Goal: Task Accomplishment & Management: Manage account settings

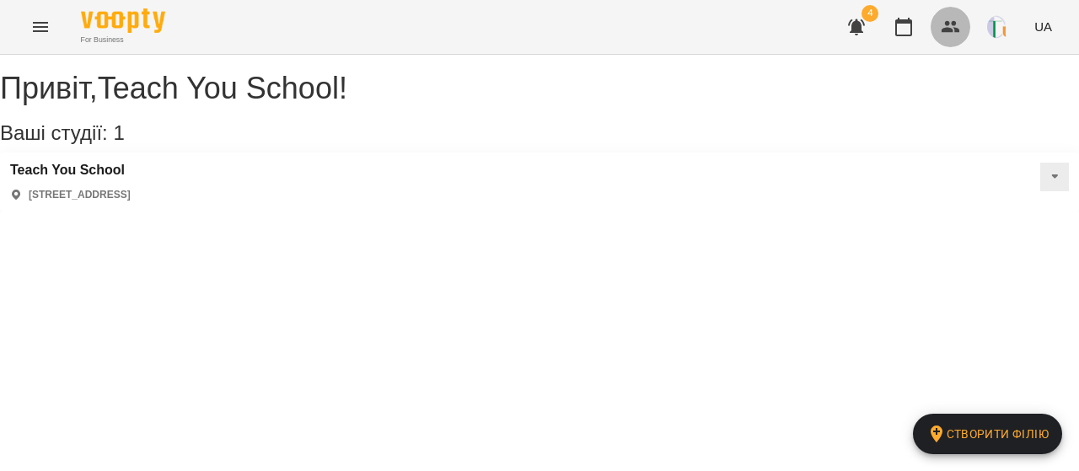
click at [941, 36] on button "button" at bounding box center [950, 27] width 40 height 40
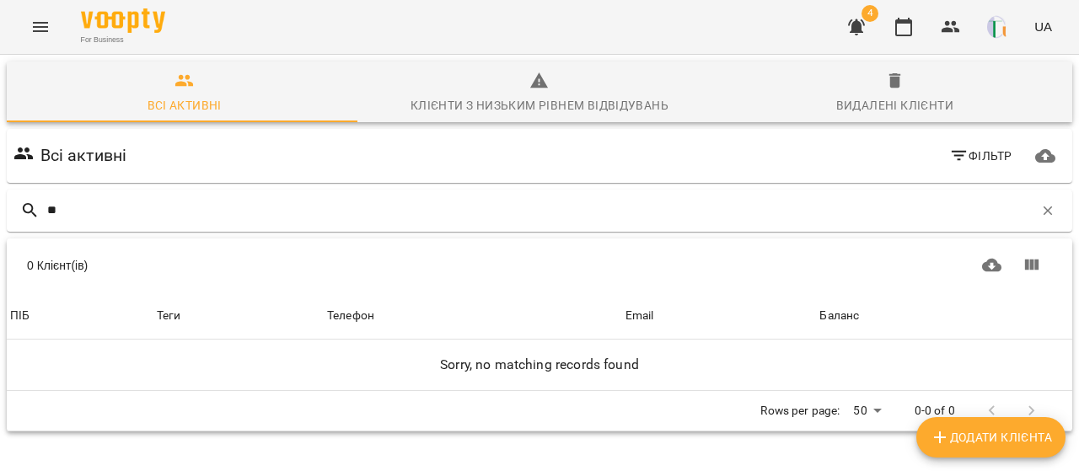
type input "*"
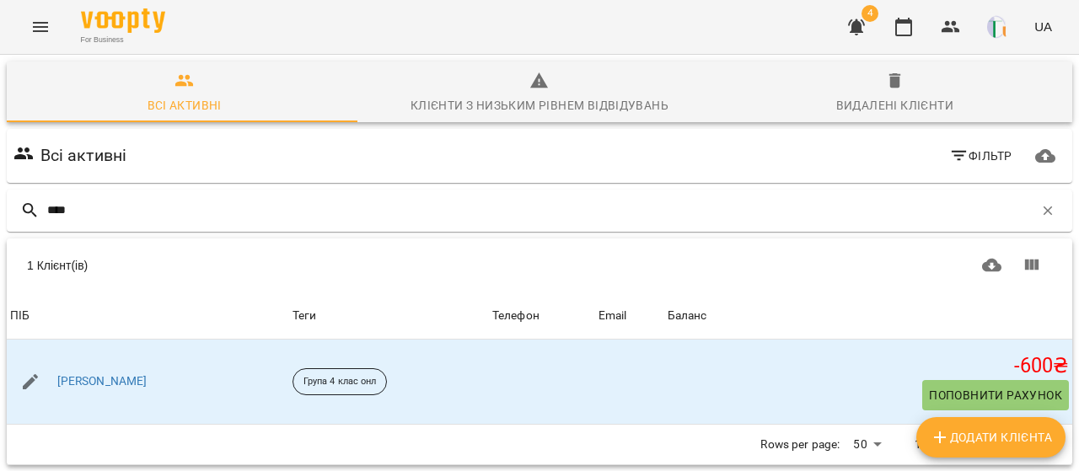
scroll to position [74, 0]
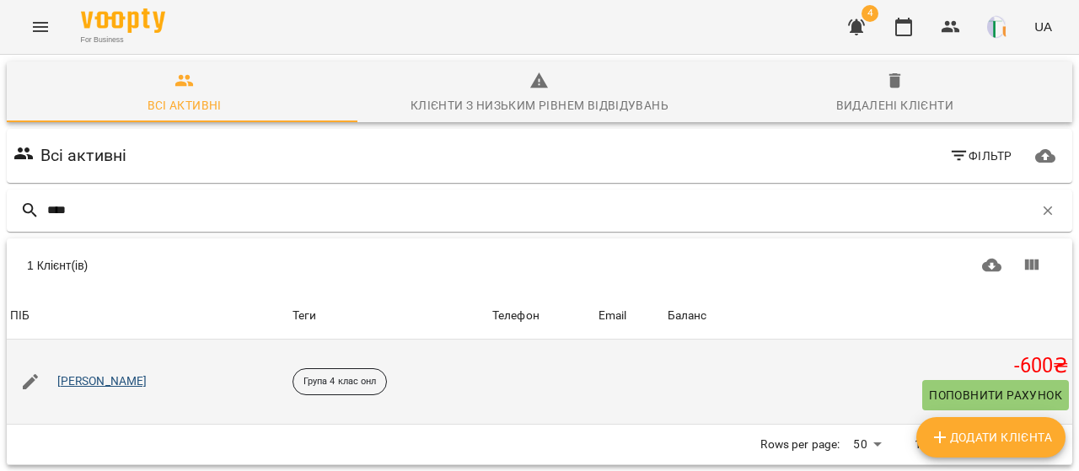
type input "****"
click at [97, 373] on link "[PERSON_NAME]" at bounding box center [102, 381] width 90 height 17
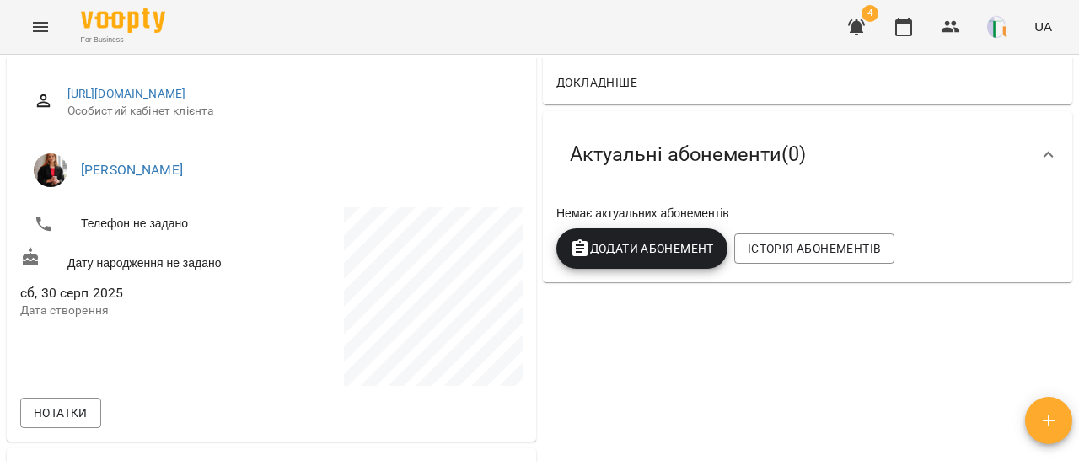
scroll to position [217, 0]
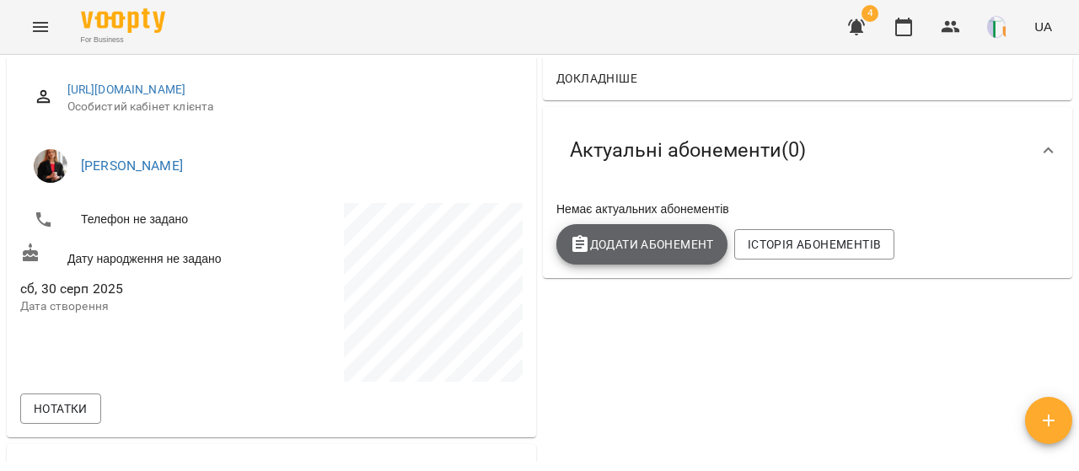
click at [636, 246] on span "Додати Абонемент" at bounding box center [642, 244] width 144 height 20
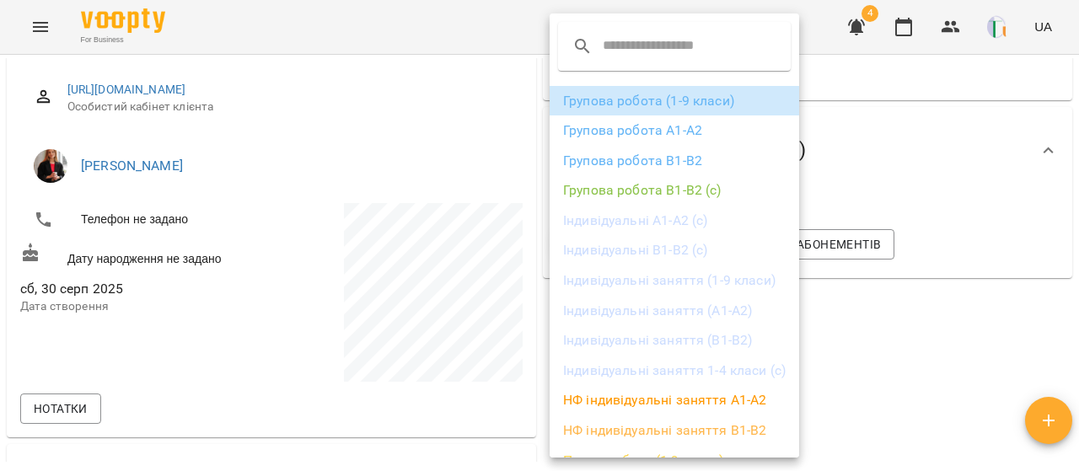
click at [640, 99] on li "Групова робота (1-9 класи)" at bounding box center [673, 101] width 249 height 30
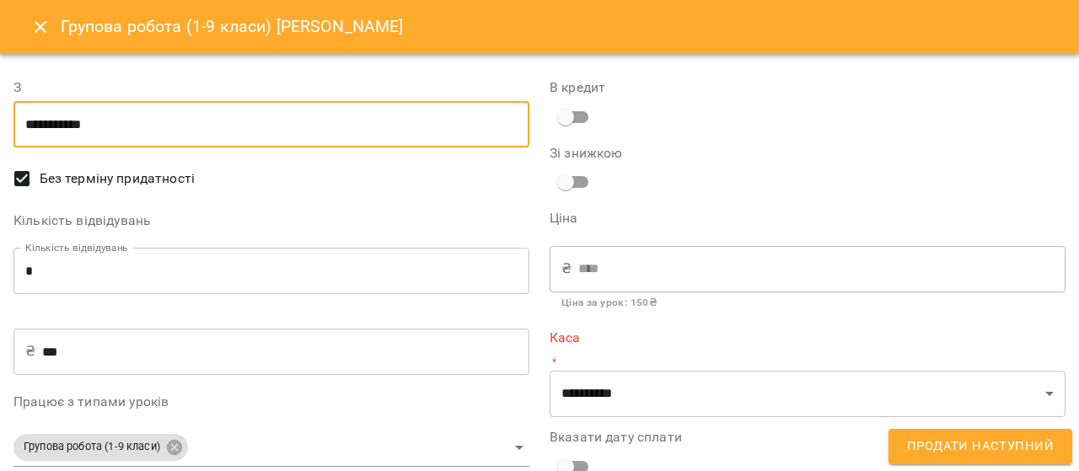
click at [267, 115] on input "**********" at bounding box center [271, 124] width 516 height 47
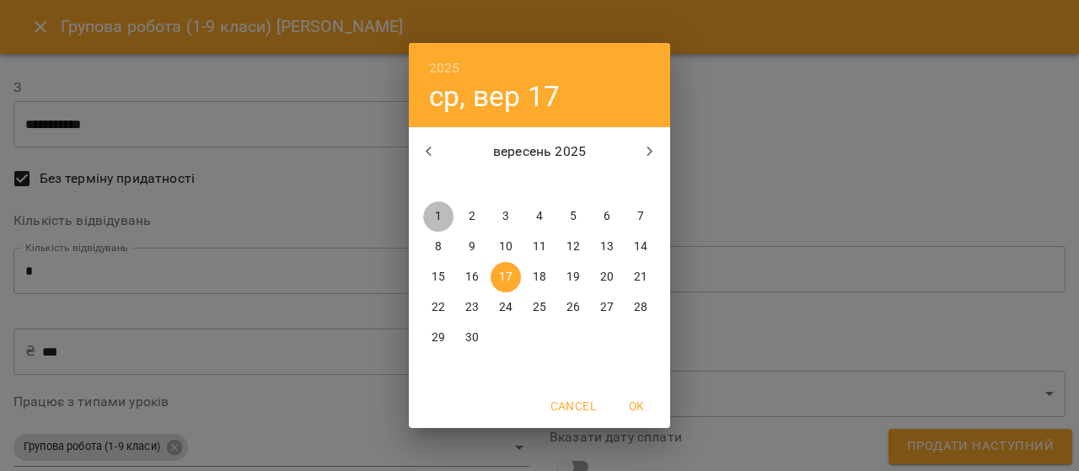
click at [445, 211] on span "1" at bounding box center [438, 216] width 30 height 17
type input "**********"
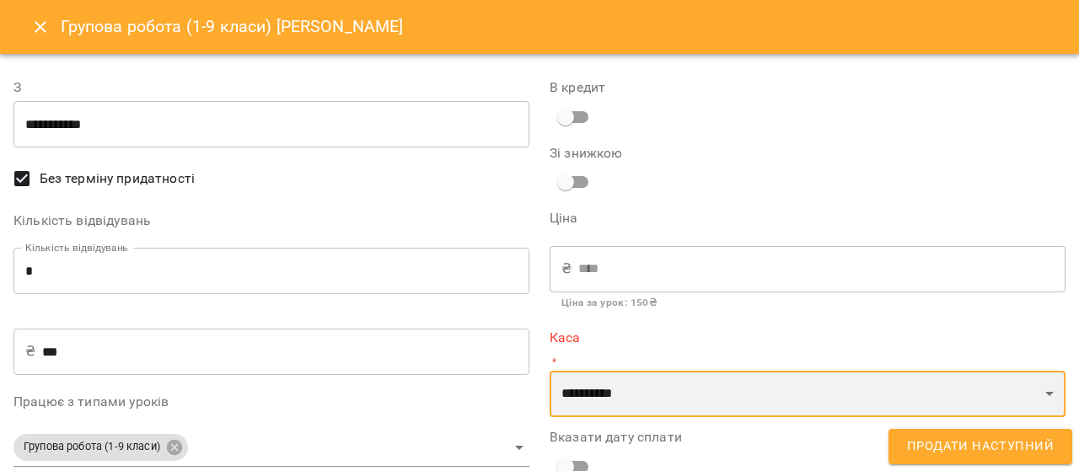
click at [659, 404] on select "**********" at bounding box center [807, 394] width 516 height 47
select select "****"
click at [549, 371] on select "**********" at bounding box center [807, 394] width 516 height 47
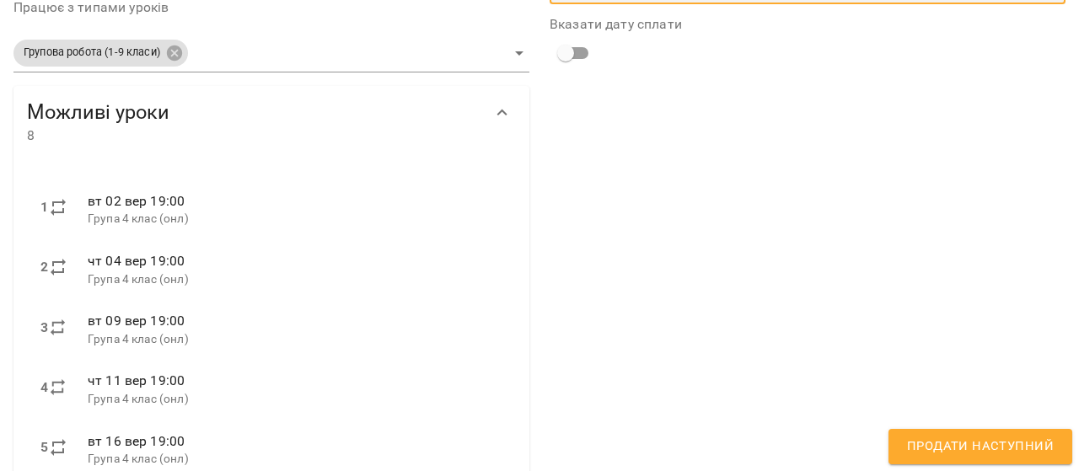
scroll to position [399, 0]
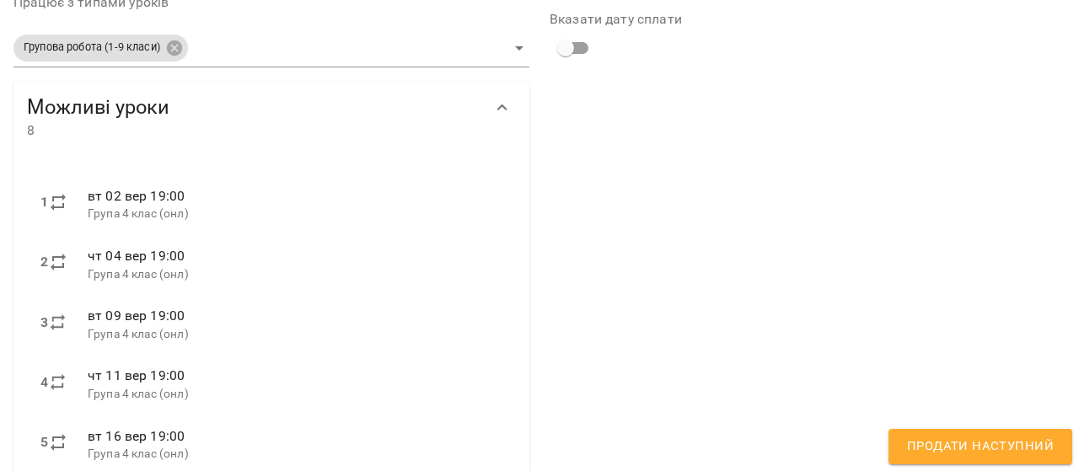
click at [952, 438] on span "Продати наступний" at bounding box center [980, 447] width 147 height 22
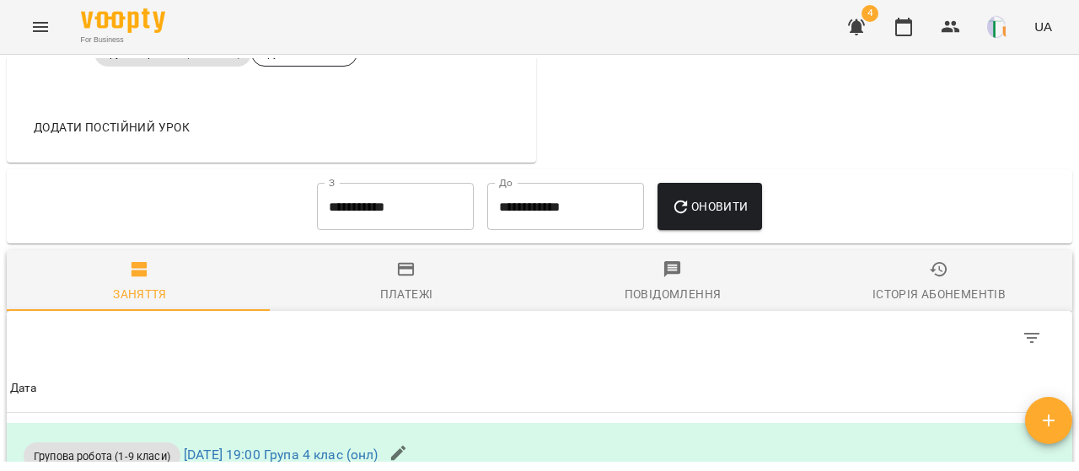
scroll to position [912, 0]
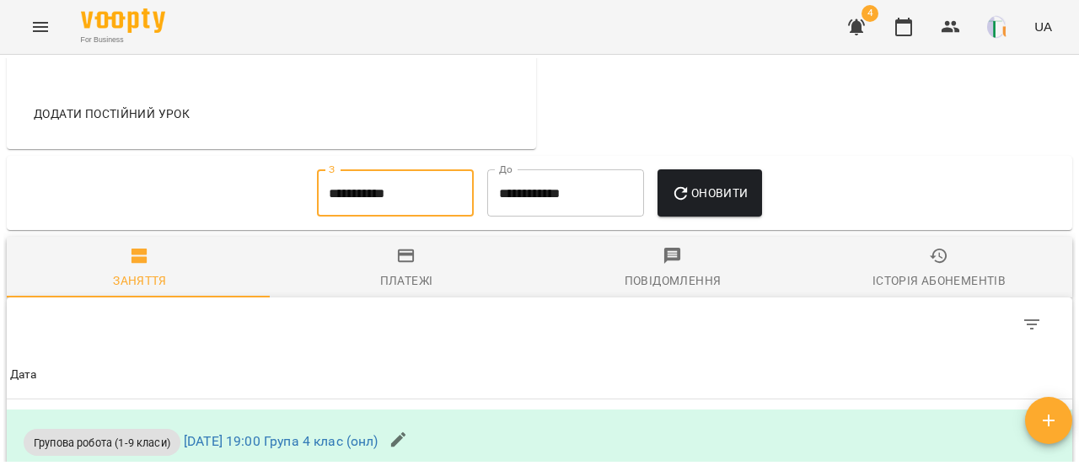
click at [351, 215] on input "**********" at bounding box center [395, 192] width 157 height 47
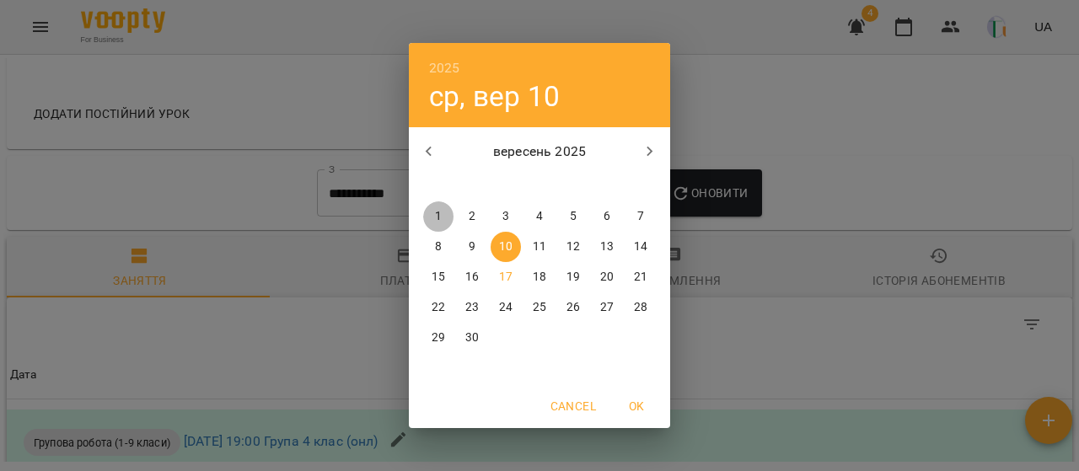
click at [444, 220] on span "1" at bounding box center [438, 216] width 30 height 17
type input "**********"
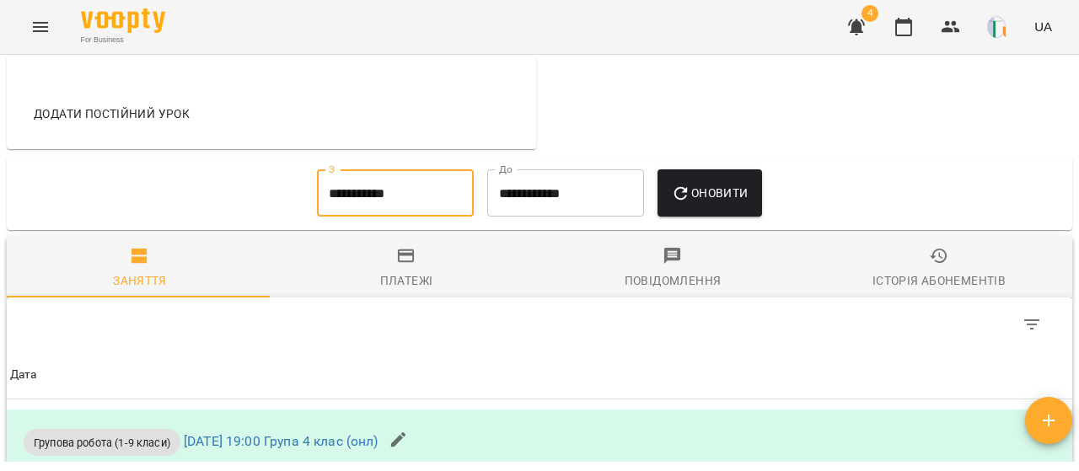
click at [678, 215] on button "Оновити" at bounding box center [709, 192] width 104 height 47
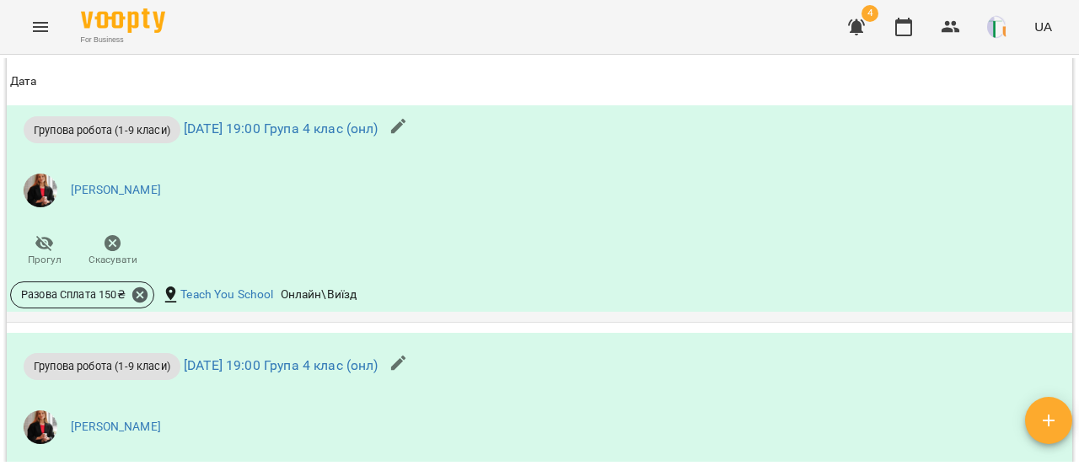
scroll to position [1625, 0]
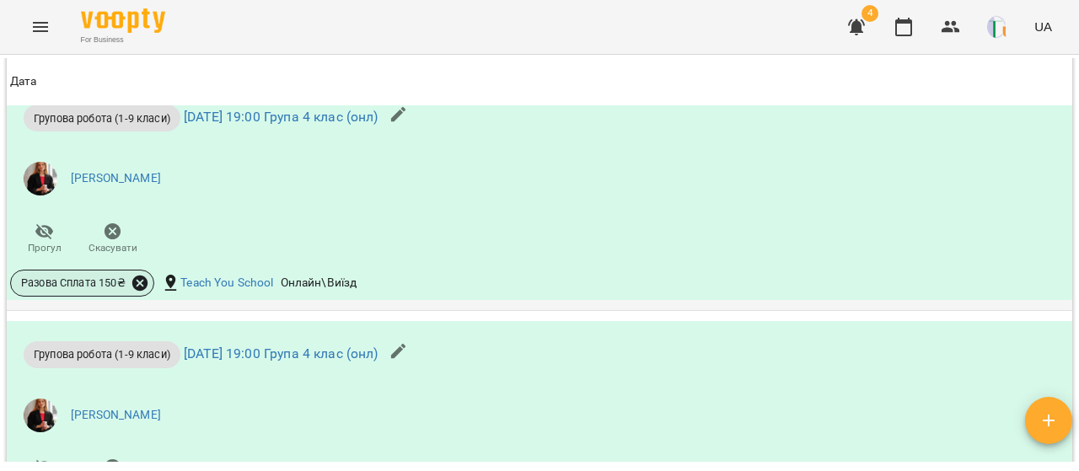
click at [142, 291] on icon at bounding box center [139, 283] width 15 height 15
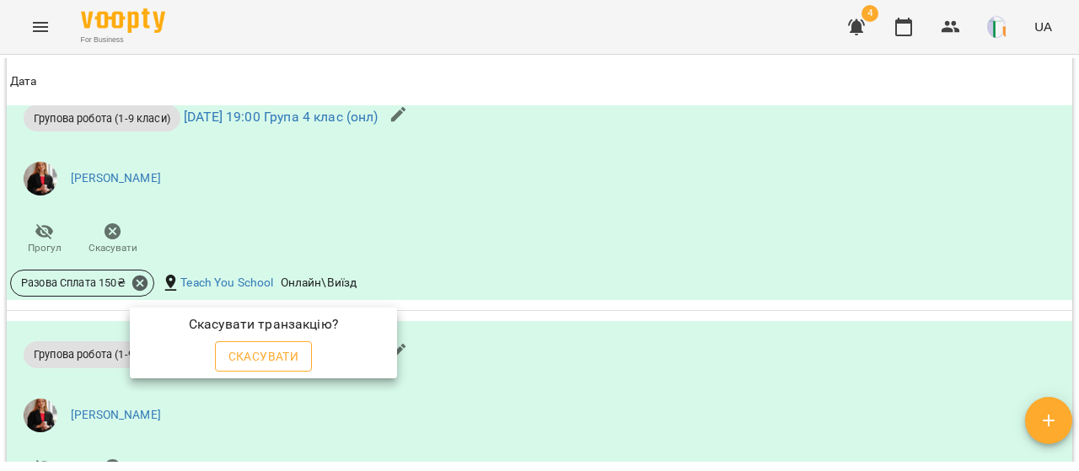
click at [251, 362] on span "Скасувати" at bounding box center [263, 356] width 71 height 20
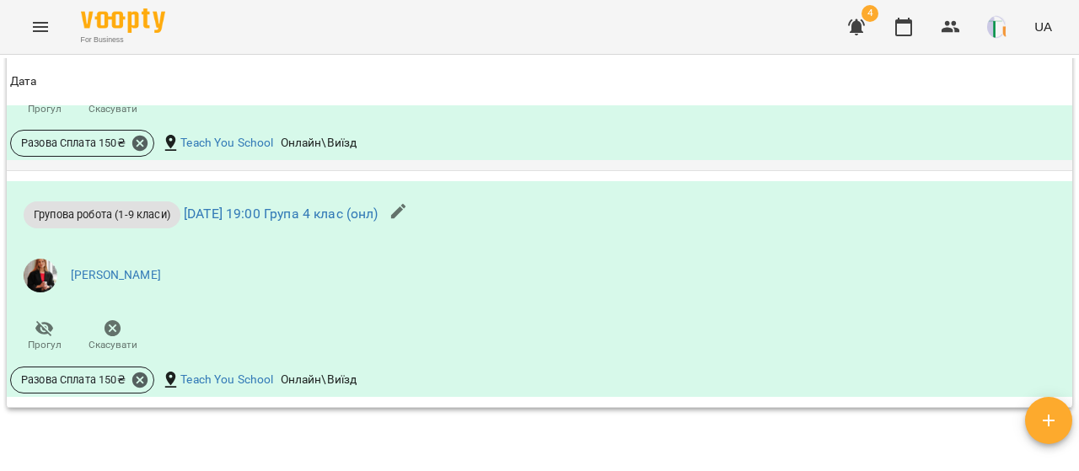
scroll to position [2029, 0]
click at [142, 149] on icon at bounding box center [139, 141] width 15 height 15
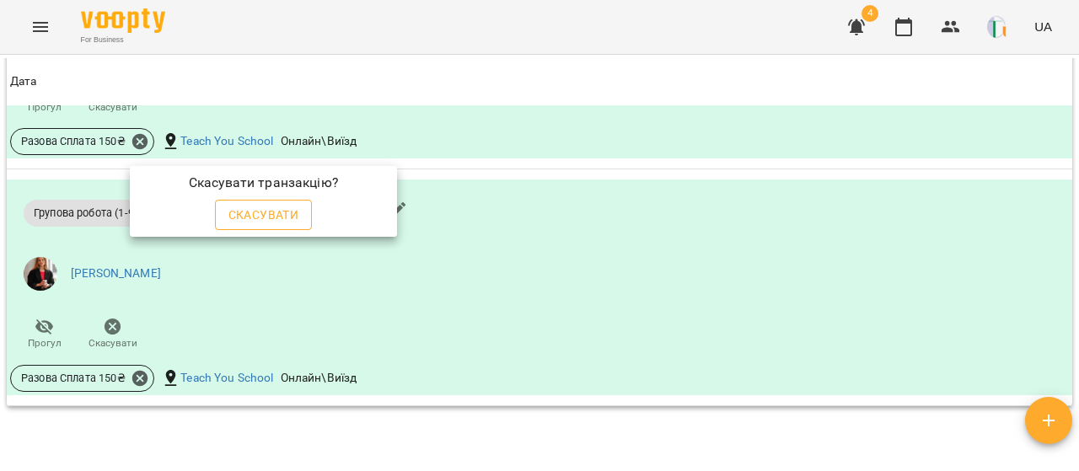
click at [244, 205] on div "Скасувати" at bounding box center [264, 214] width 105 height 37
click at [244, 205] on span "Скасувати" at bounding box center [263, 215] width 71 height 20
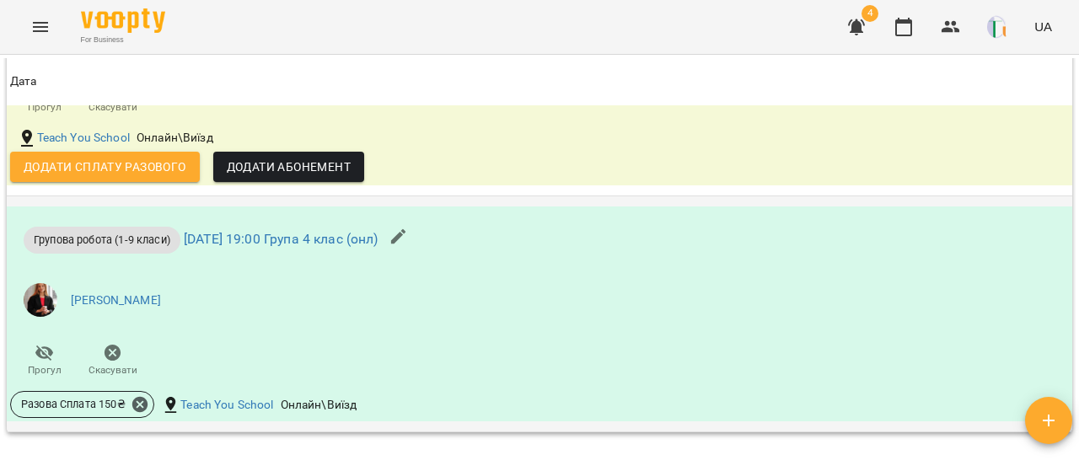
scroll to position [2220, 0]
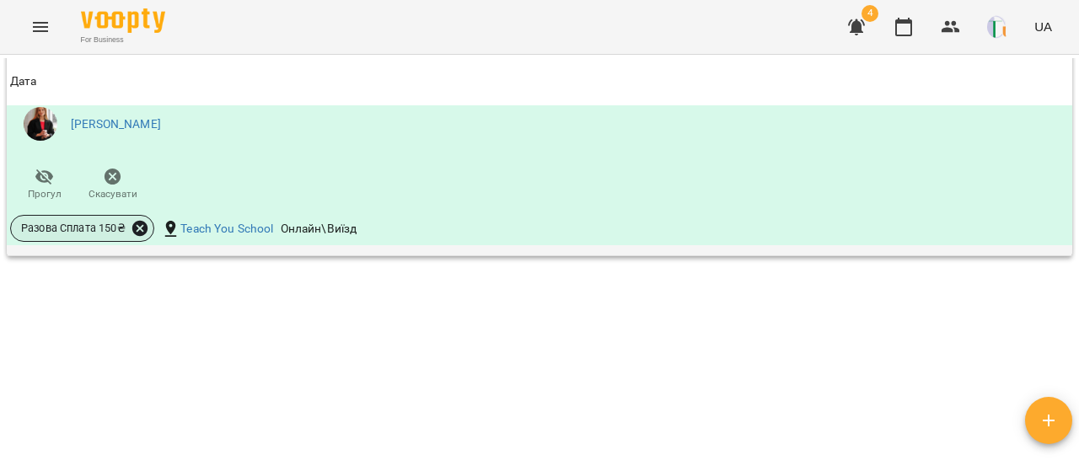
click at [137, 231] on icon at bounding box center [140, 228] width 19 height 19
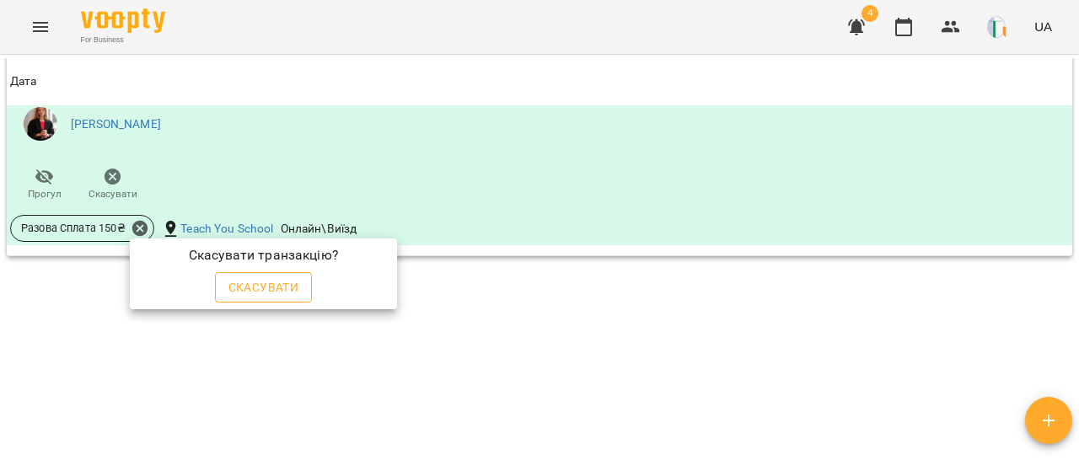
click at [255, 289] on span "Скасувати" at bounding box center [263, 287] width 71 height 20
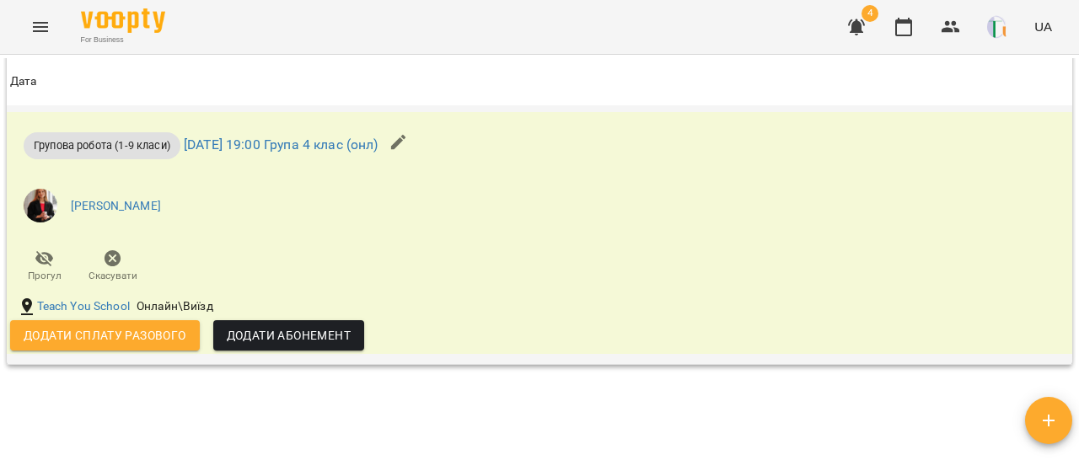
scroll to position [2125, 0]
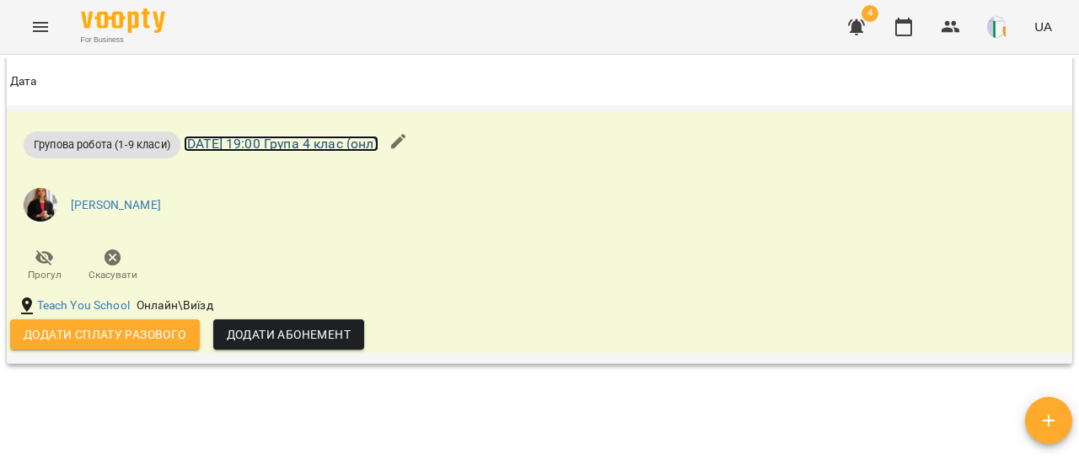
click at [226, 152] on link "[DATE] 19:00 Група 4 клас (онл)" at bounding box center [281, 144] width 195 height 16
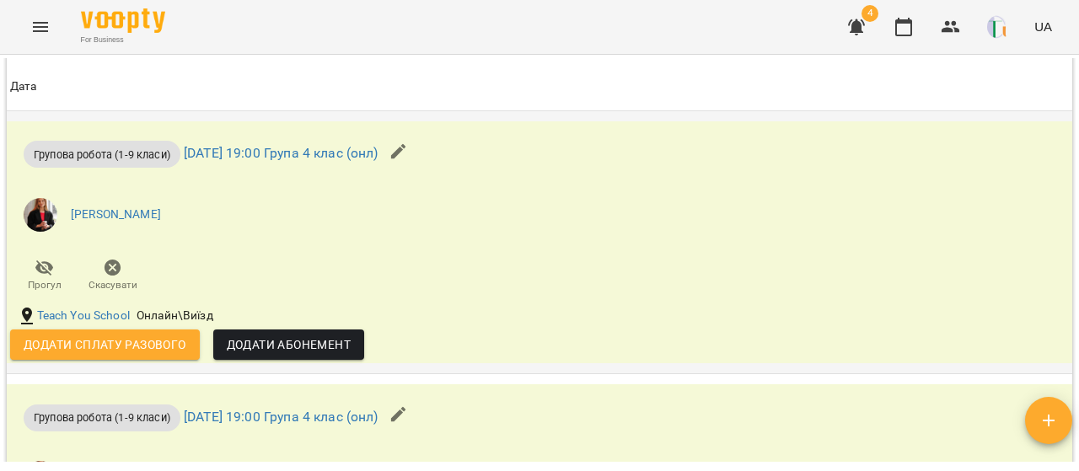
scroll to position [1199, 0]
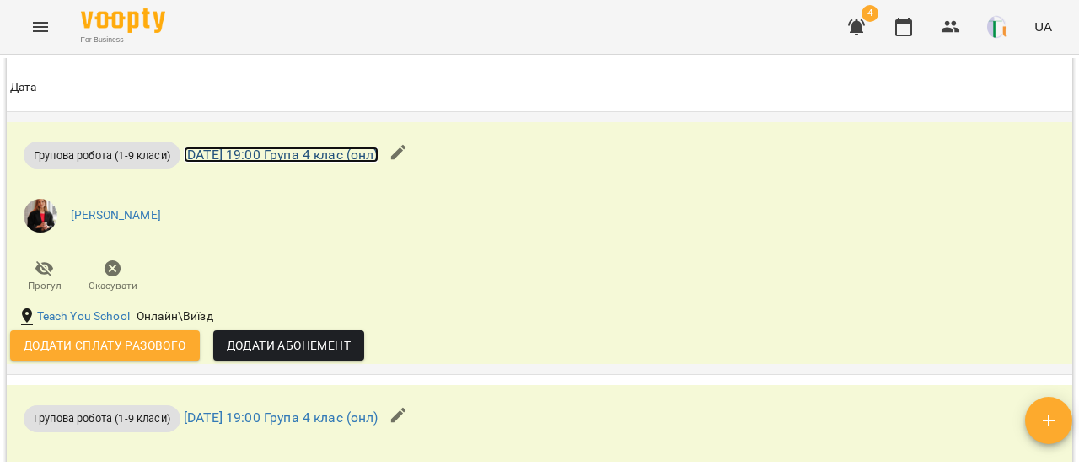
click at [327, 163] on link "[DATE] 19:00 Група 4 клас (онл)" at bounding box center [281, 155] width 195 height 16
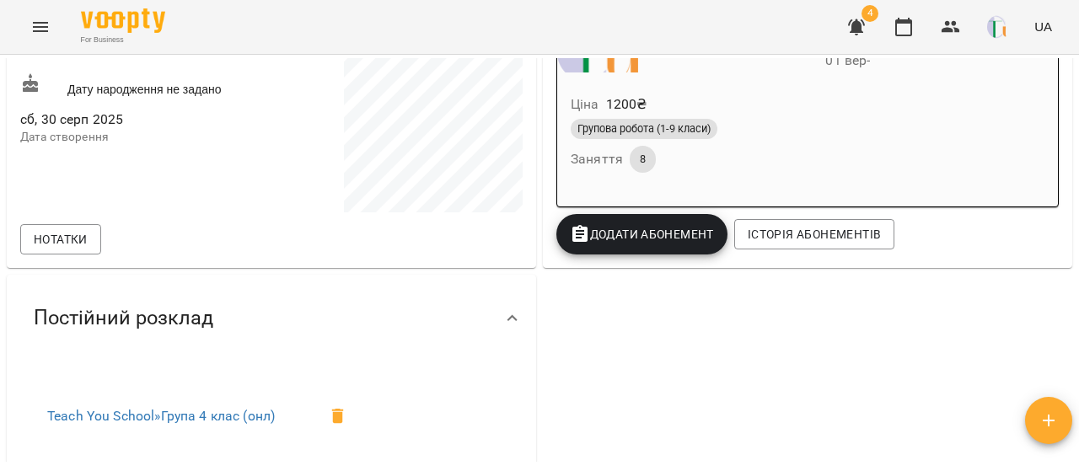
scroll to position [393, 0]
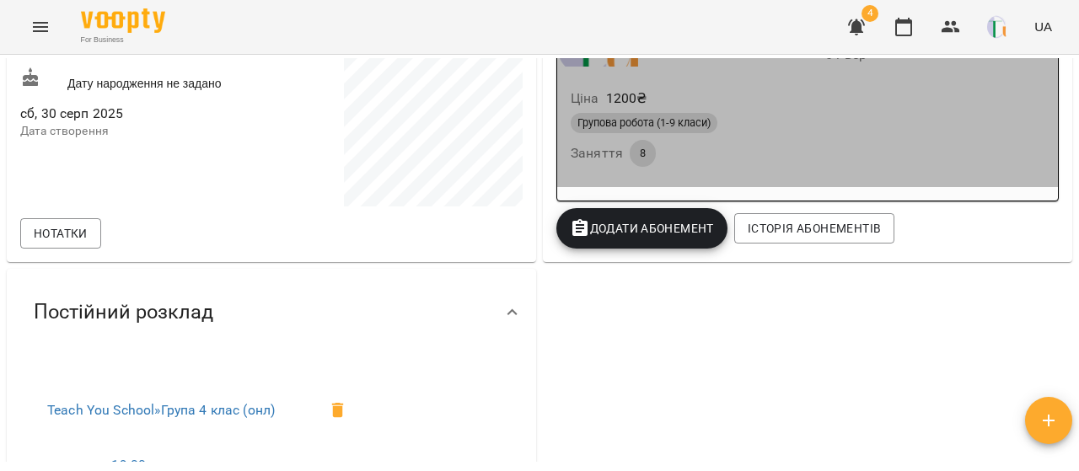
click at [684, 151] on div "Групова робота (1-9 класи) Заняття 8" at bounding box center [807, 140] width 480 height 61
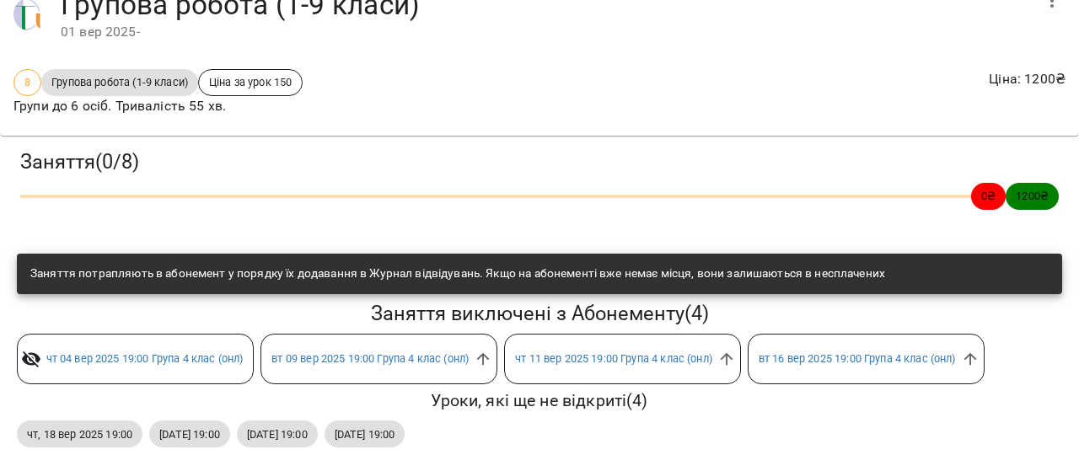
scroll to position [93, 0]
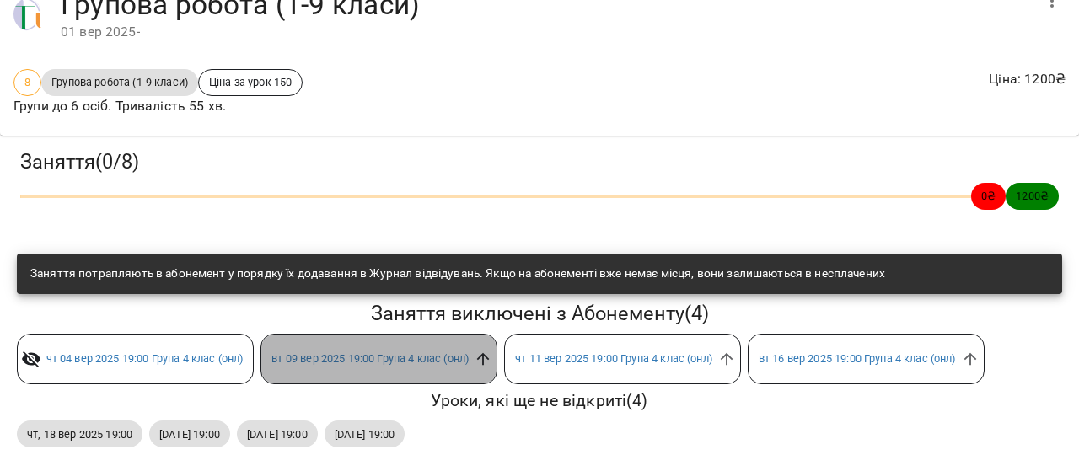
click at [490, 353] on icon at bounding box center [483, 359] width 13 height 13
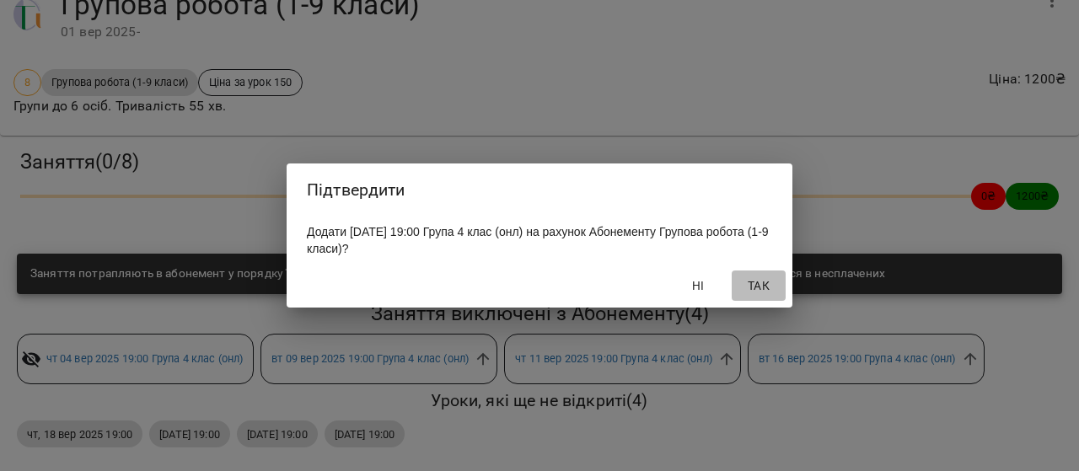
click at [769, 292] on span "Так" at bounding box center [758, 286] width 40 height 20
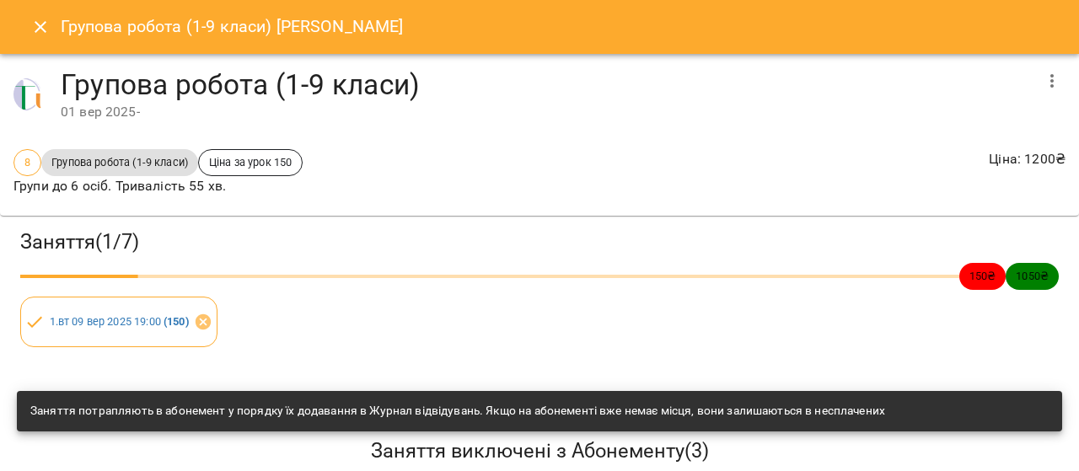
scroll to position [150, 0]
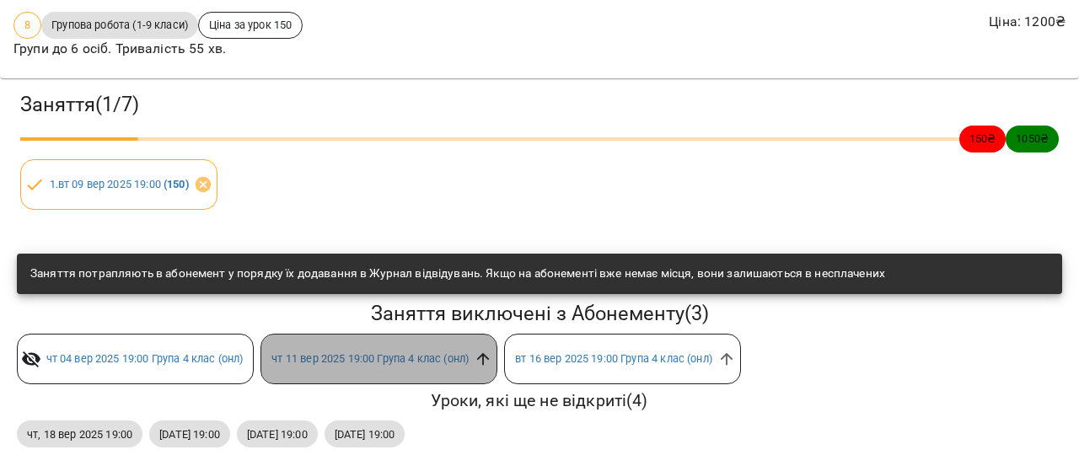
click at [490, 353] on icon at bounding box center [483, 359] width 13 height 13
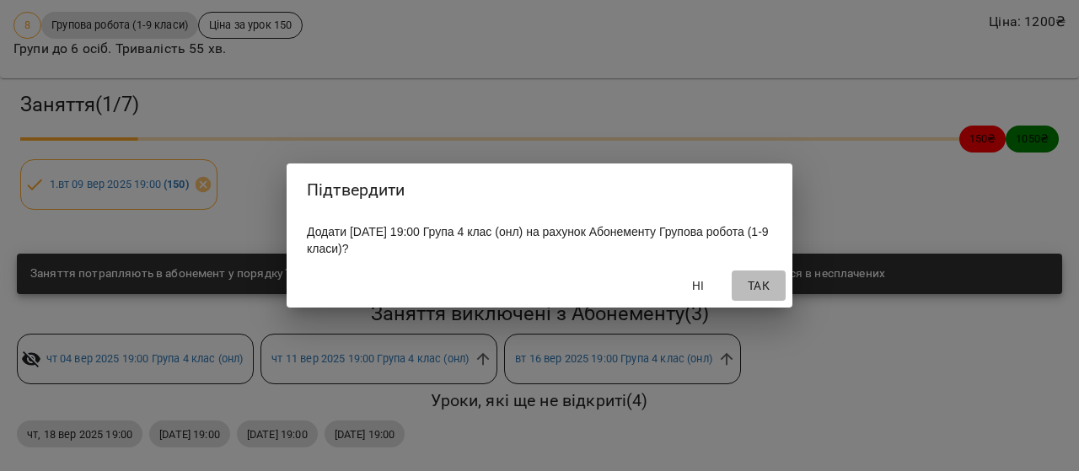
click at [765, 281] on span "Так" at bounding box center [758, 286] width 40 height 20
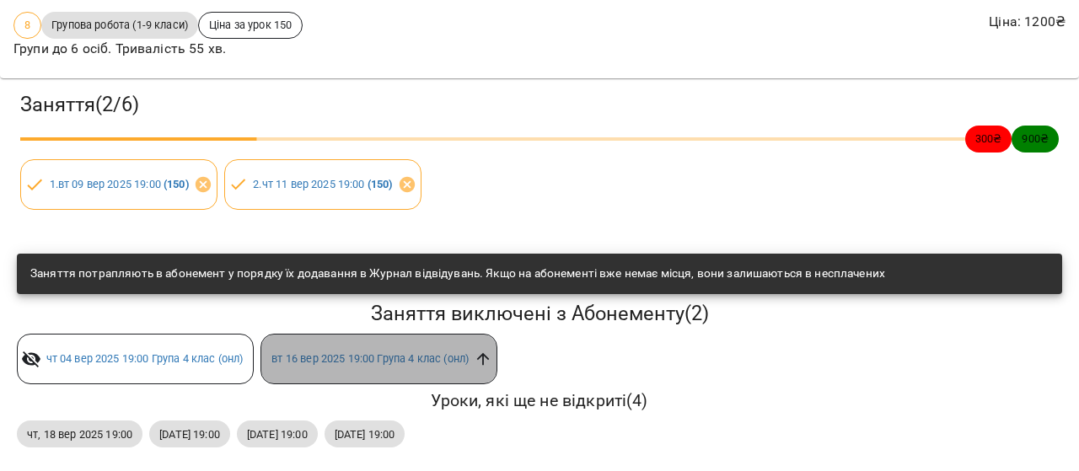
click at [487, 350] on icon at bounding box center [483, 359] width 19 height 19
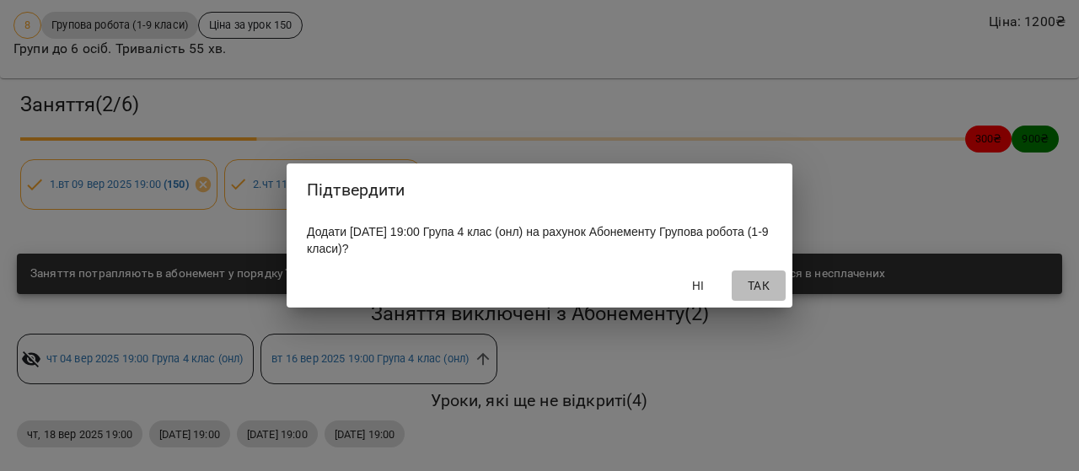
click at [753, 281] on span "Так" at bounding box center [758, 286] width 40 height 20
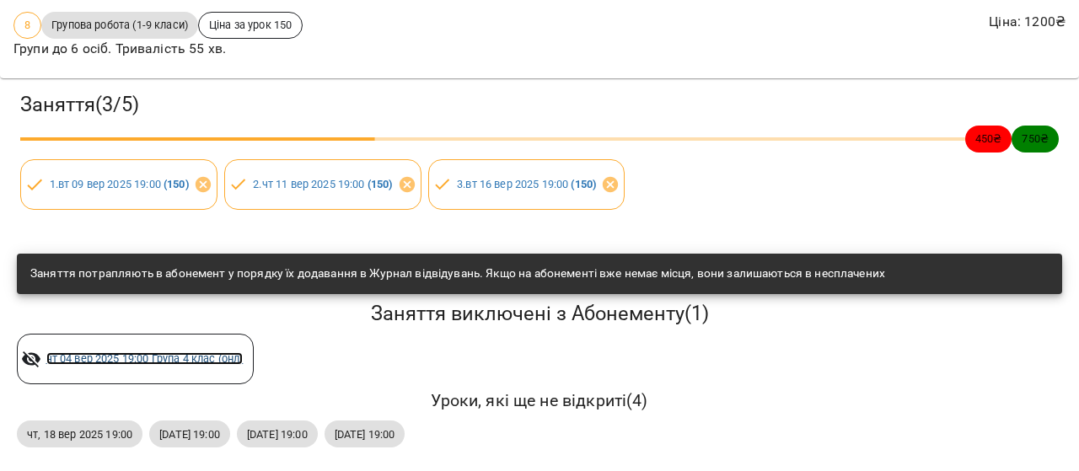
click at [209, 352] on link "[DATE] 19:00 Група 4 клас (онл)" at bounding box center [144, 358] width 197 height 13
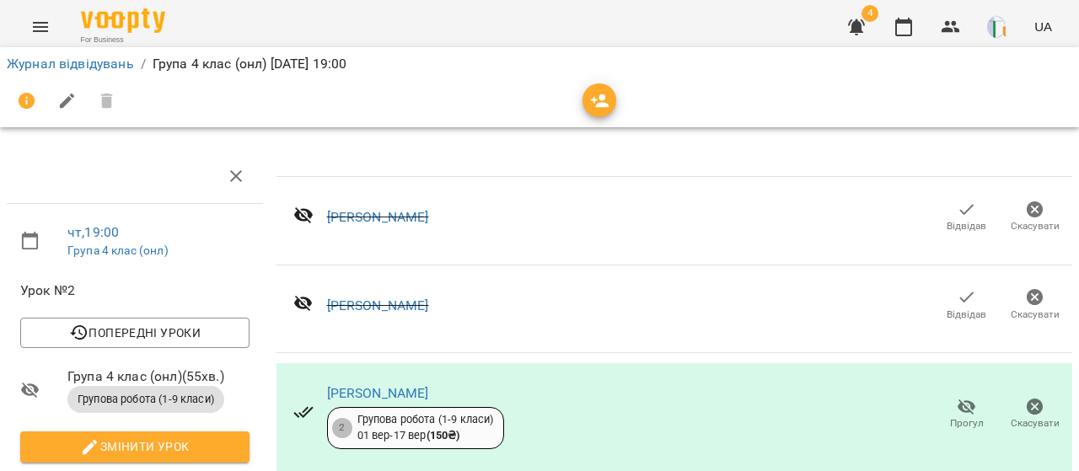
click at [527, 299] on div "[PERSON_NAME] Скасувати" at bounding box center [674, 309] width 796 height 67
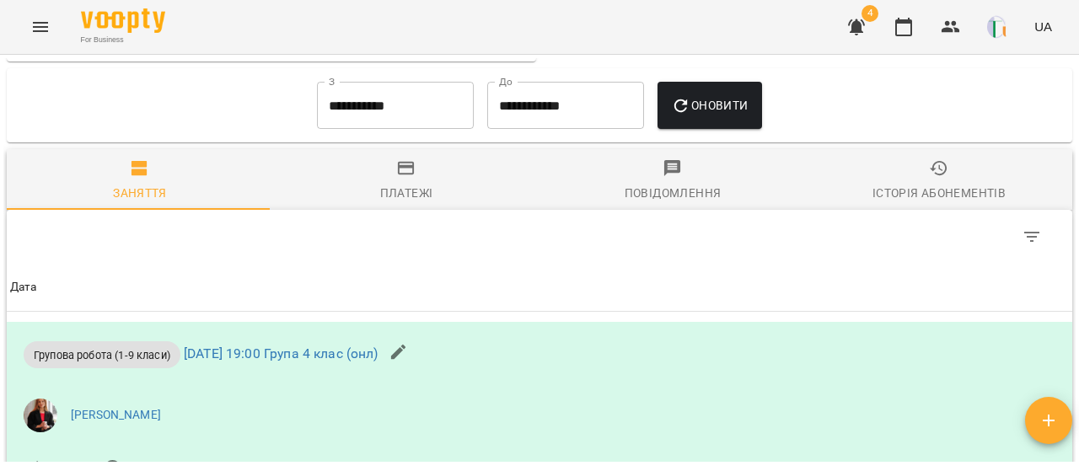
scroll to position [998, 0]
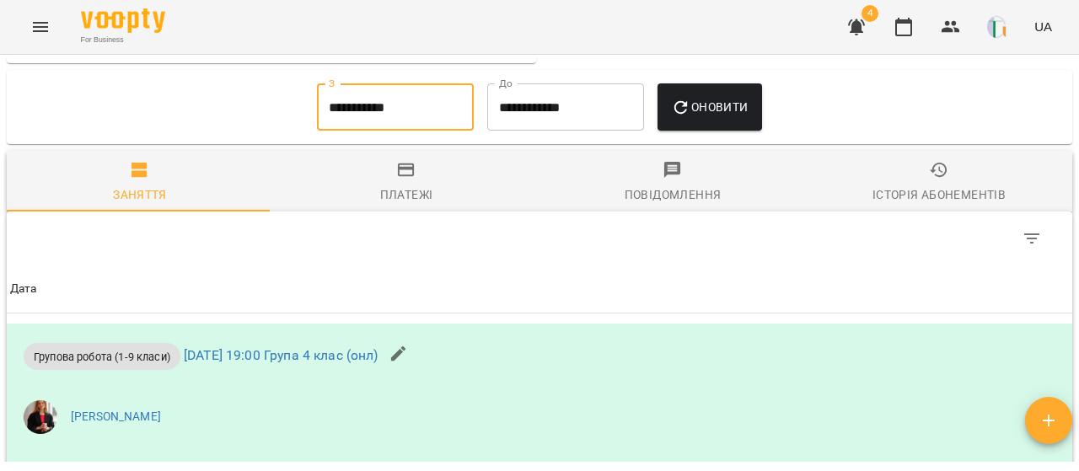
click at [407, 121] on input "**********" at bounding box center [395, 106] width 157 height 47
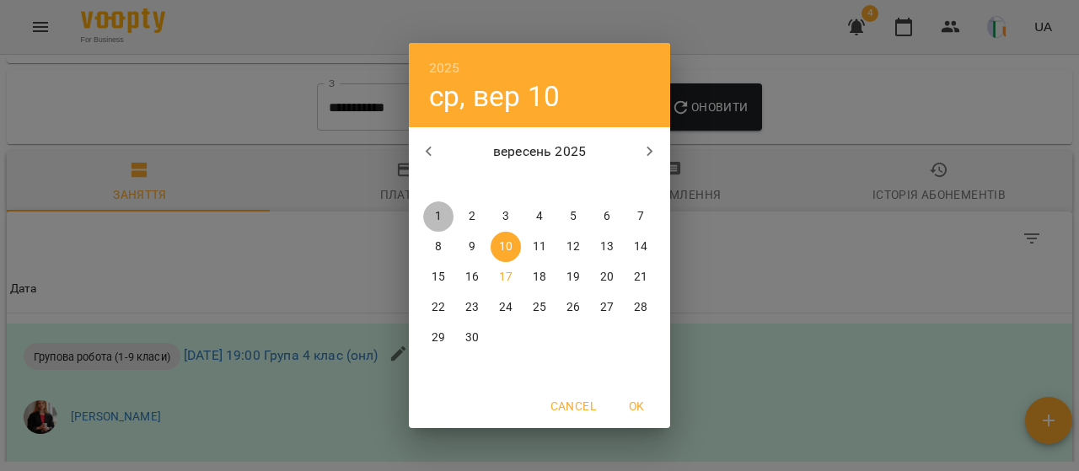
click at [442, 208] on span "1" at bounding box center [438, 216] width 30 height 17
type input "**********"
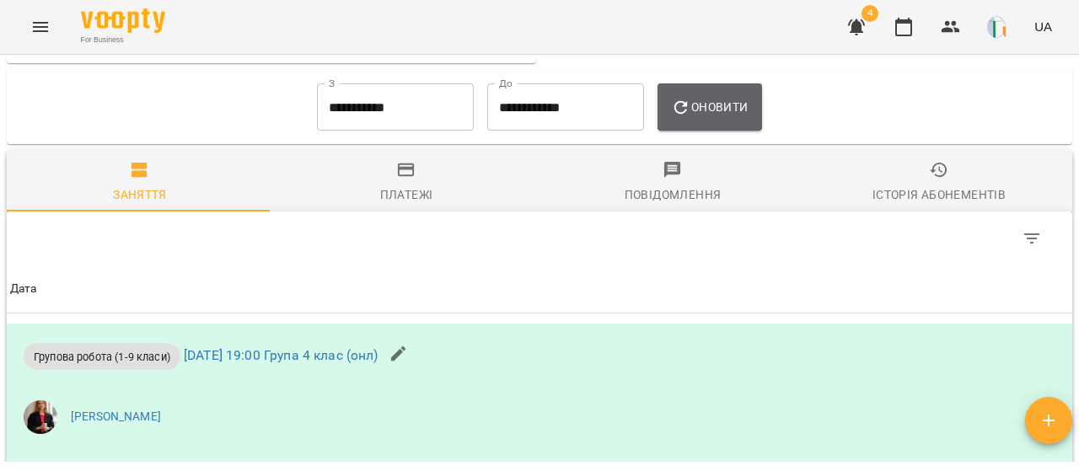
click at [707, 117] on span "Оновити" at bounding box center [709, 107] width 77 height 20
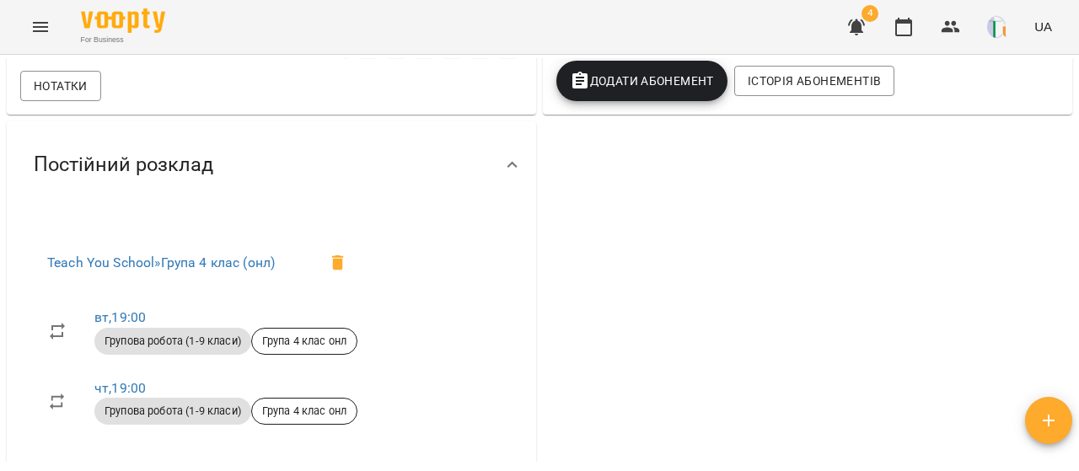
scroll to position [213, 0]
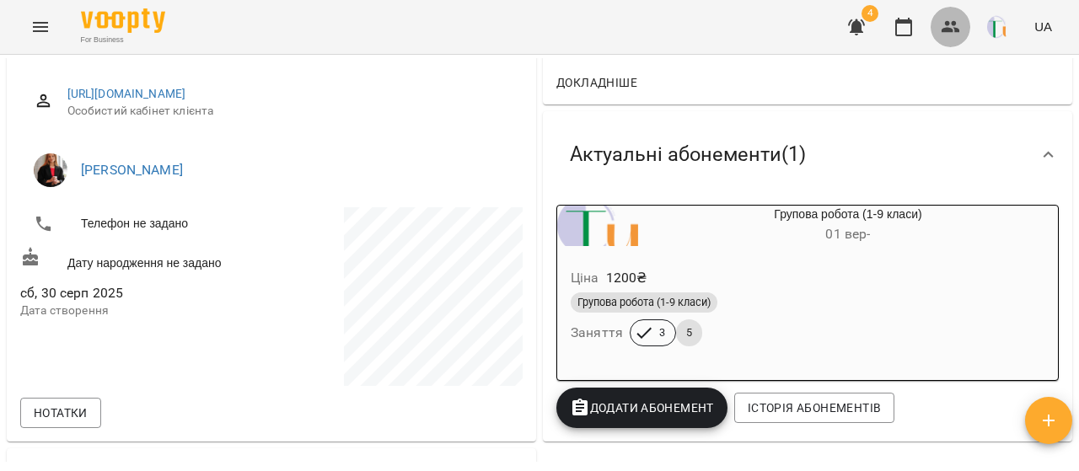
click at [956, 31] on icon "button" at bounding box center [950, 27] width 19 height 12
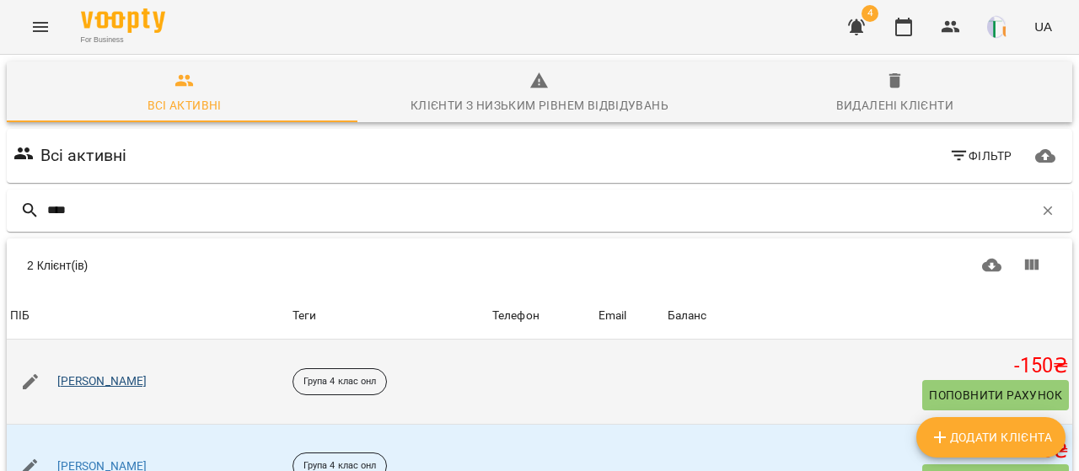
scroll to position [74, 0]
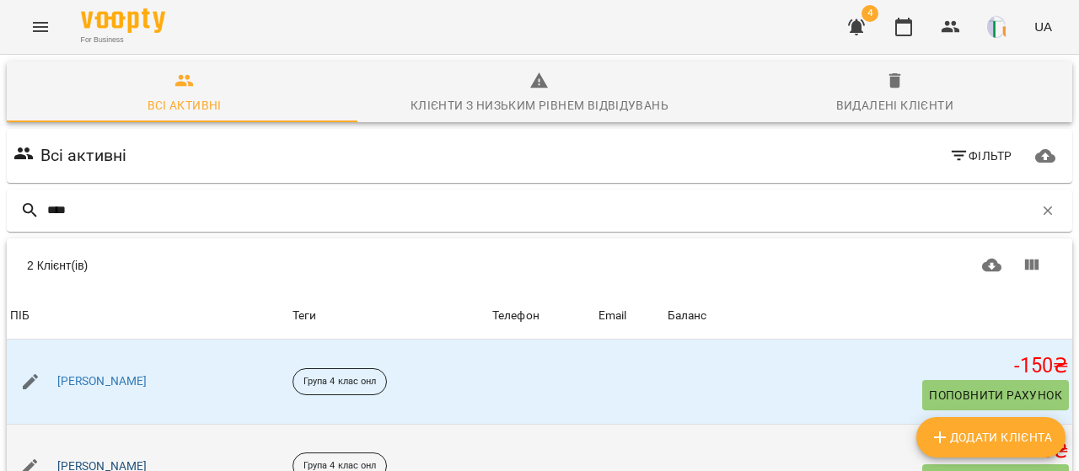
type input "****"
click at [110, 458] on link "[PERSON_NAME]" at bounding box center [102, 466] width 90 height 17
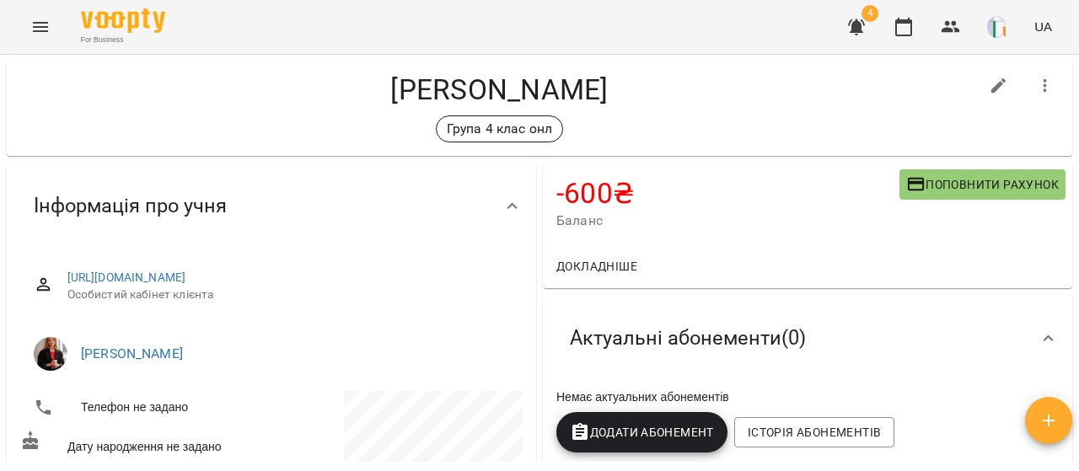
scroll to position [29, 0]
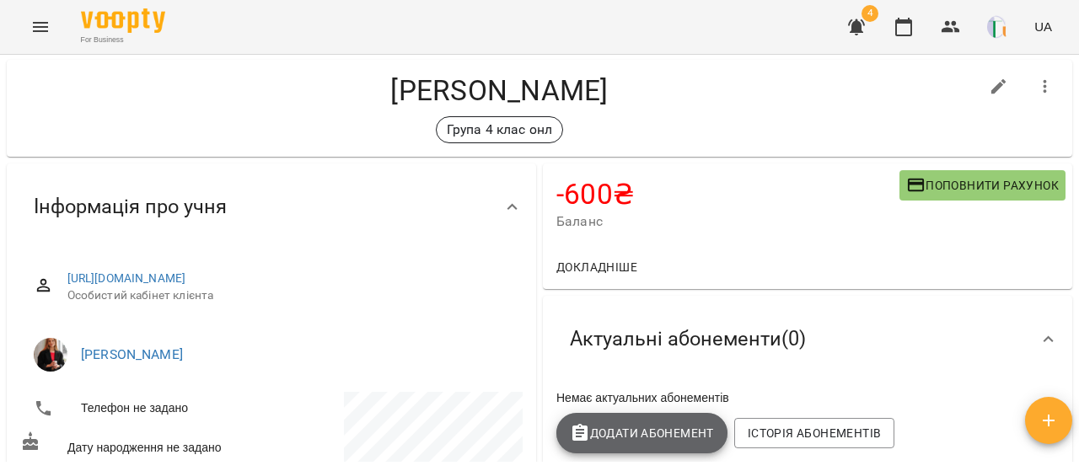
click at [635, 437] on span "Додати Абонемент" at bounding box center [642, 433] width 144 height 20
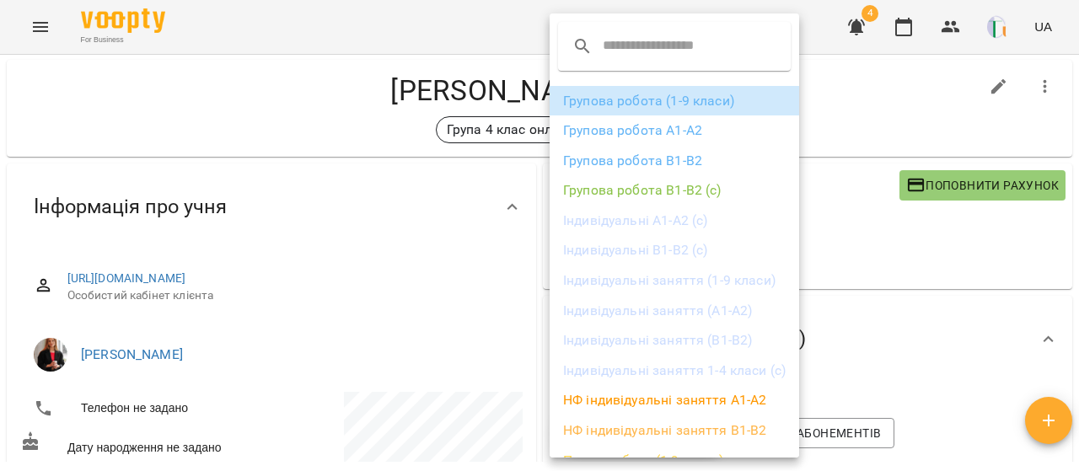
click at [683, 97] on li "Групова робота (1-9 класи)" at bounding box center [673, 101] width 249 height 30
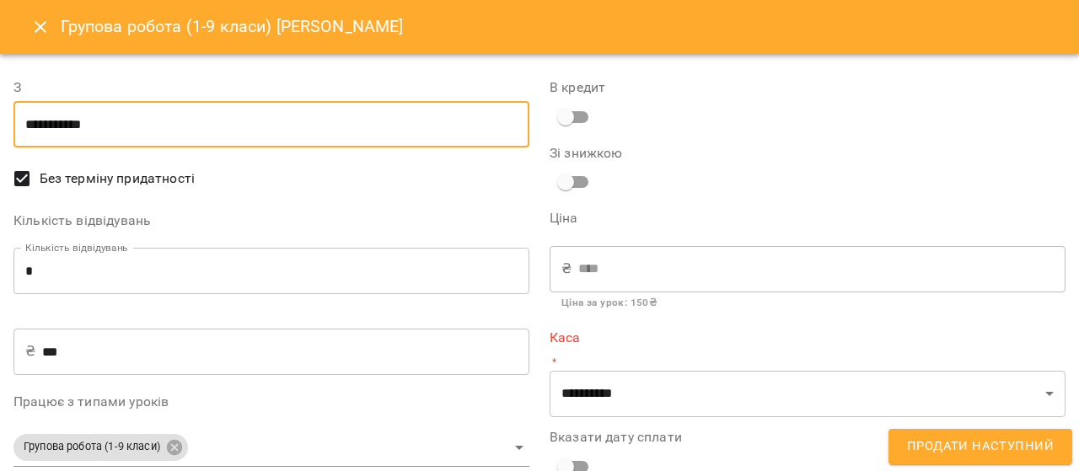
click at [255, 123] on input "**********" at bounding box center [271, 124] width 516 height 47
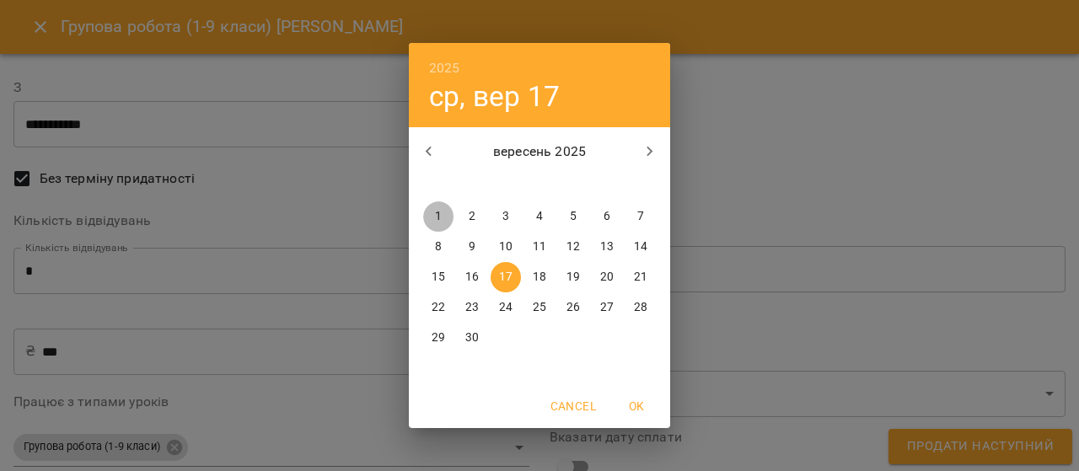
click at [437, 210] on p "1" at bounding box center [438, 216] width 7 height 17
type input "**********"
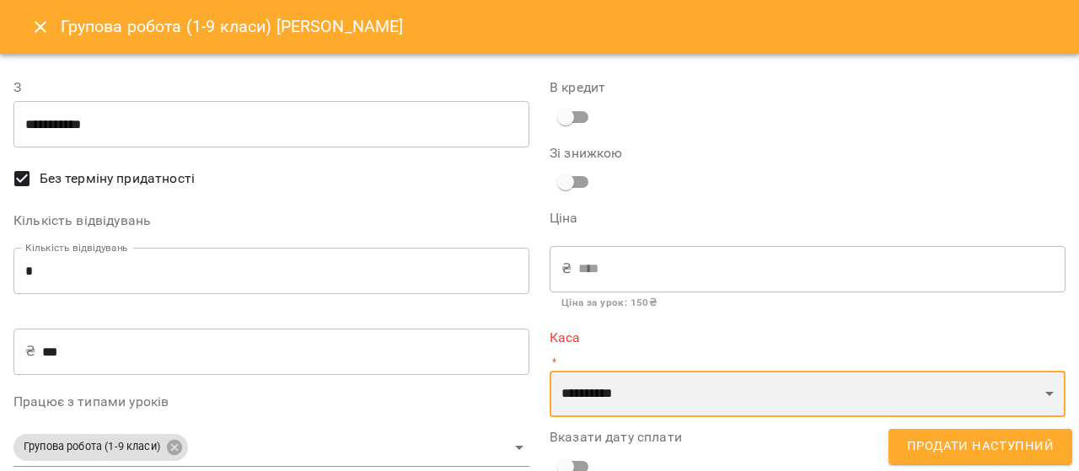
click at [603, 376] on select "**********" at bounding box center [807, 394] width 516 height 47
select select "****"
click at [549, 371] on select "**********" at bounding box center [807, 394] width 516 height 47
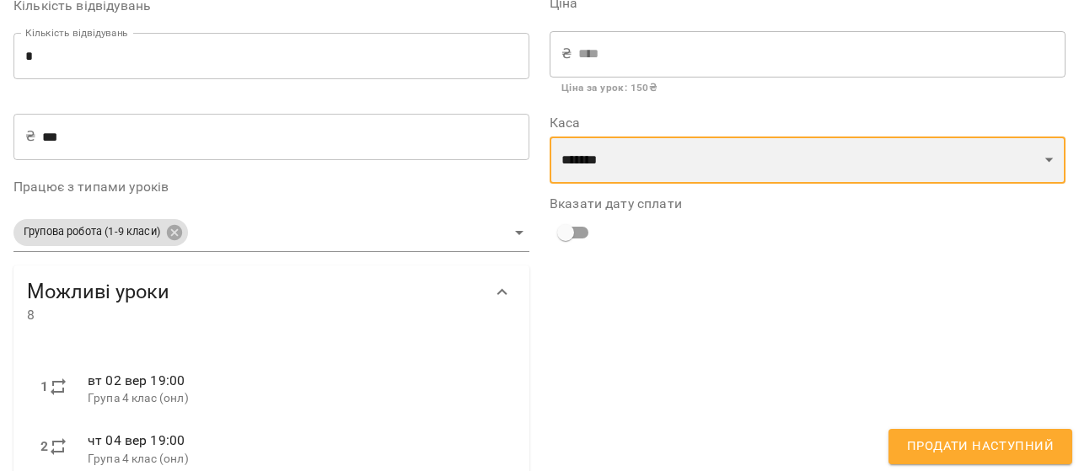
scroll to position [244, 0]
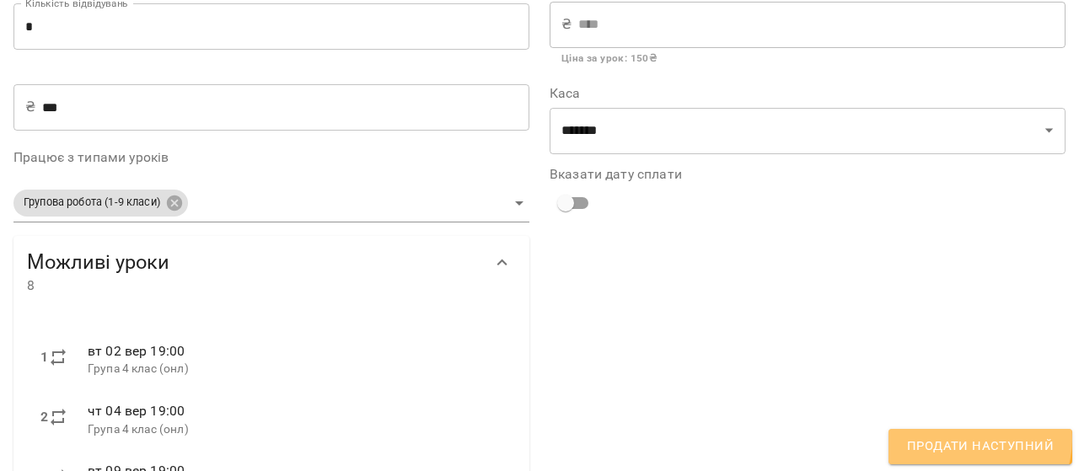
click at [973, 440] on span "Продати наступний" at bounding box center [980, 447] width 147 height 22
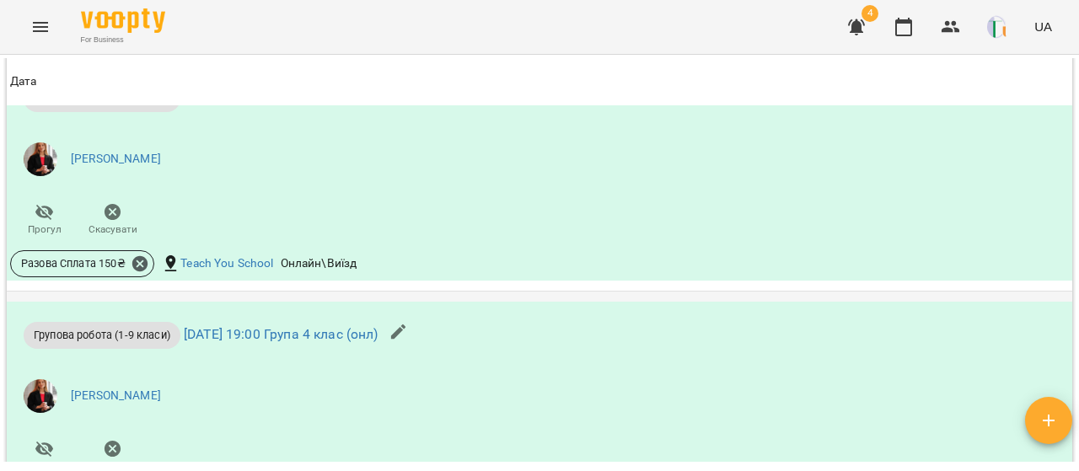
scroll to position [1259, 0]
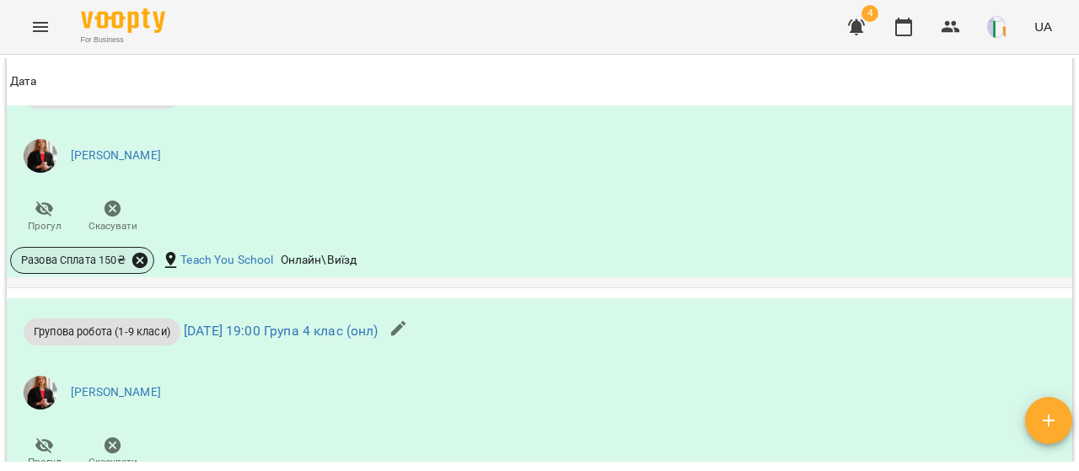
click at [137, 270] on icon at bounding box center [140, 260] width 19 height 19
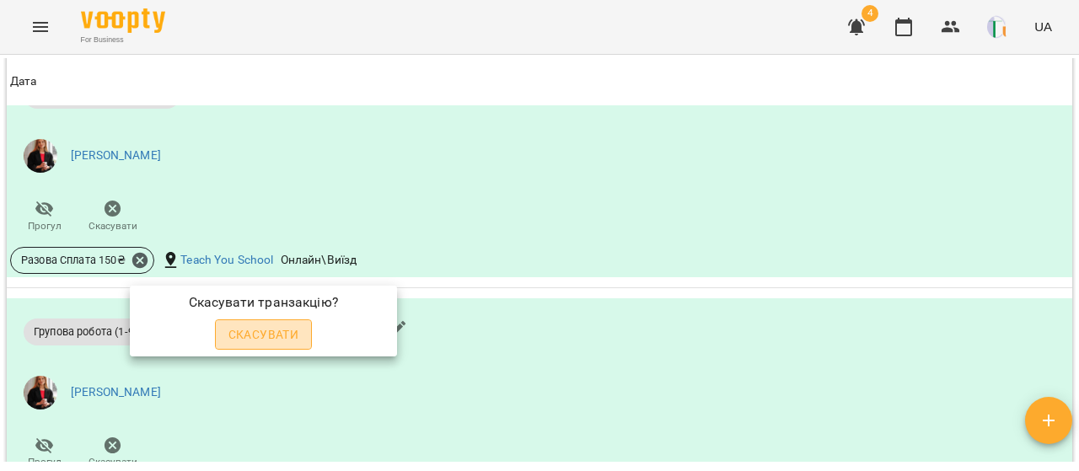
click at [269, 330] on span "Скасувати" at bounding box center [263, 334] width 71 height 20
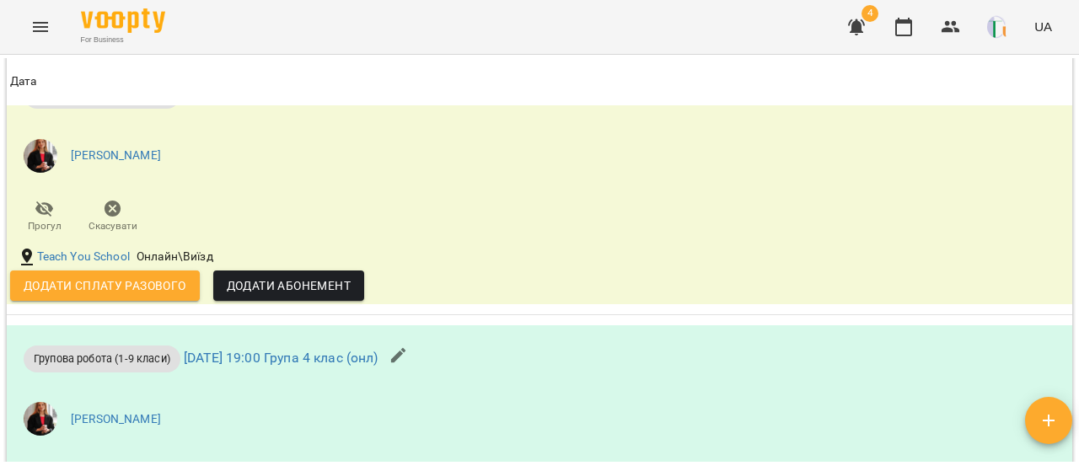
scroll to position [1562, 0]
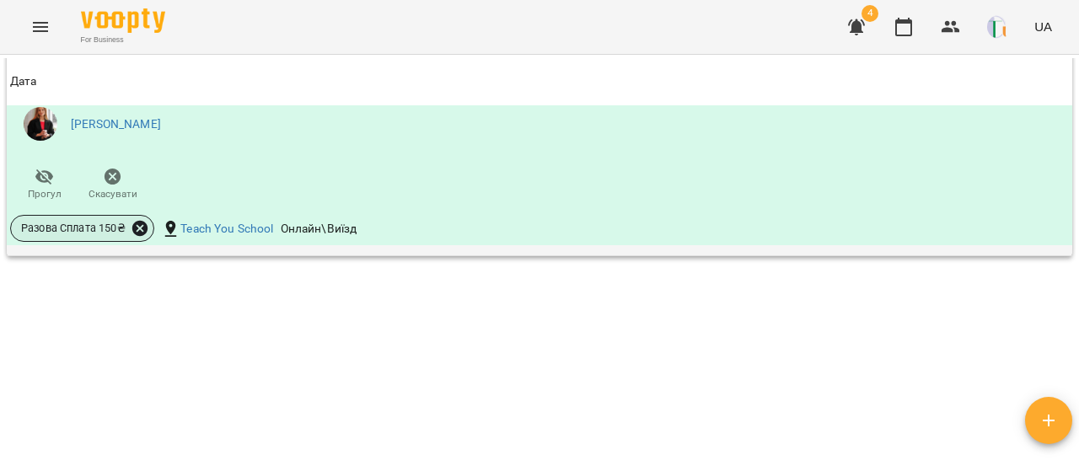
click at [135, 236] on icon at bounding box center [139, 228] width 15 height 15
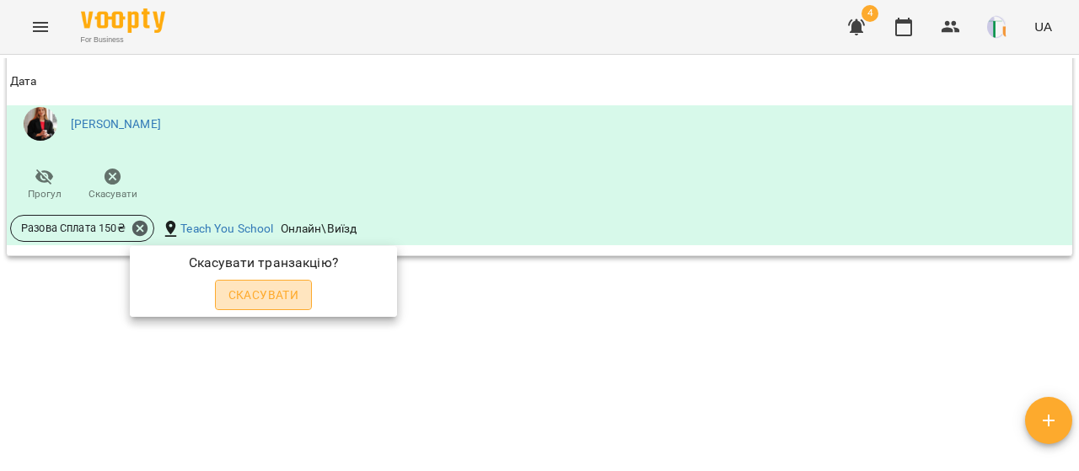
click at [276, 298] on span "Скасувати" at bounding box center [263, 295] width 71 height 20
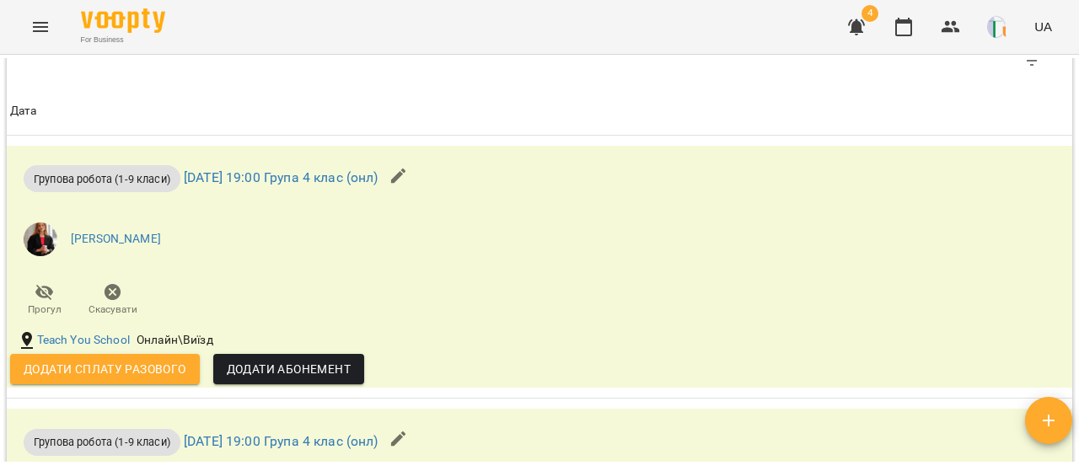
scroll to position [992, 0]
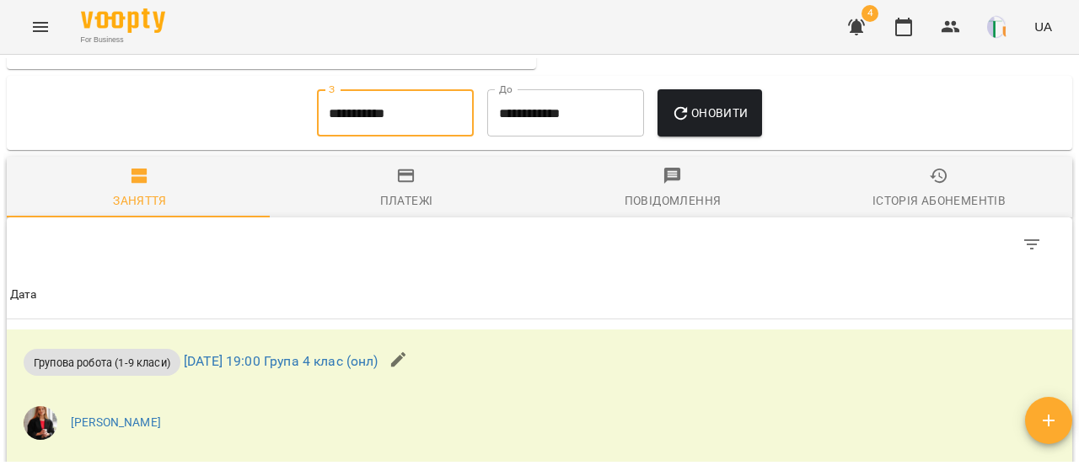
click at [412, 115] on input "**********" at bounding box center [395, 112] width 157 height 47
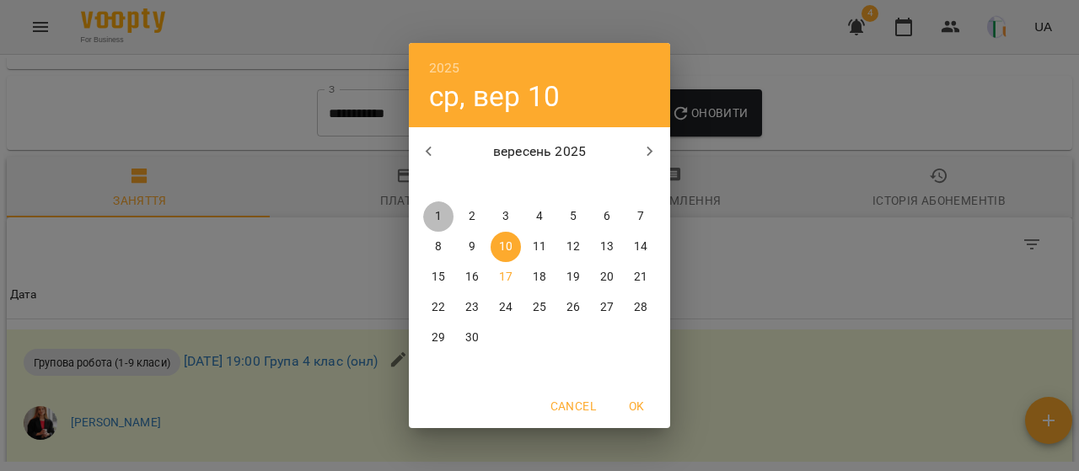
click at [443, 219] on span "1" at bounding box center [438, 216] width 30 height 17
type input "**********"
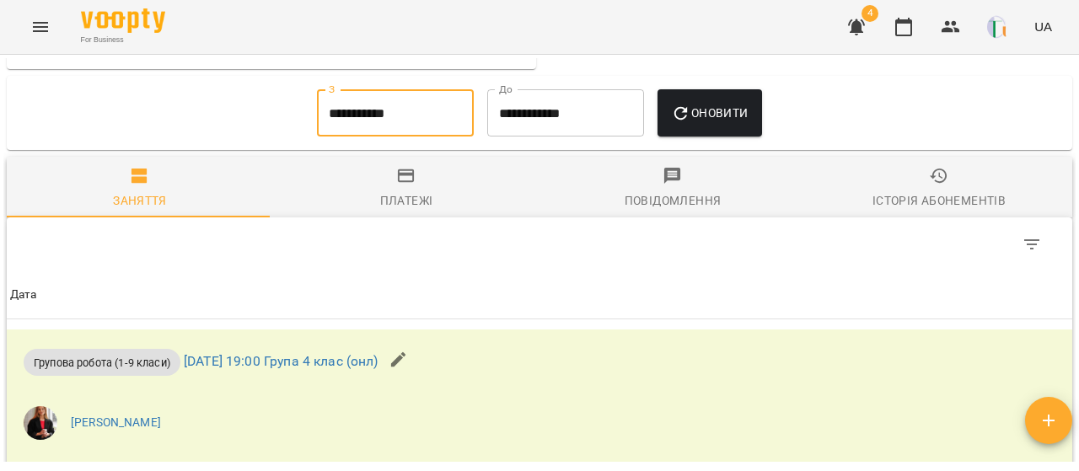
click at [733, 123] on span "Оновити" at bounding box center [709, 113] width 77 height 20
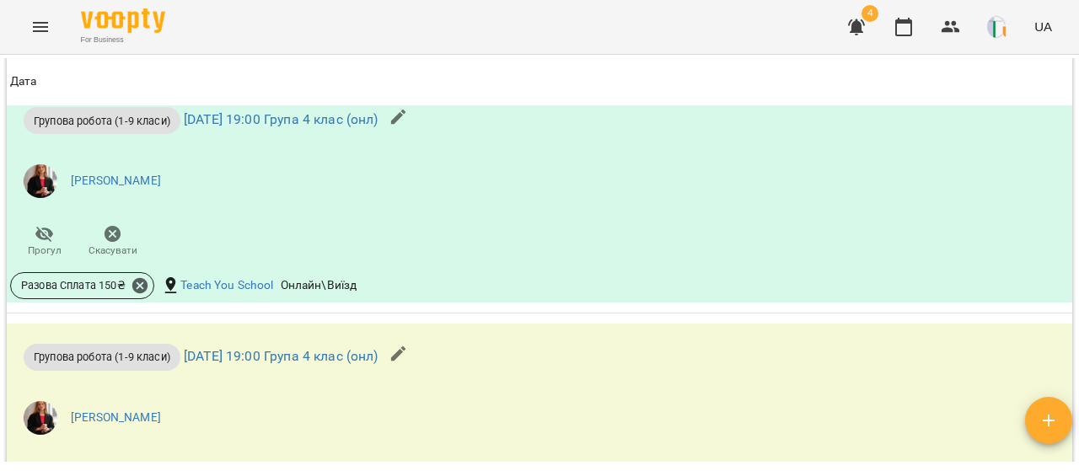
scroll to position [1623, 0]
click at [142, 292] on icon at bounding box center [139, 284] width 15 height 15
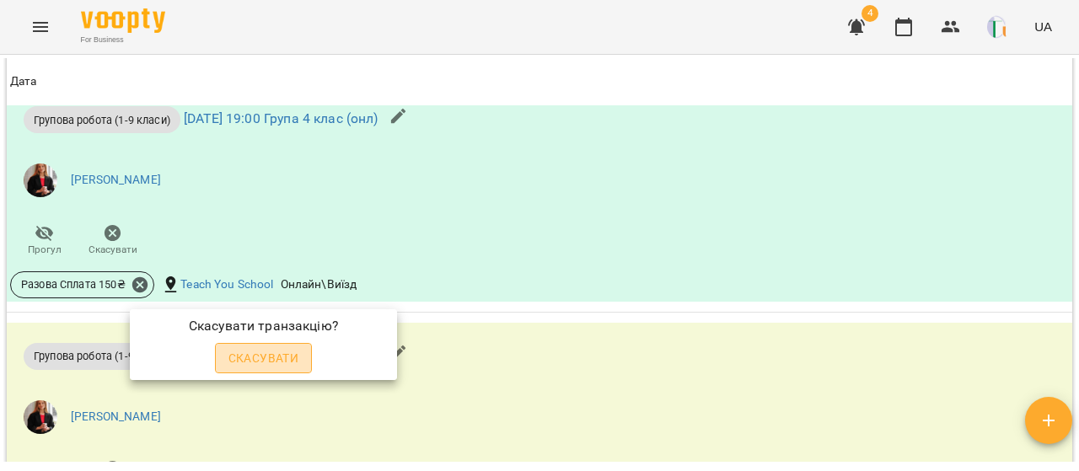
click at [292, 362] on span "Скасувати" at bounding box center [263, 358] width 71 height 20
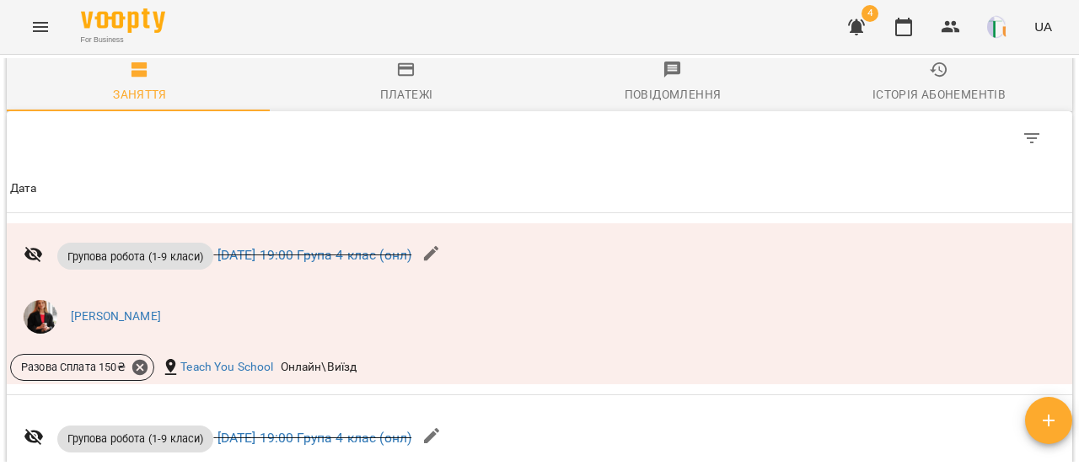
scroll to position [1096, 0]
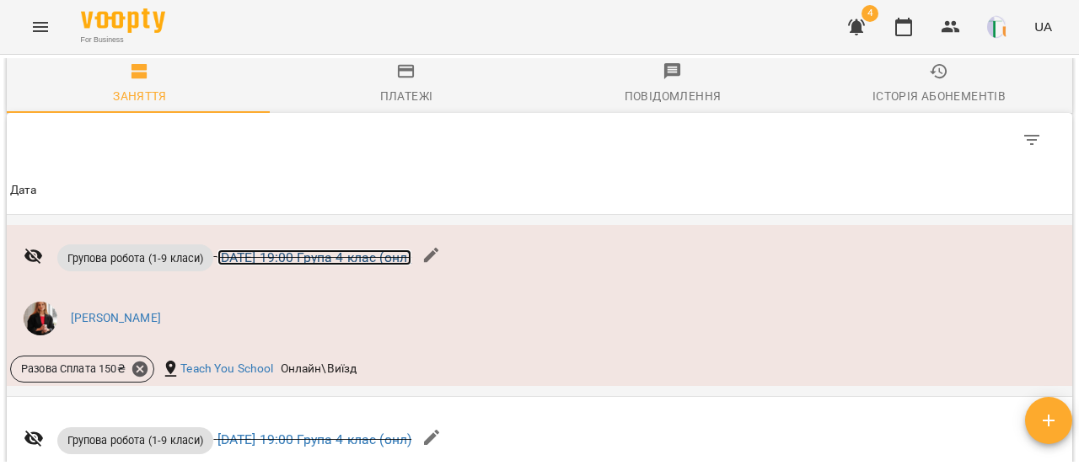
click at [352, 265] on link "[DATE] 19:00 Група 4 клас (онл)" at bounding box center [314, 257] width 195 height 16
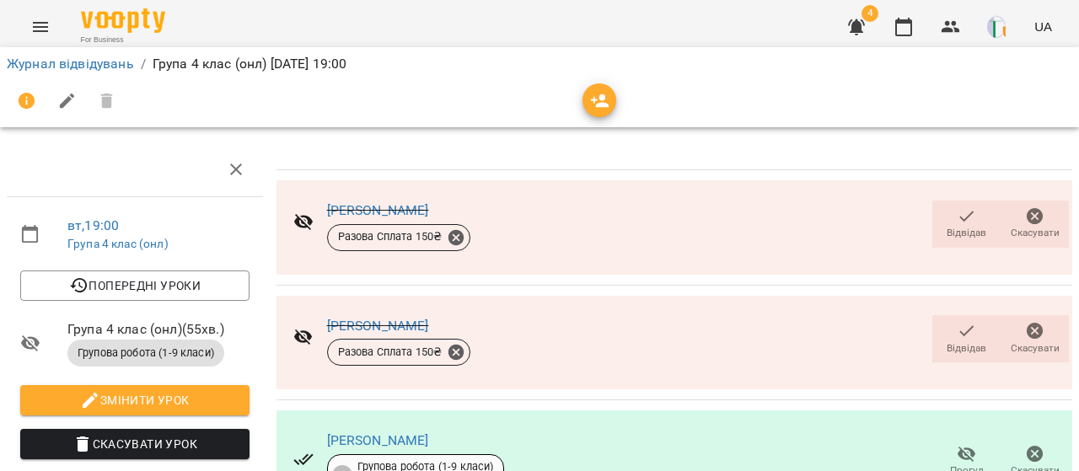
scroll to position [53, 0]
click at [454, 345] on icon at bounding box center [455, 352] width 15 height 15
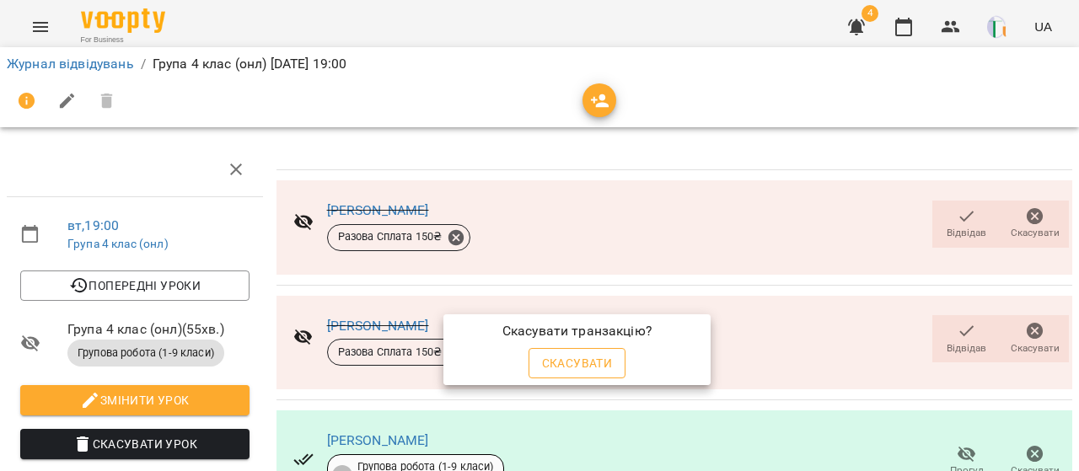
click at [581, 363] on span "Скасувати" at bounding box center [577, 363] width 71 height 20
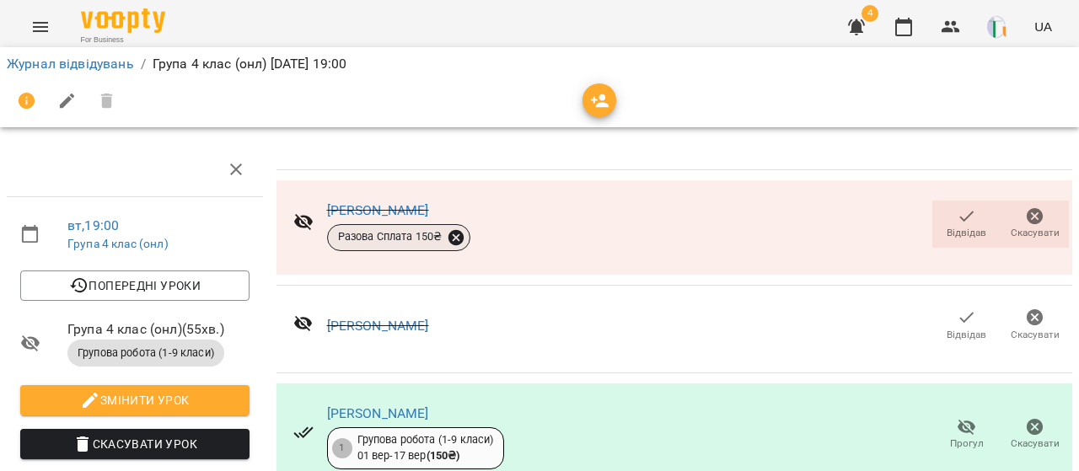
click at [453, 229] on icon at bounding box center [455, 236] width 15 height 15
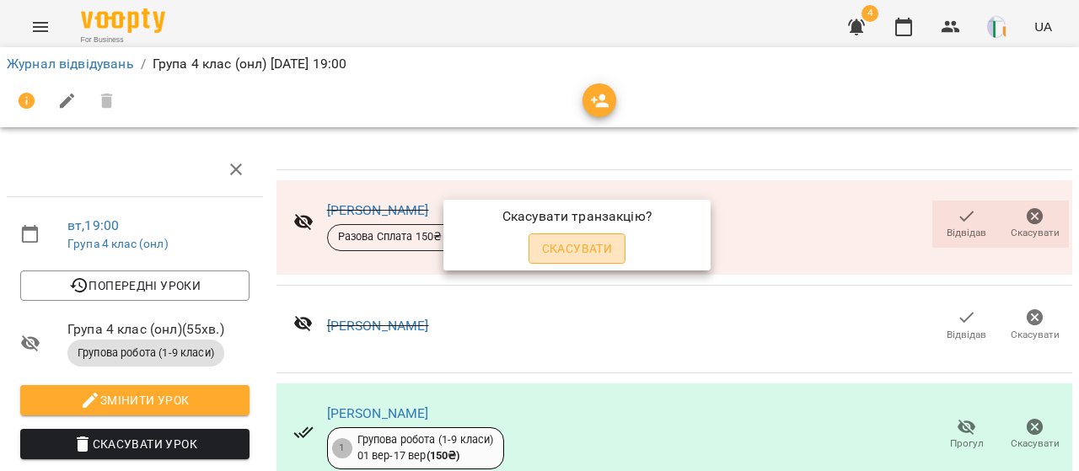
click at [556, 252] on span "Скасувати" at bounding box center [577, 248] width 71 height 20
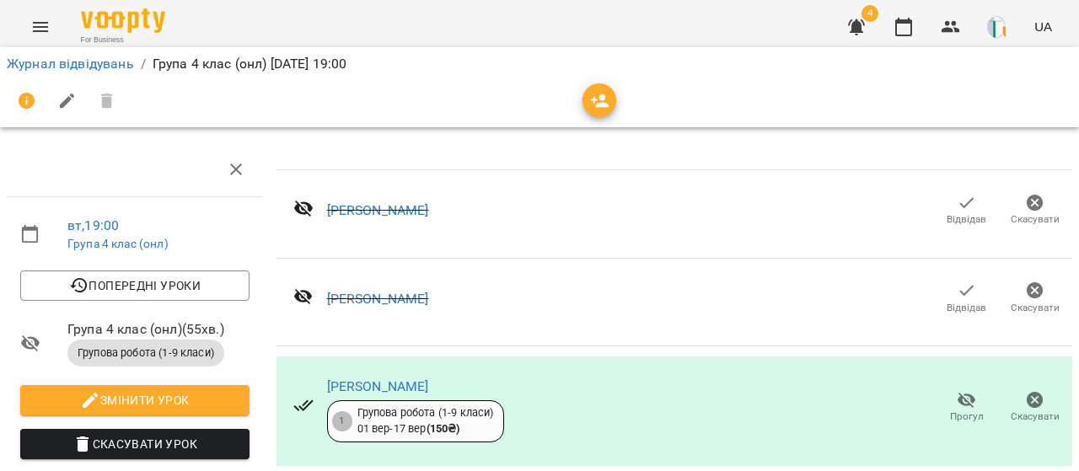
scroll to position [0, 0]
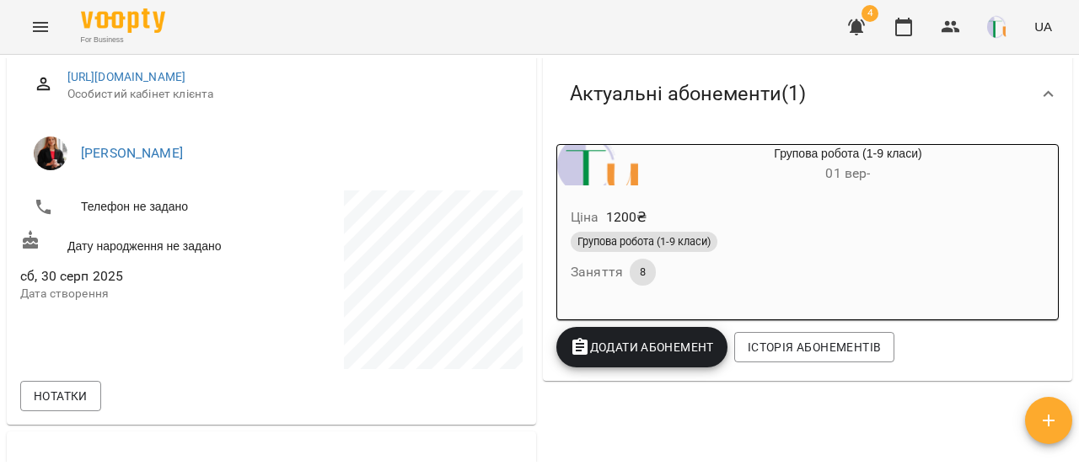
scroll to position [231, 0]
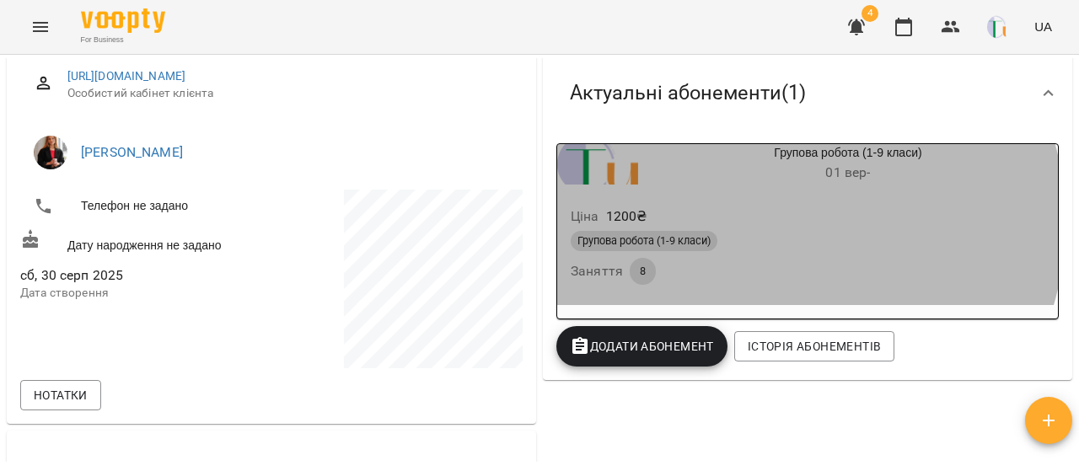
click at [763, 222] on div "Ціна 1200 ₴" at bounding box center [807, 216] width 480 height 30
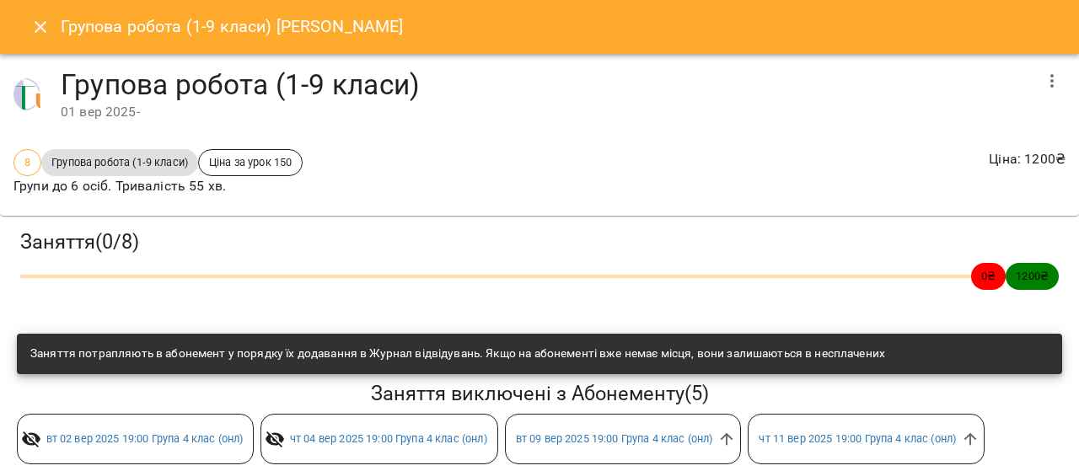
scroll to position [150, 0]
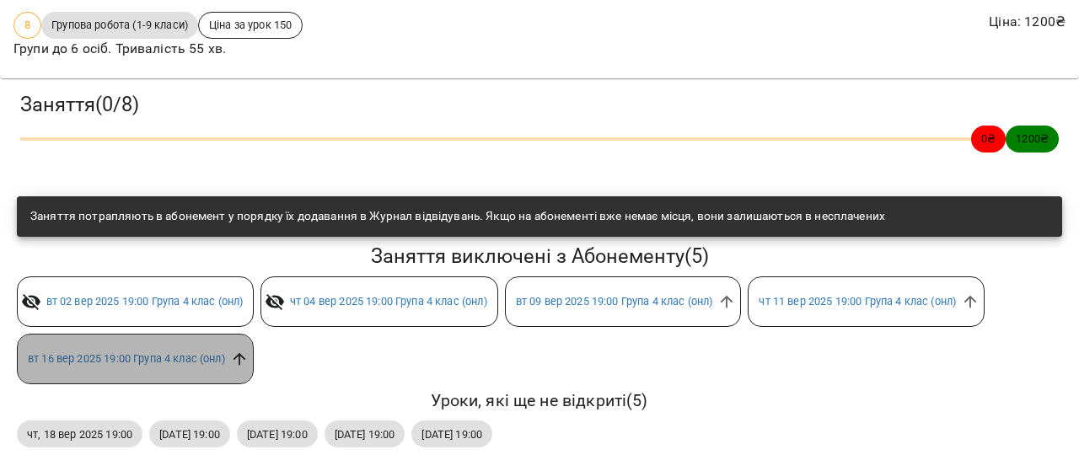
click at [244, 350] on icon at bounding box center [239, 359] width 19 height 19
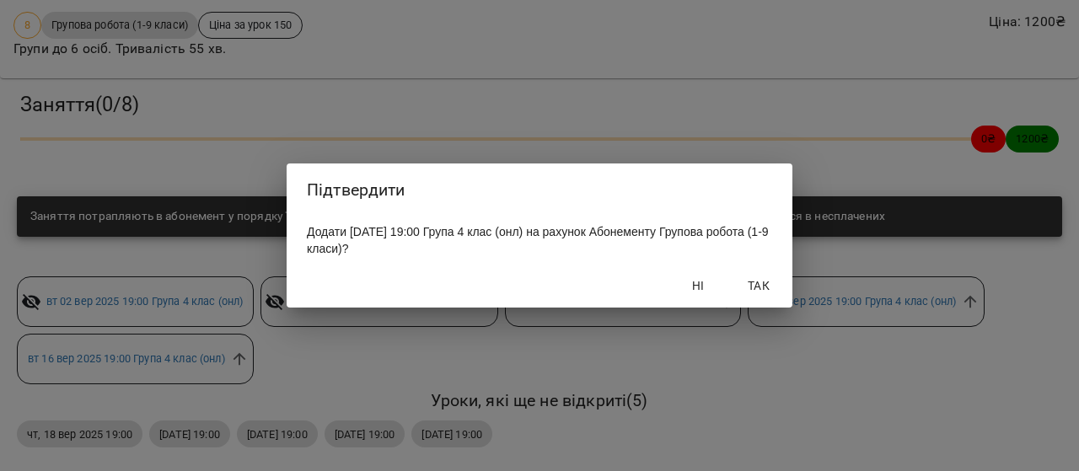
click at [758, 292] on span "Так" at bounding box center [758, 286] width 40 height 20
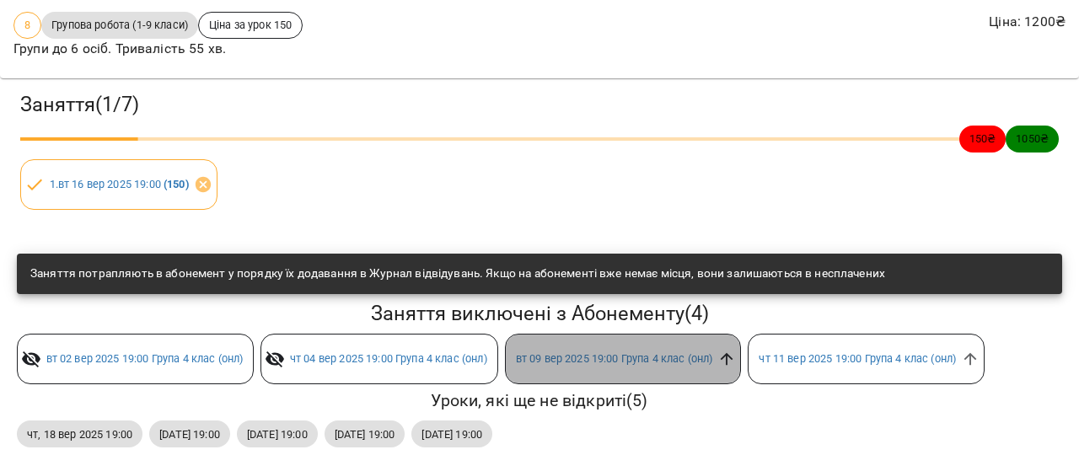
click at [736, 350] on icon at bounding box center [726, 359] width 19 height 19
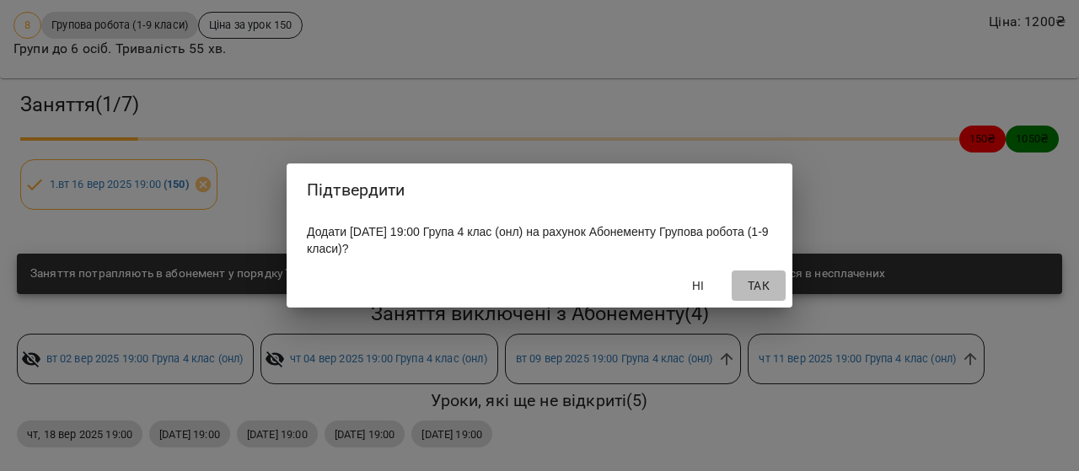
click at [754, 276] on button "Так" at bounding box center [759, 286] width 54 height 30
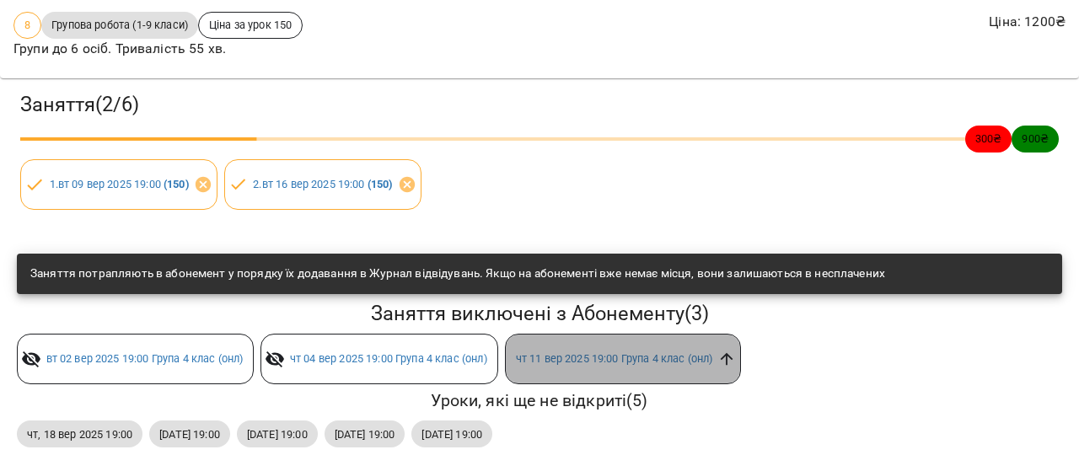
click at [733, 353] on icon at bounding box center [727, 359] width 13 height 13
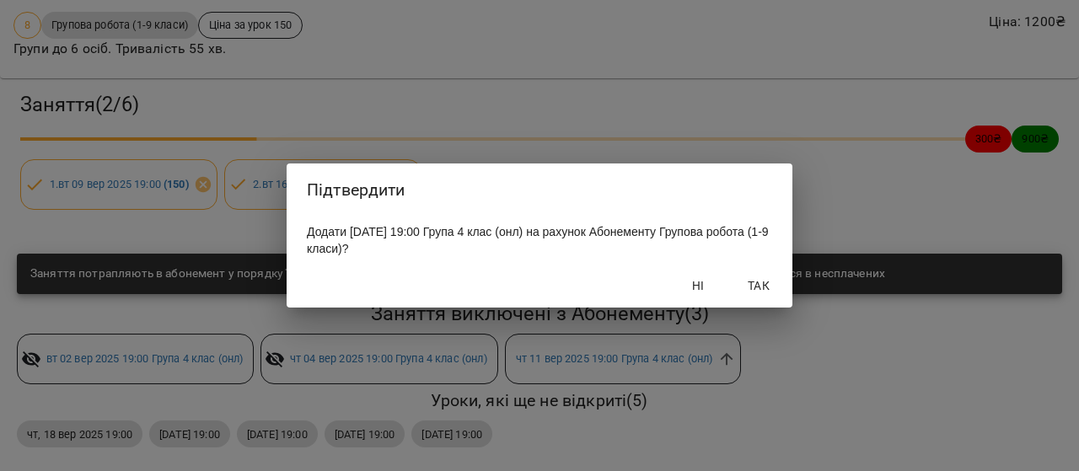
click at [759, 279] on span "Так" at bounding box center [758, 286] width 40 height 20
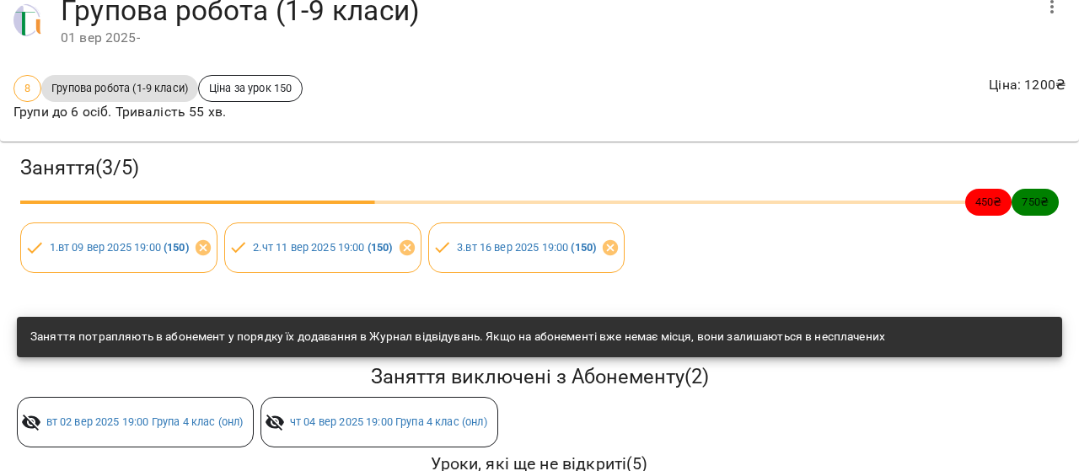
scroll to position [0, 0]
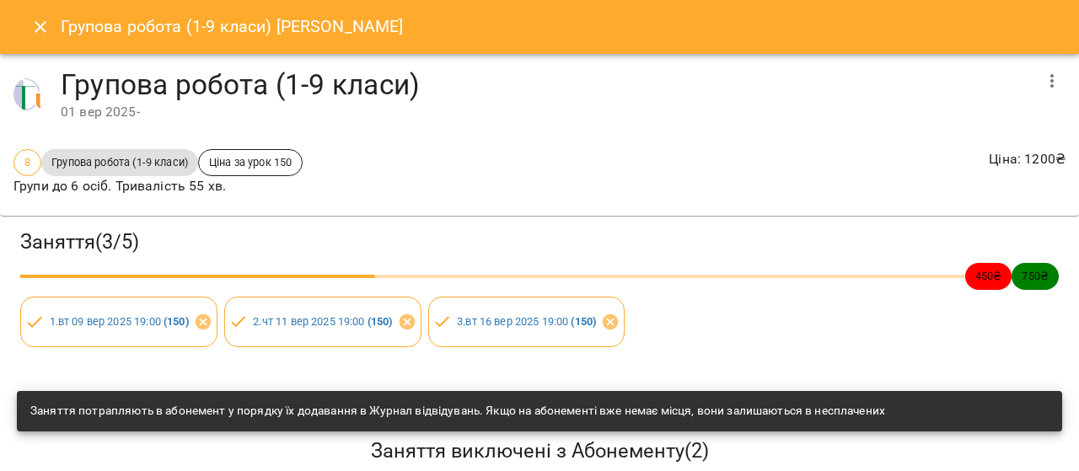
click at [40, 34] on icon "Close" at bounding box center [40, 27] width 20 height 20
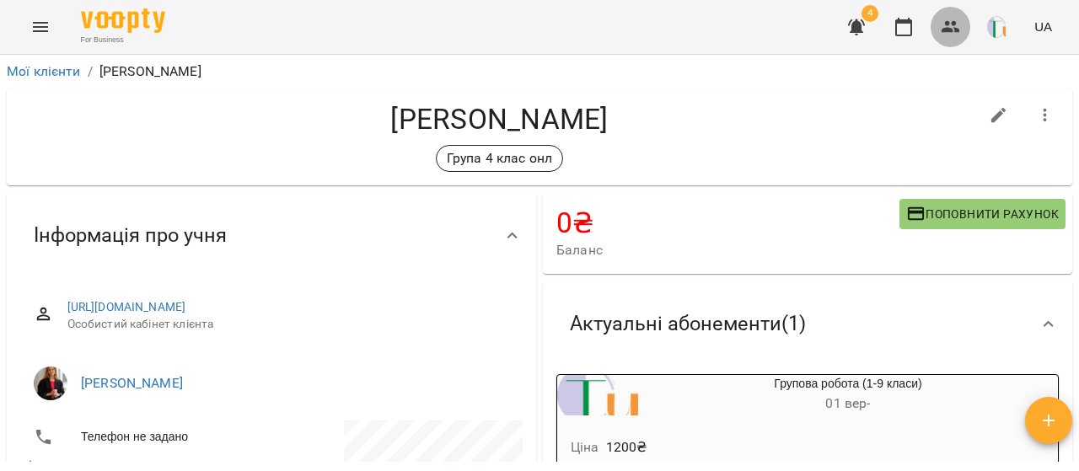
click at [960, 28] on icon "button" at bounding box center [951, 27] width 20 height 20
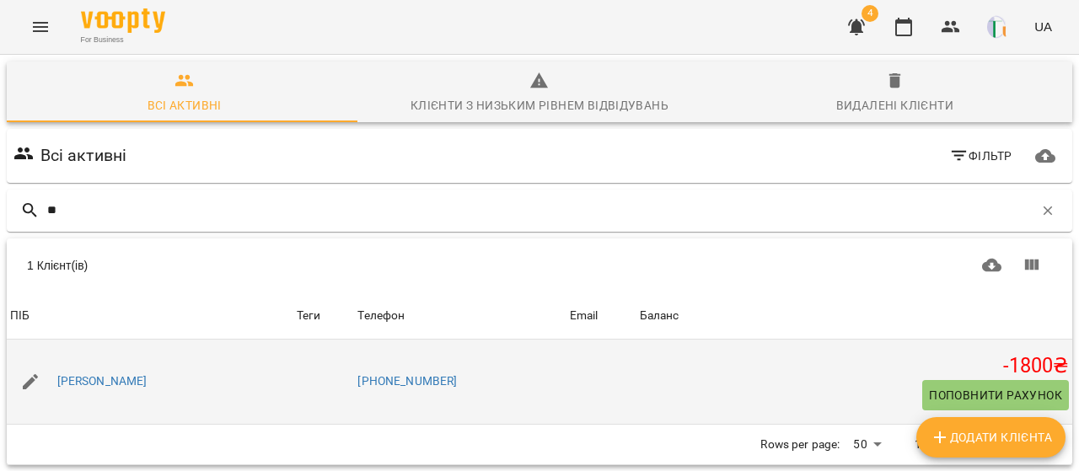
type input "*"
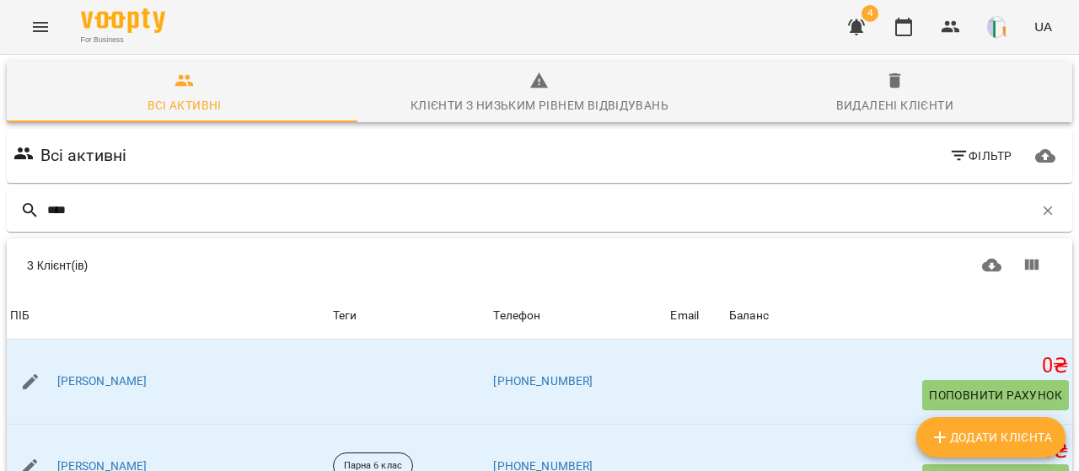
scroll to position [158, 0]
type input "****"
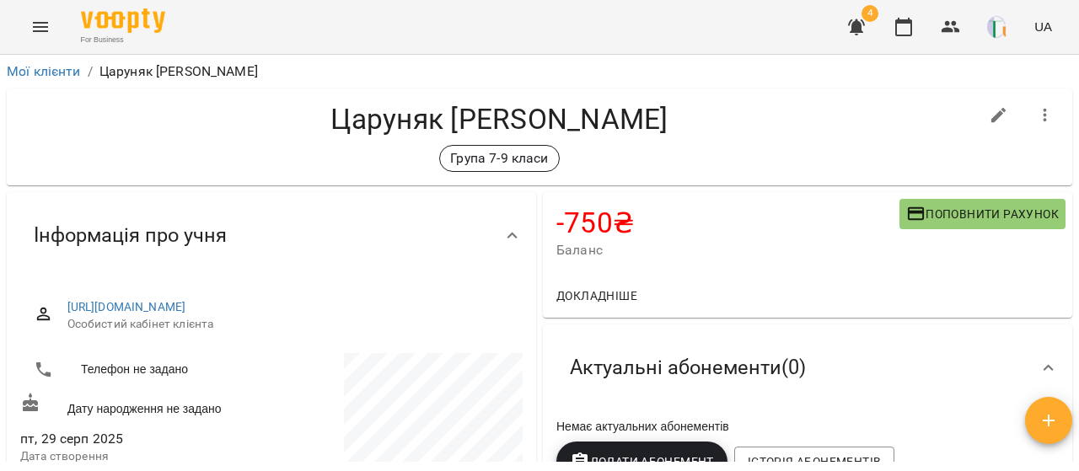
scroll to position [281, 0]
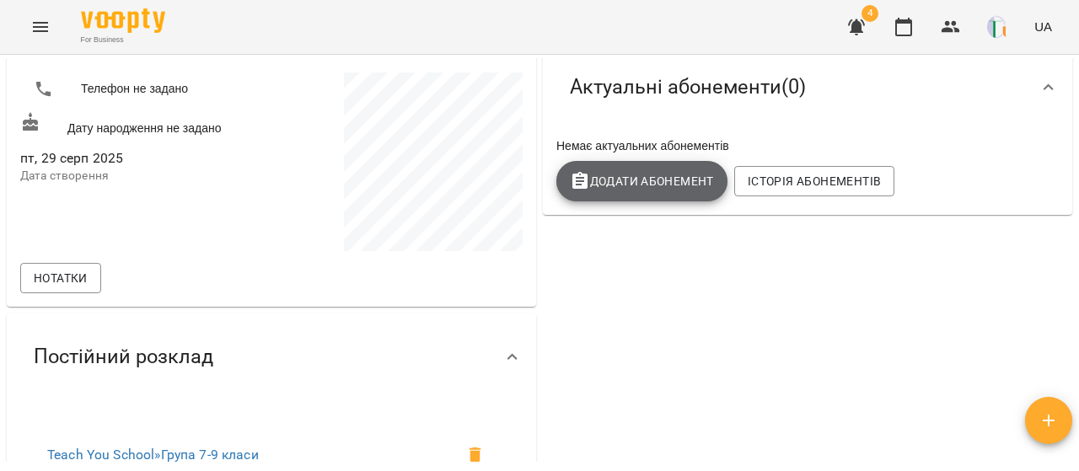
click at [653, 178] on span "Додати Абонемент" at bounding box center [642, 181] width 144 height 20
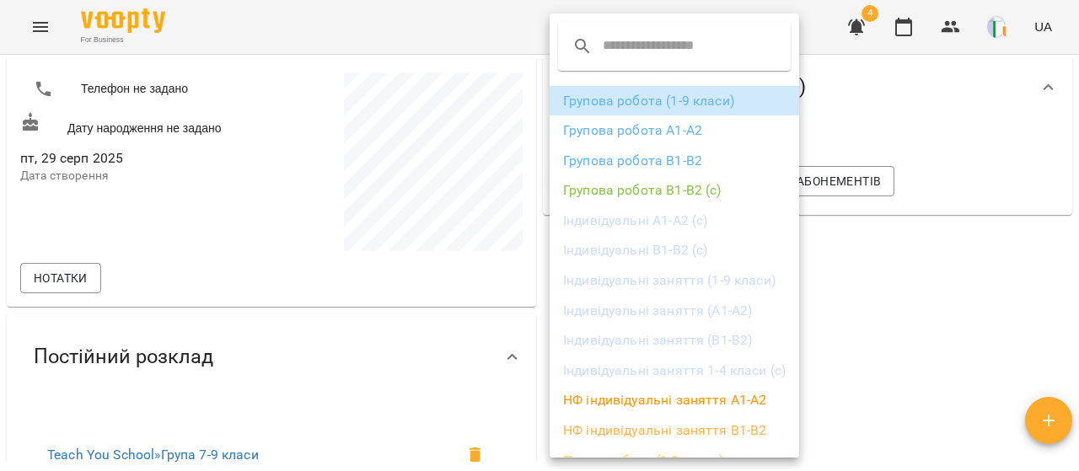
click at [635, 101] on li "Групова робота (1-9 класи)" at bounding box center [673, 101] width 249 height 30
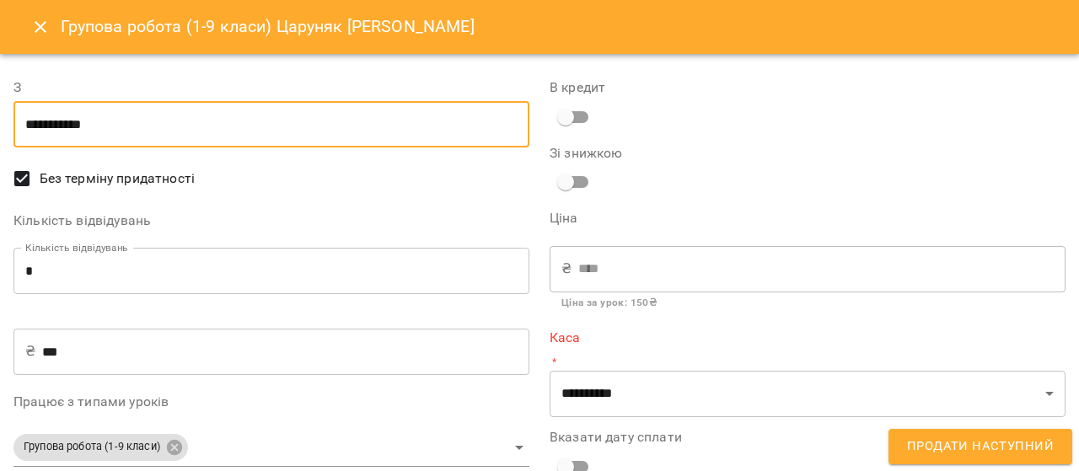
click at [204, 129] on input "**********" at bounding box center [271, 124] width 516 height 47
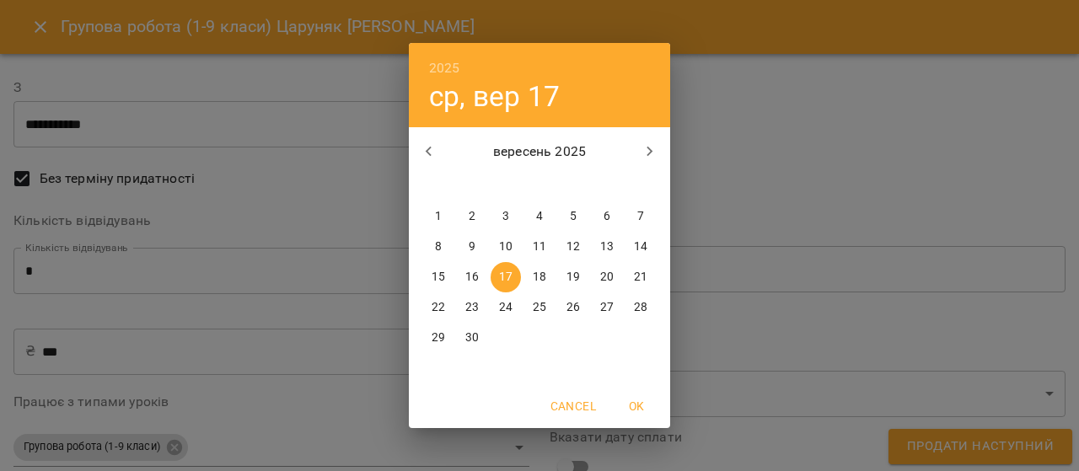
click at [448, 218] on span "1" at bounding box center [438, 216] width 30 height 17
type input "**********"
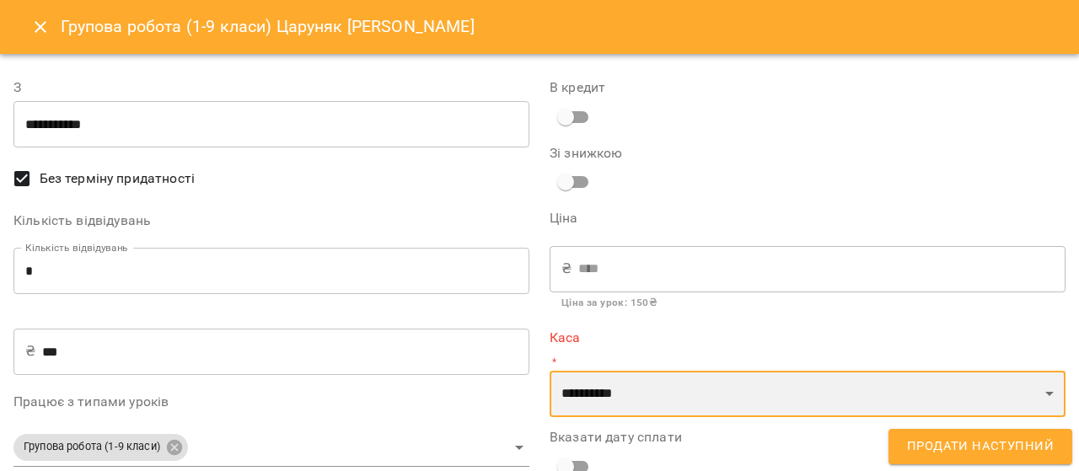
click at [640, 389] on select "**********" at bounding box center [807, 394] width 516 height 47
select select "****"
click at [549, 371] on select "**********" at bounding box center [807, 394] width 516 height 47
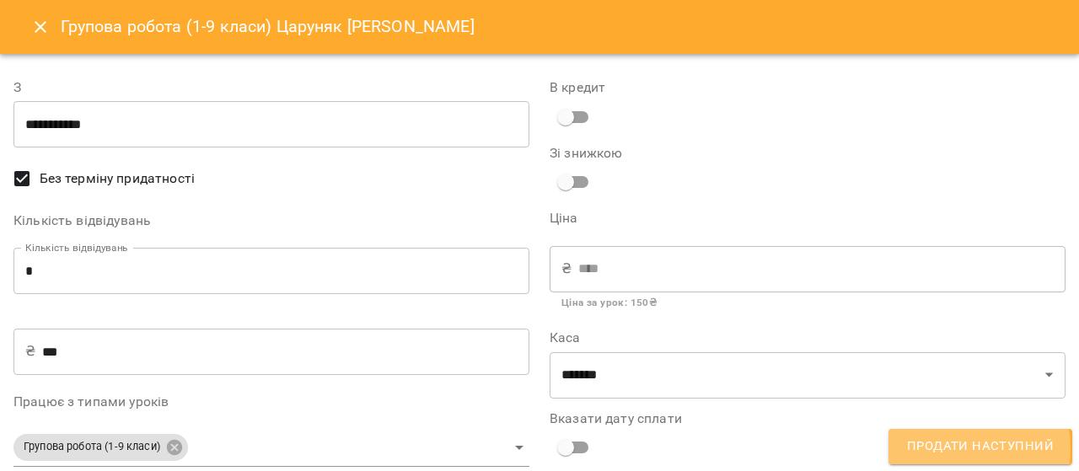
click at [959, 449] on span "Продати наступний" at bounding box center [980, 447] width 147 height 22
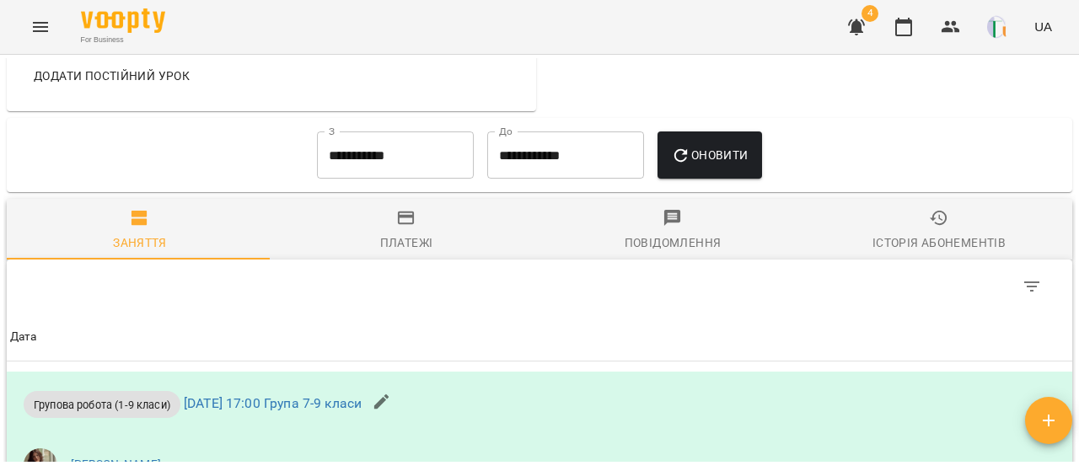
scroll to position [907, 0]
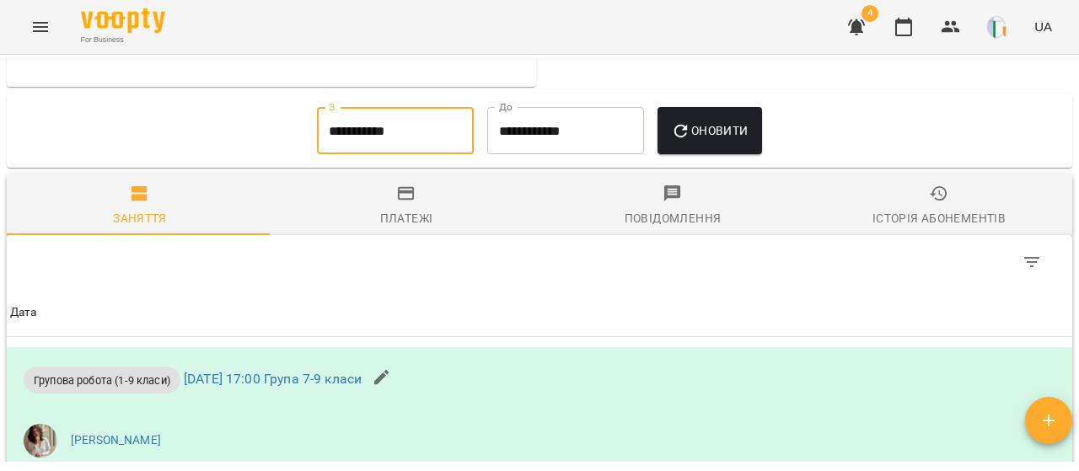
click at [351, 154] on input "**********" at bounding box center [395, 130] width 157 height 47
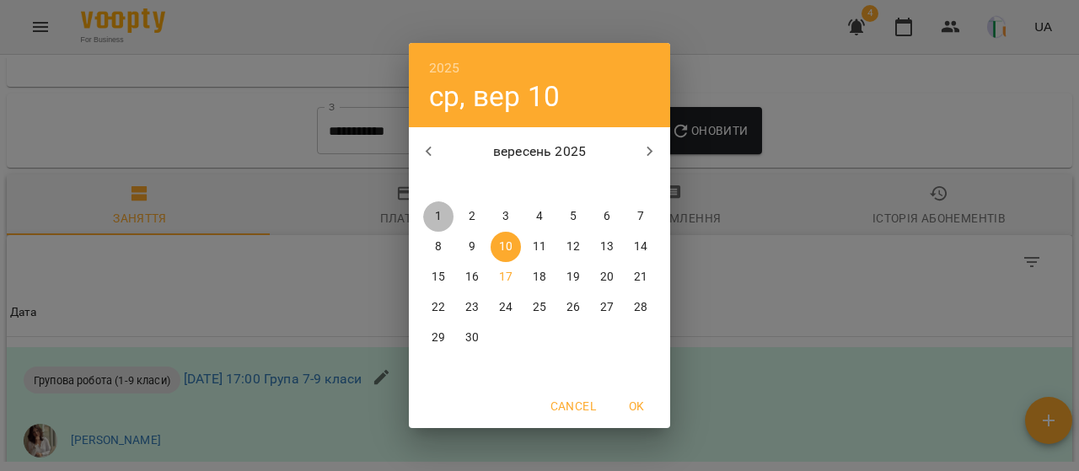
click at [438, 212] on p "1" at bounding box center [438, 216] width 7 height 17
type input "**********"
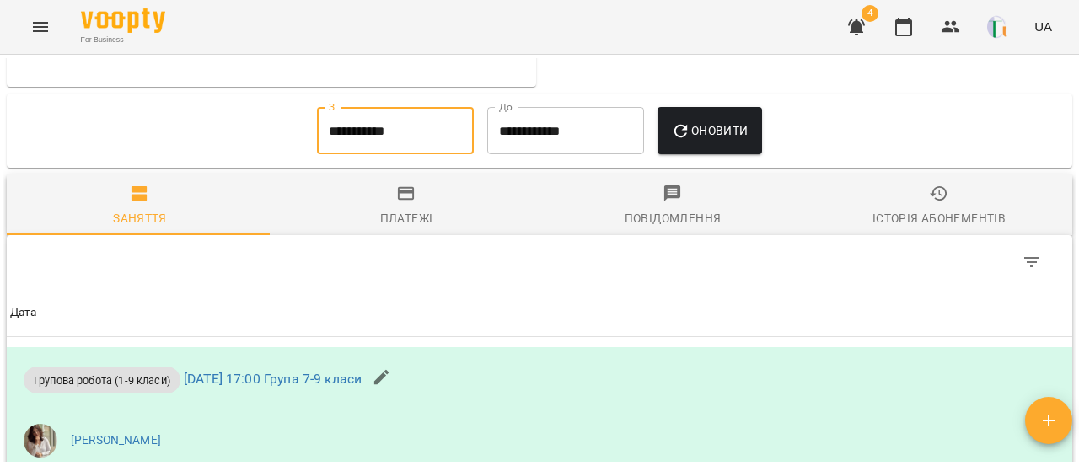
click at [717, 154] on button "Оновити" at bounding box center [709, 130] width 104 height 47
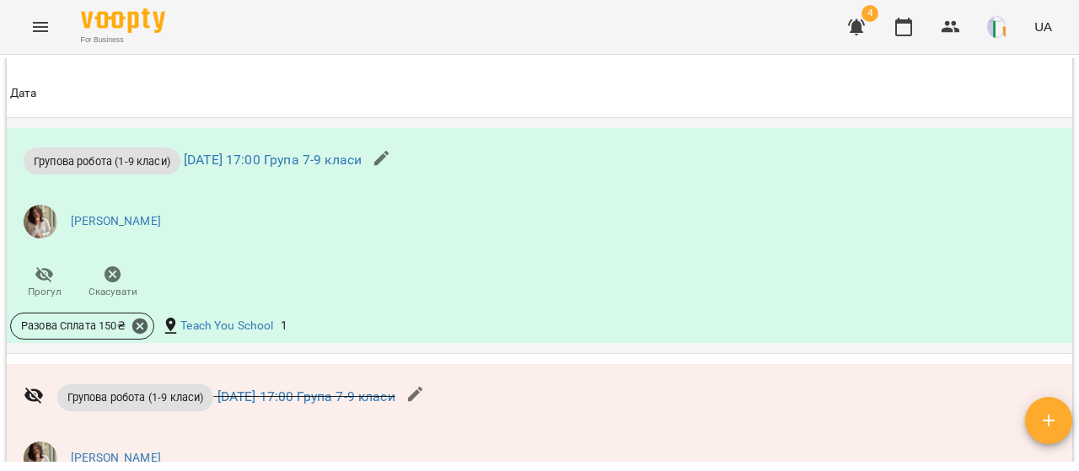
scroll to position [1125, 0]
click at [136, 335] on icon at bounding box center [139, 326] width 15 height 15
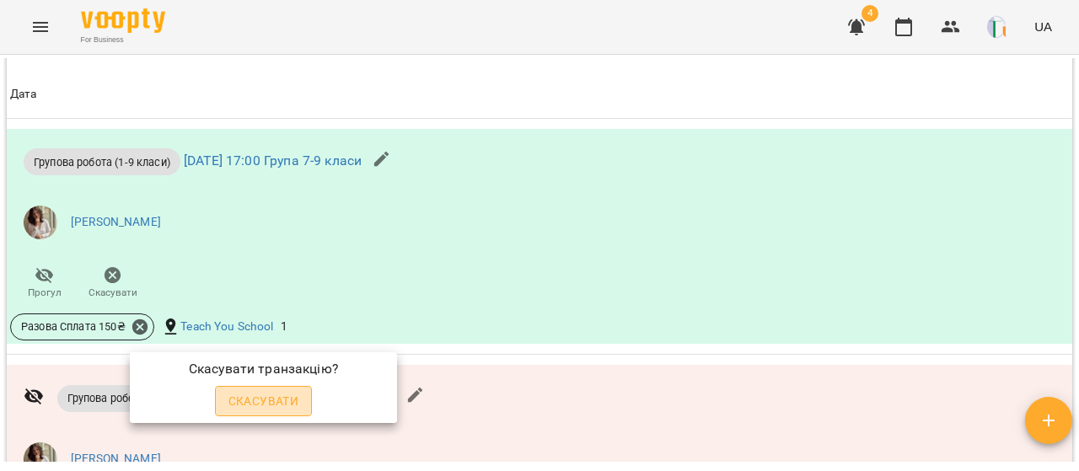
click at [257, 399] on span "Скасувати" at bounding box center [263, 401] width 71 height 20
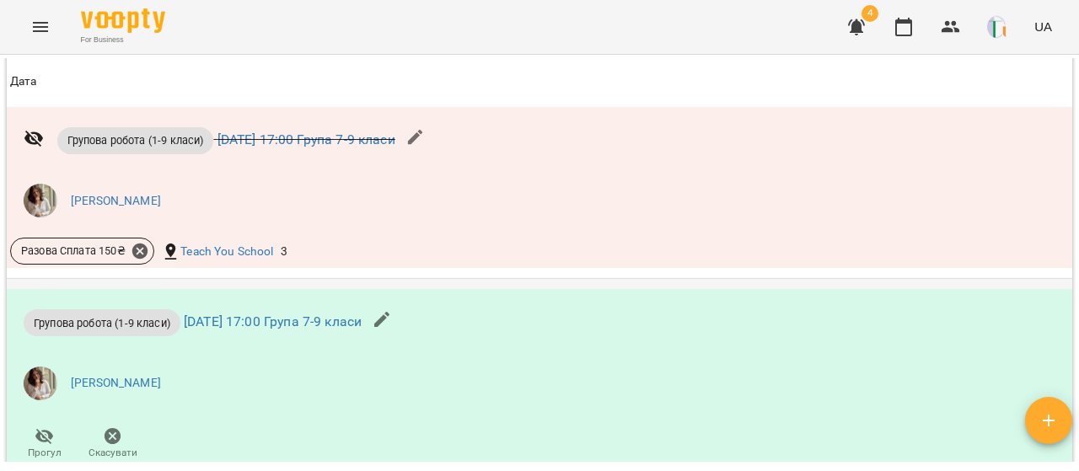
scroll to position [1410, 0]
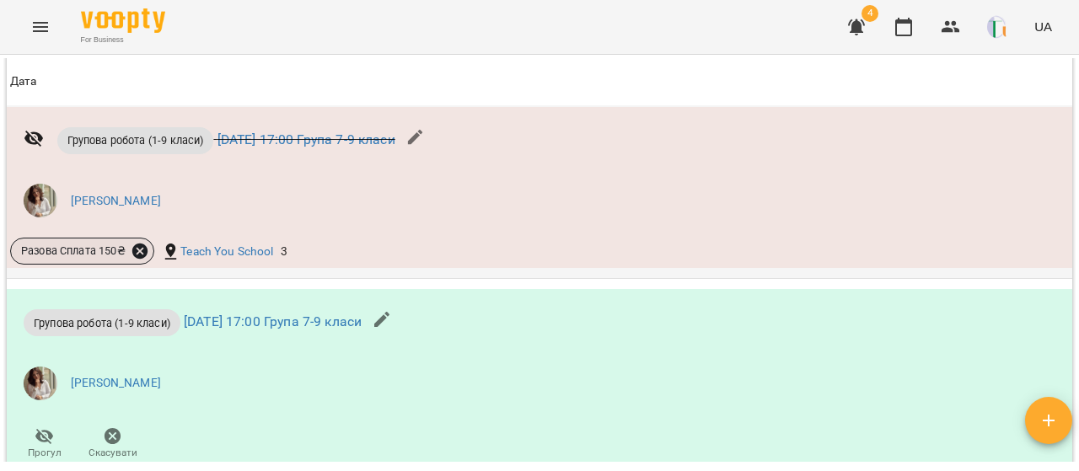
click at [136, 259] on icon at bounding box center [139, 251] width 15 height 15
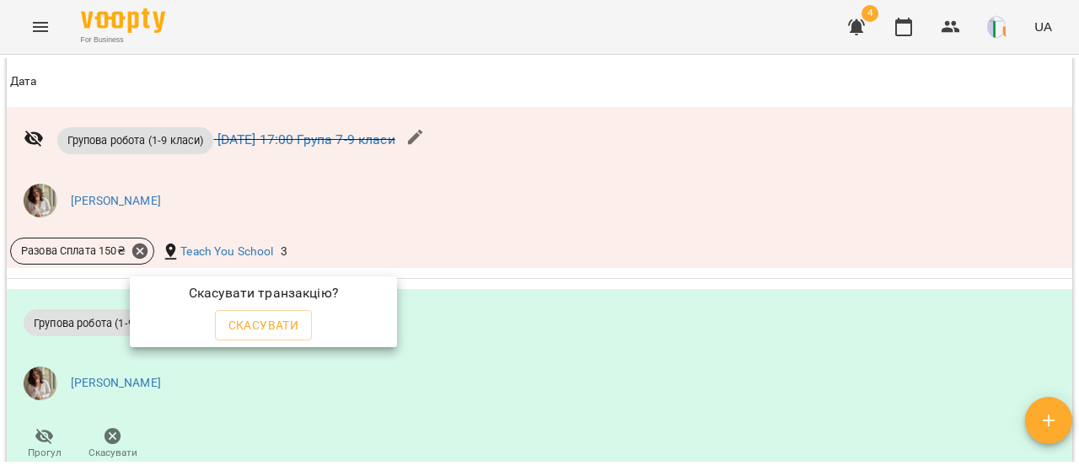
click at [346, 212] on div at bounding box center [539, 235] width 1079 height 471
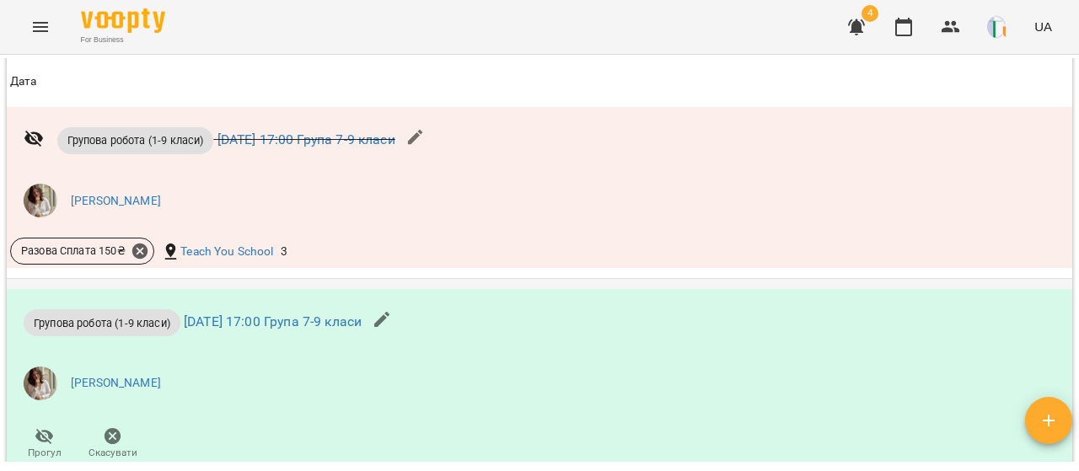
scroll to position [1602, 0]
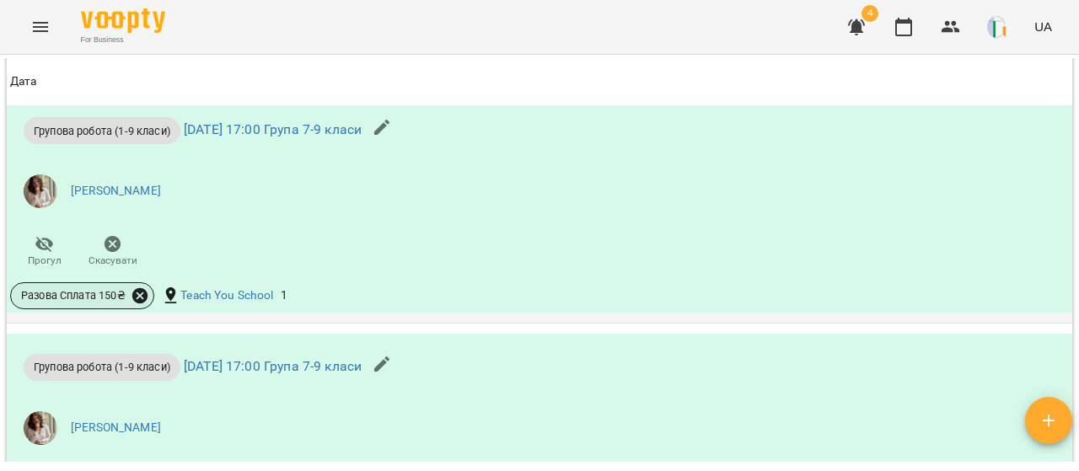
click at [146, 305] on icon at bounding box center [140, 296] width 19 height 19
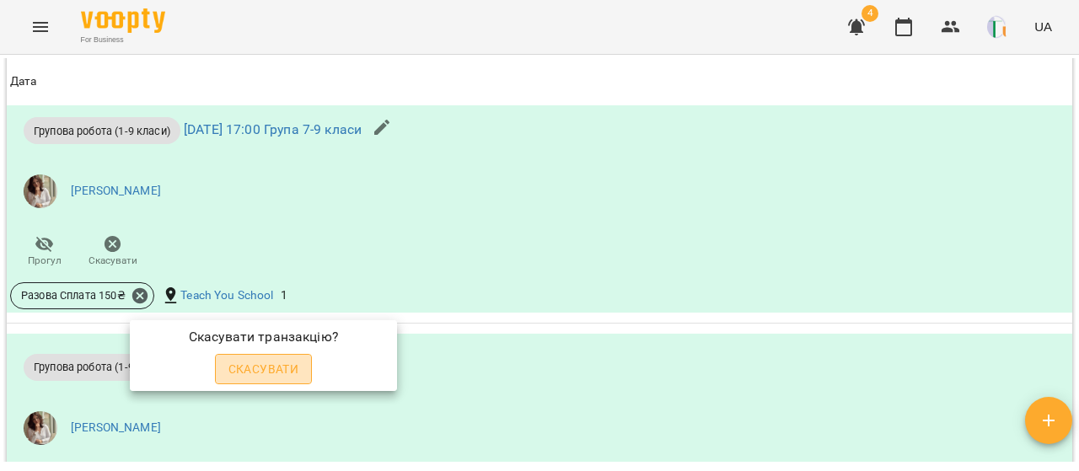
click at [276, 365] on span "Скасувати" at bounding box center [263, 369] width 71 height 20
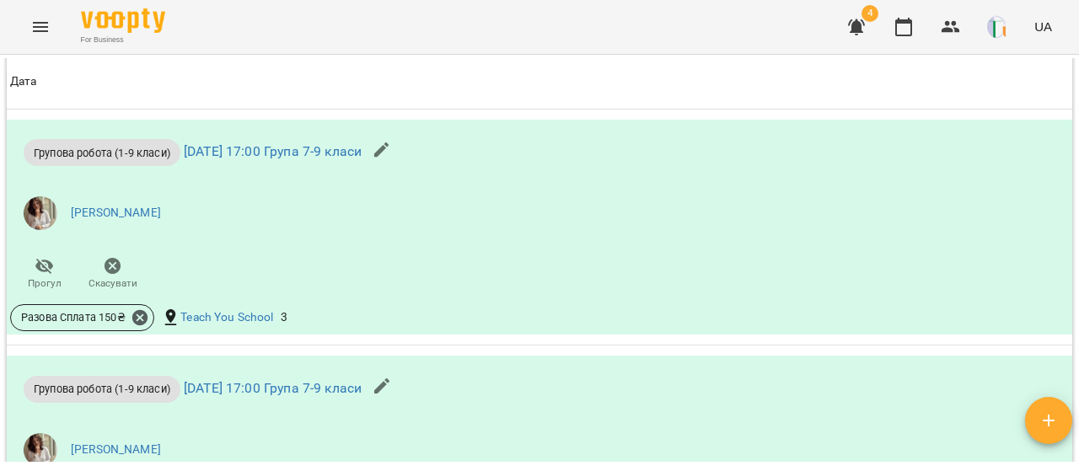
scroll to position [1846, 0]
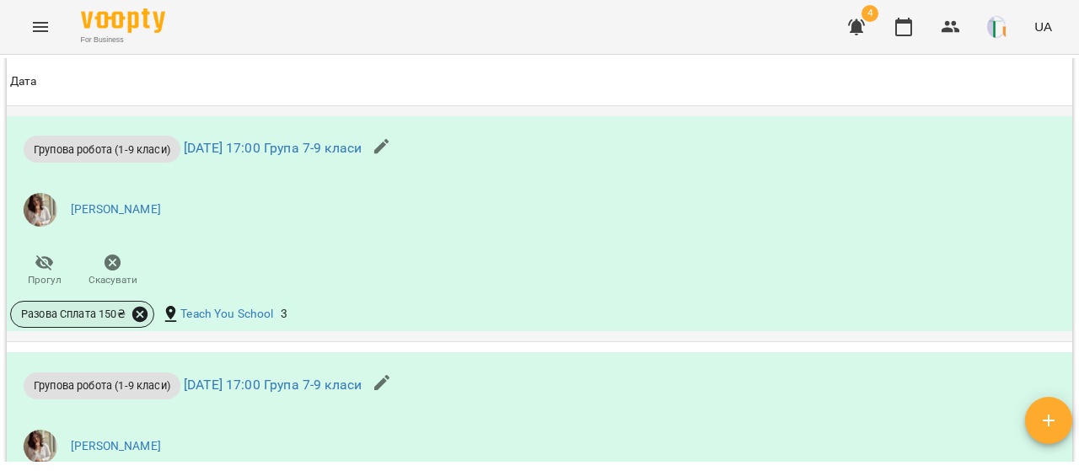
click at [143, 322] on icon at bounding box center [139, 314] width 15 height 15
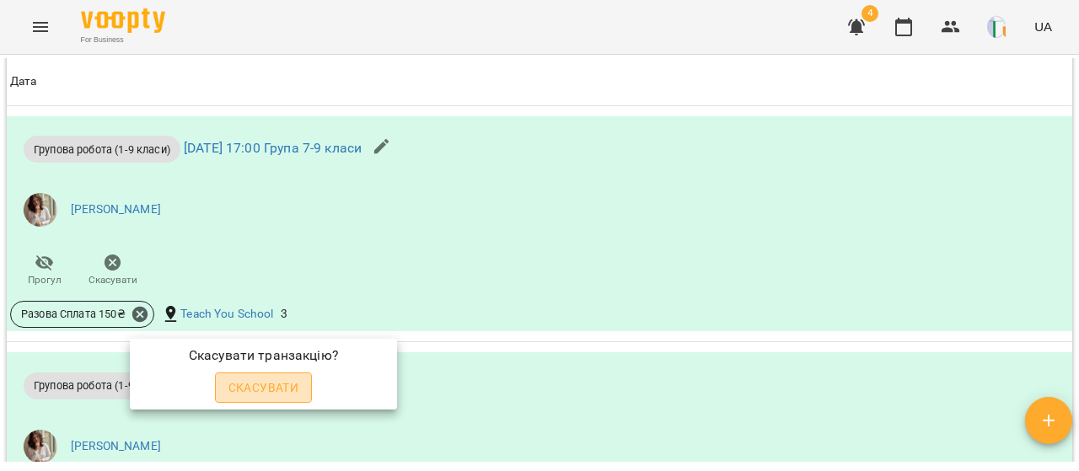
click at [258, 385] on span "Скасувати" at bounding box center [263, 388] width 71 height 20
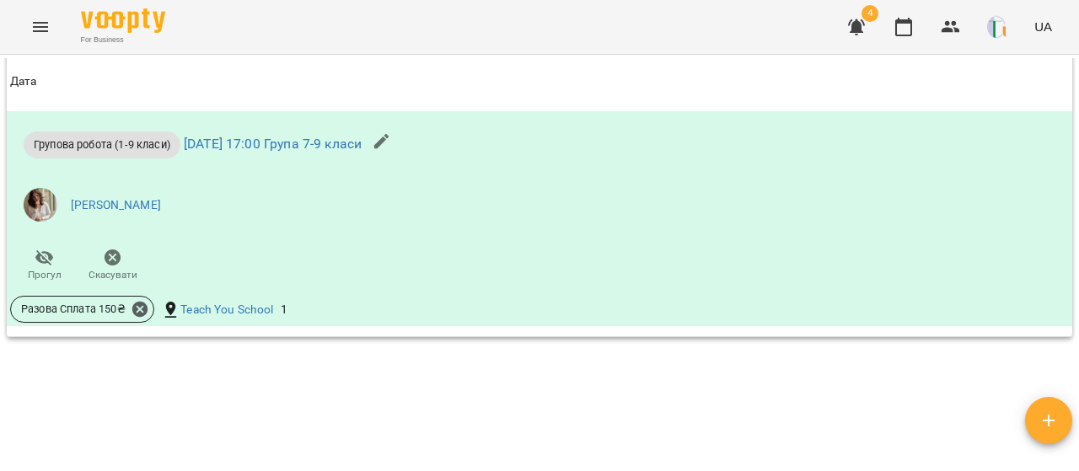
scroll to position [2118, 0]
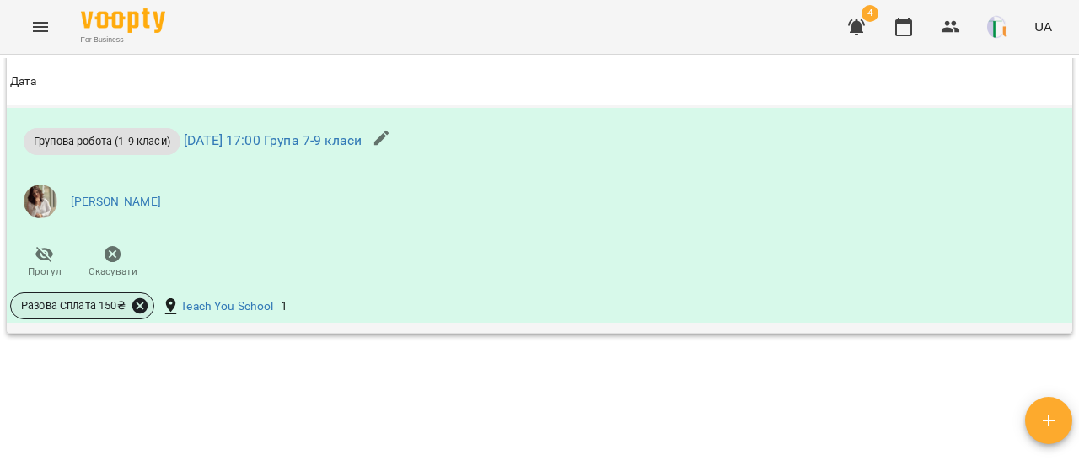
click at [135, 314] on icon at bounding box center [139, 305] width 15 height 15
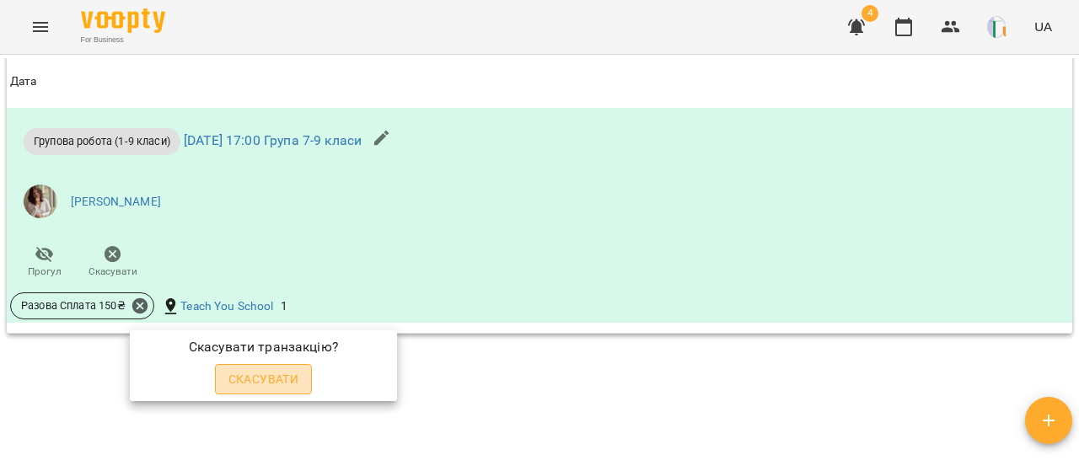
click at [224, 377] on button "Скасувати" at bounding box center [264, 379] width 98 height 30
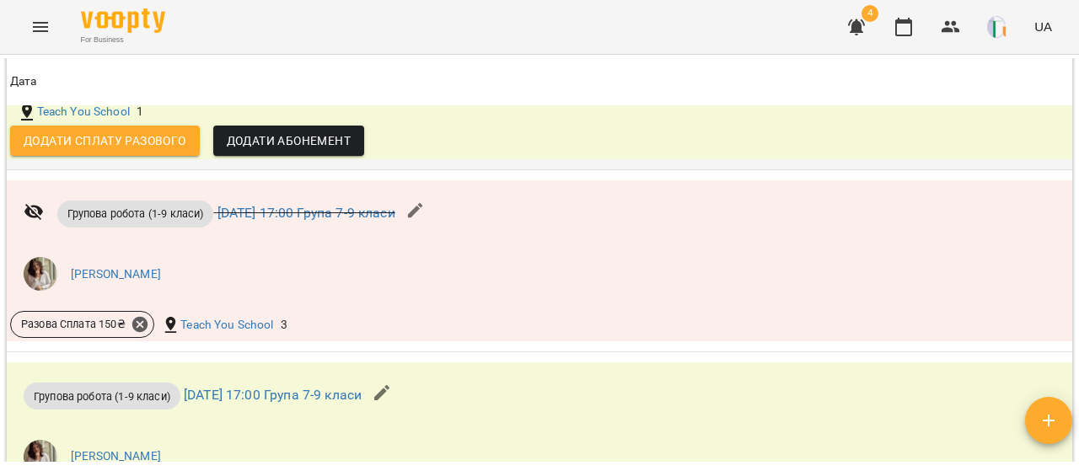
scroll to position [1337, 0]
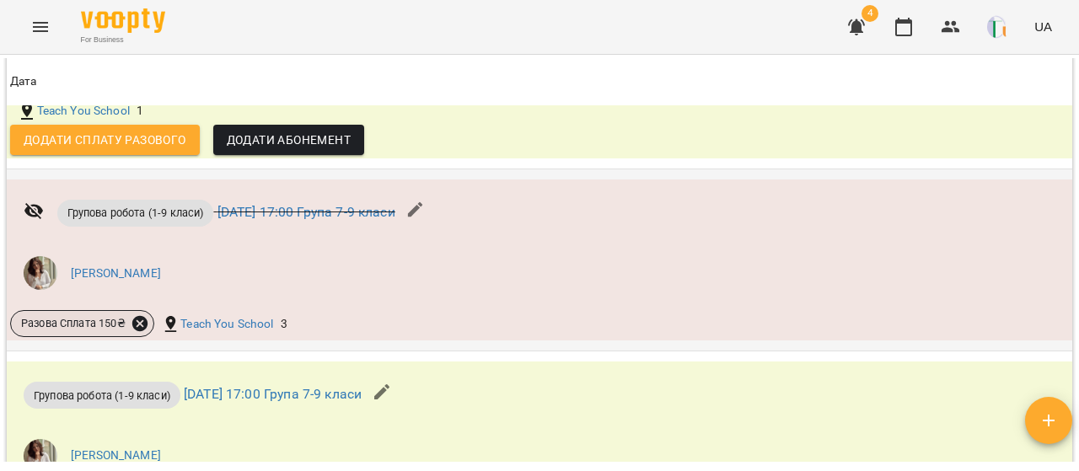
click at [142, 331] on icon at bounding box center [139, 323] width 15 height 15
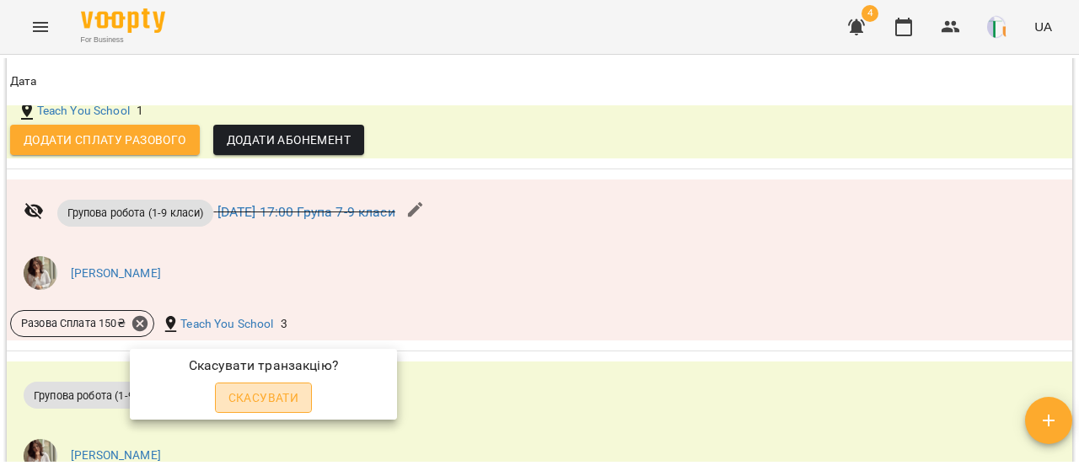
click at [264, 397] on span "Скасувати" at bounding box center [263, 398] width 71 height 20
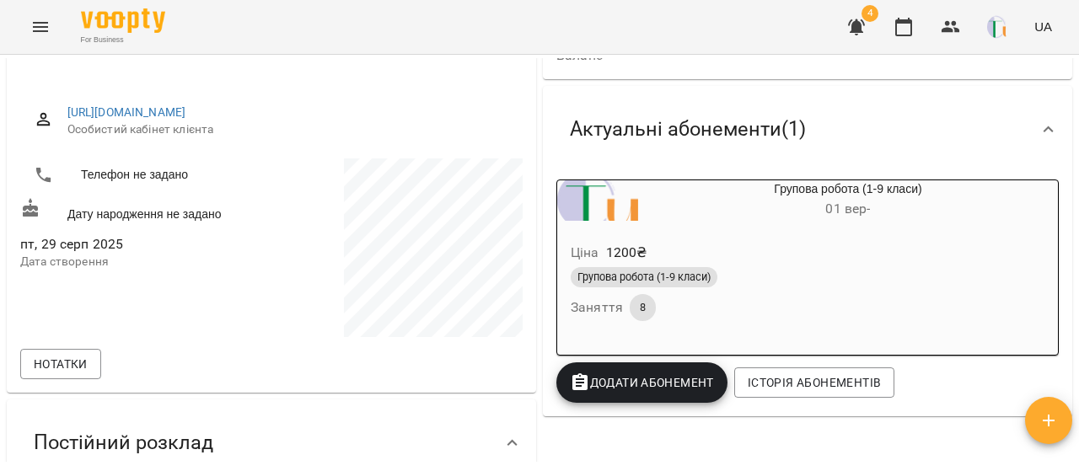
scroll to position [195, 0]
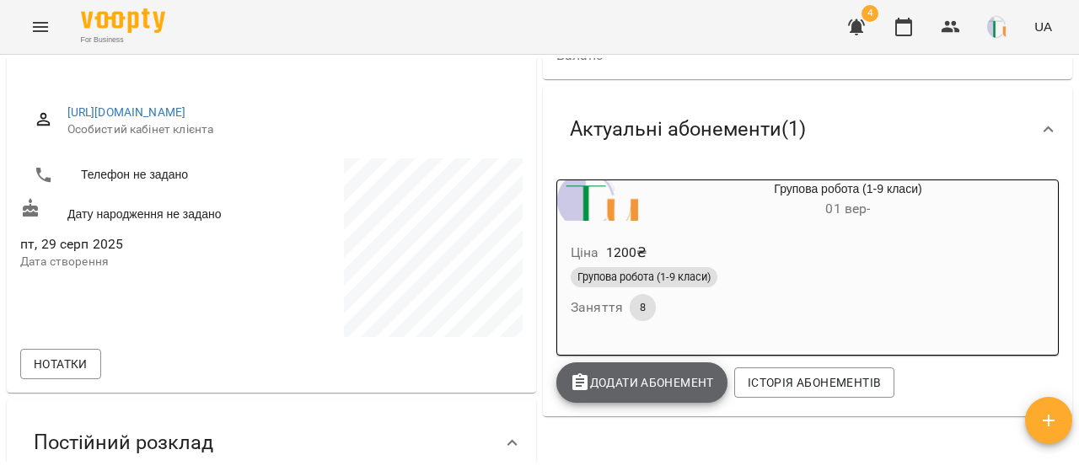
click at [684, 368] on button "Додати Абонемент" at bounding box center [641, 382] width 171 height 40
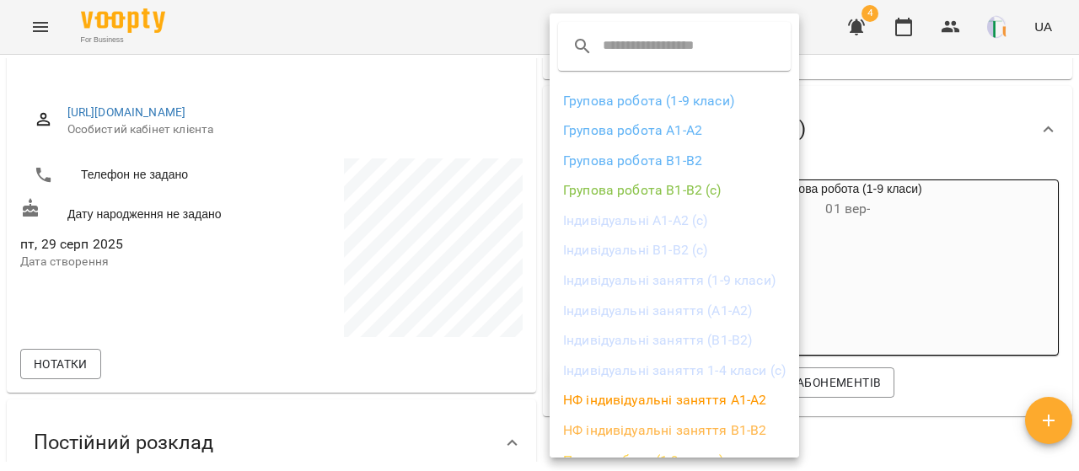
click at [970, 222] on div at bounding box center [539, 235] width 1079 height 471
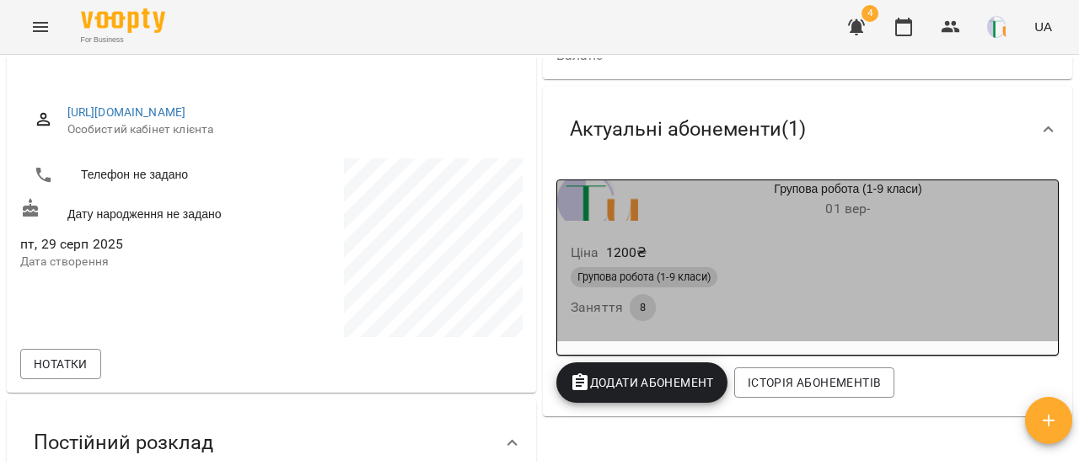
click at [846, 255] on div "Ціна 1200 ₴" at bounding box center [807, 253] width 480 height 30
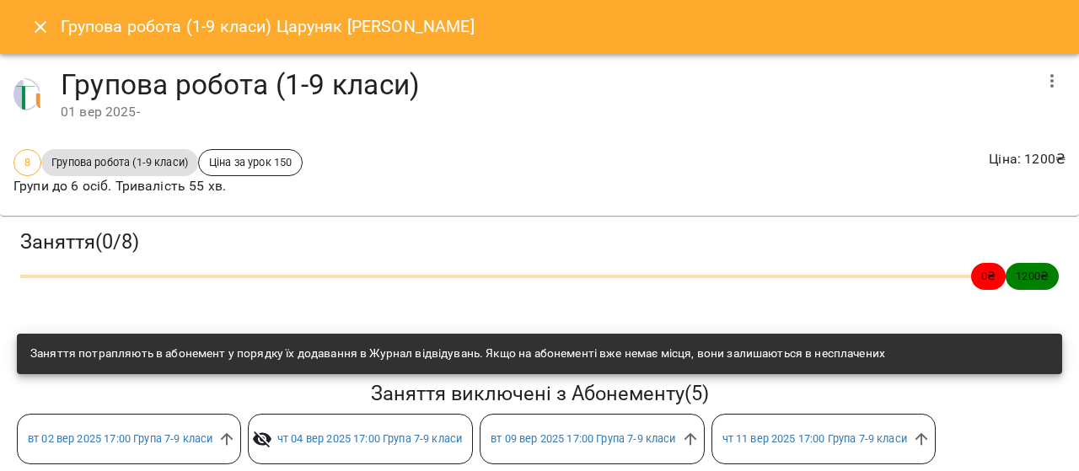
scroll to position [150, 0]
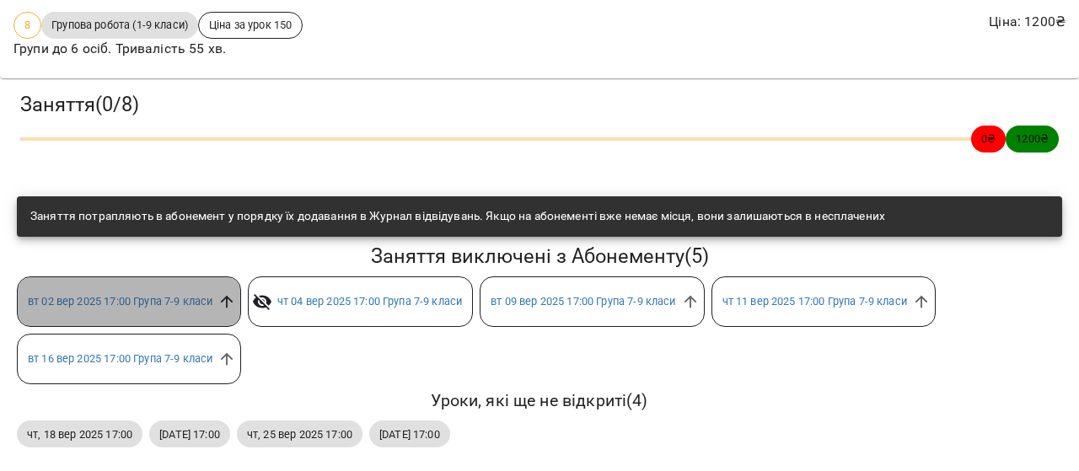
click at [228, 292] on icon at bounding box center [226, 301] width 19 height 19
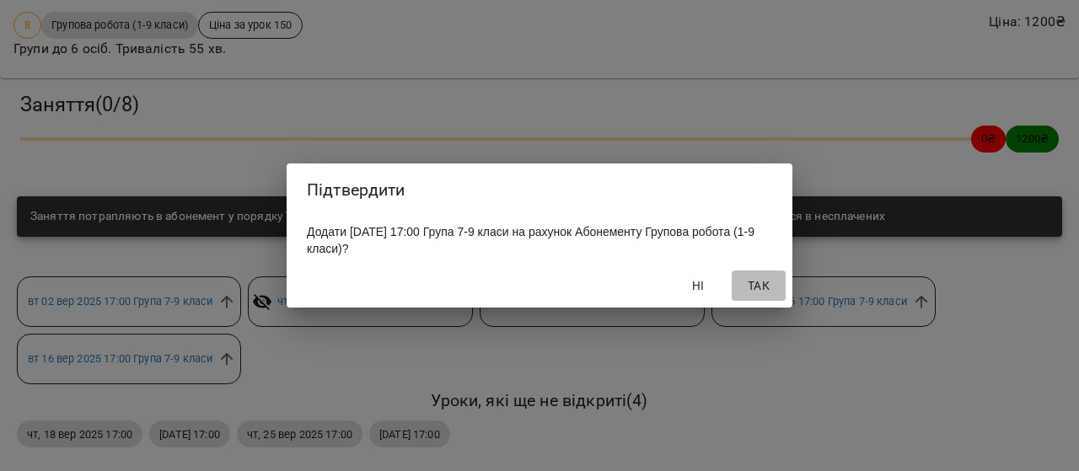
click at [758, 292] on span "Так" at bounding box center [758, 286] width 40 height 20
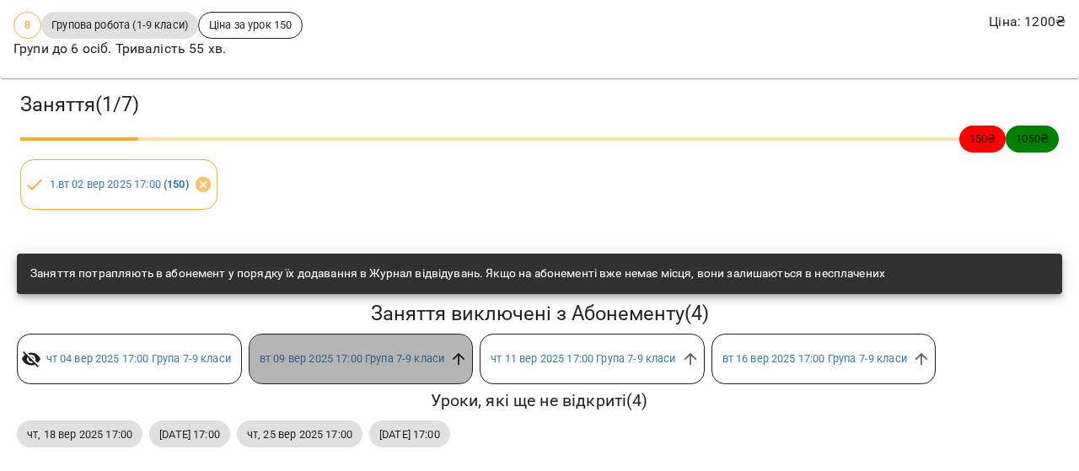
click at [465, 353] on icon at bounding box center [459, 359] width 13 height 13
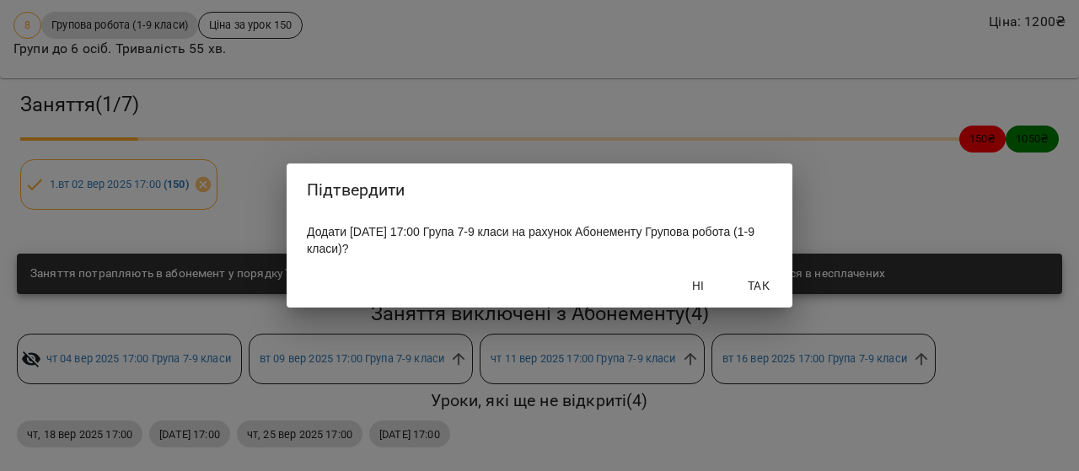
click at [764, 279] on span "Так" at bounding box center [758, 286] width 40 height 20
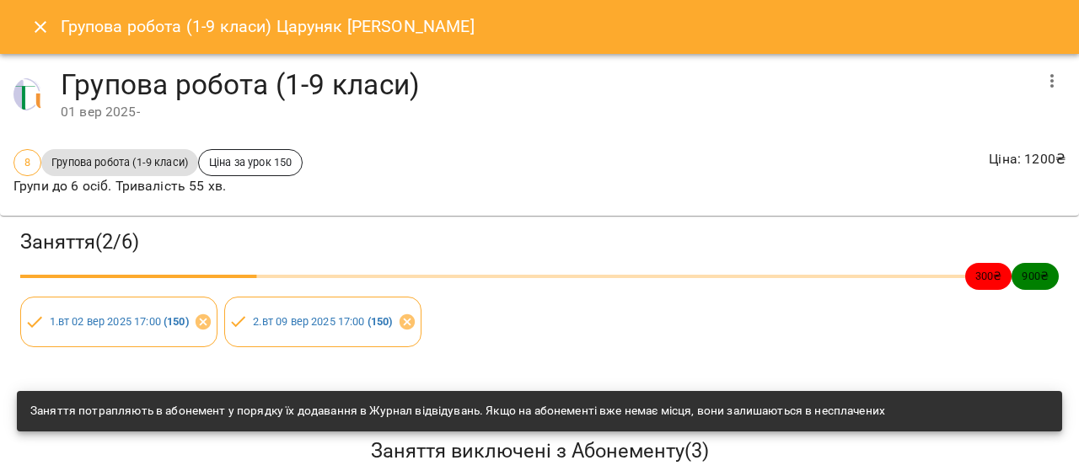
scroll to position [83, 0]
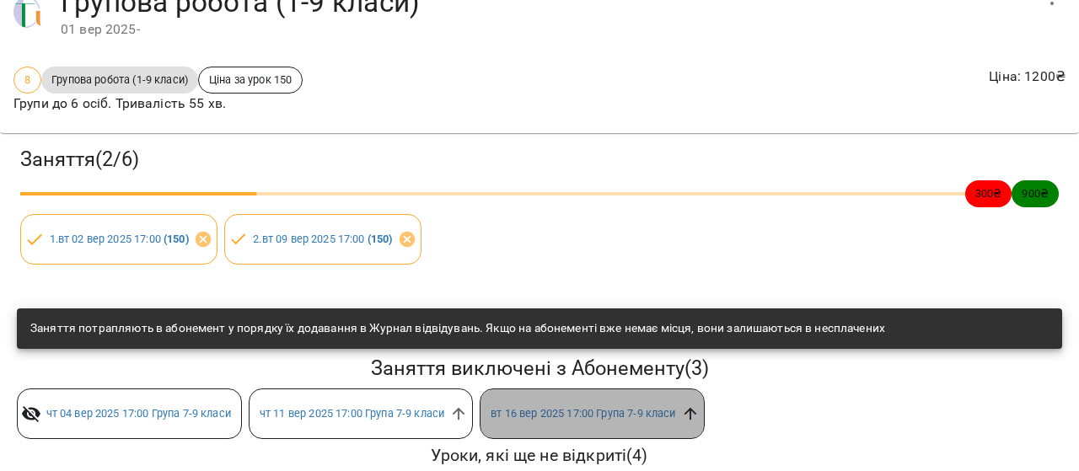
click at [696, 409] on icon at bounding box center [689, 414] width 13 height 13
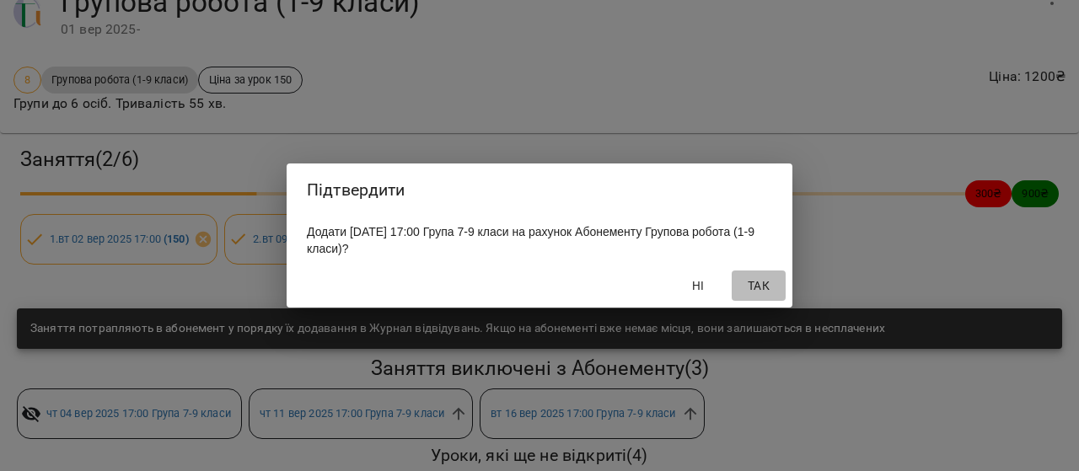
click at [748, 284] on span "Так" at bounding box center [758, 286] width 40 height 20
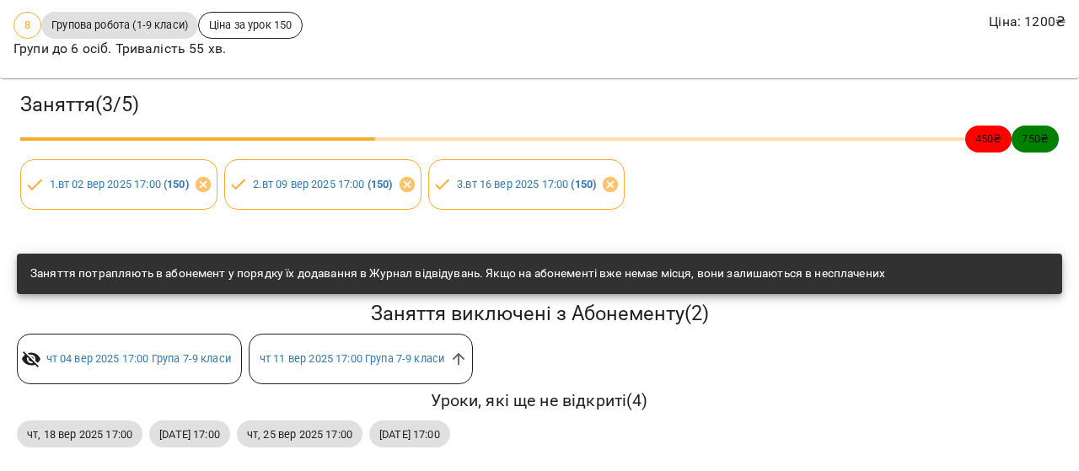
scroll to position [150, 0]
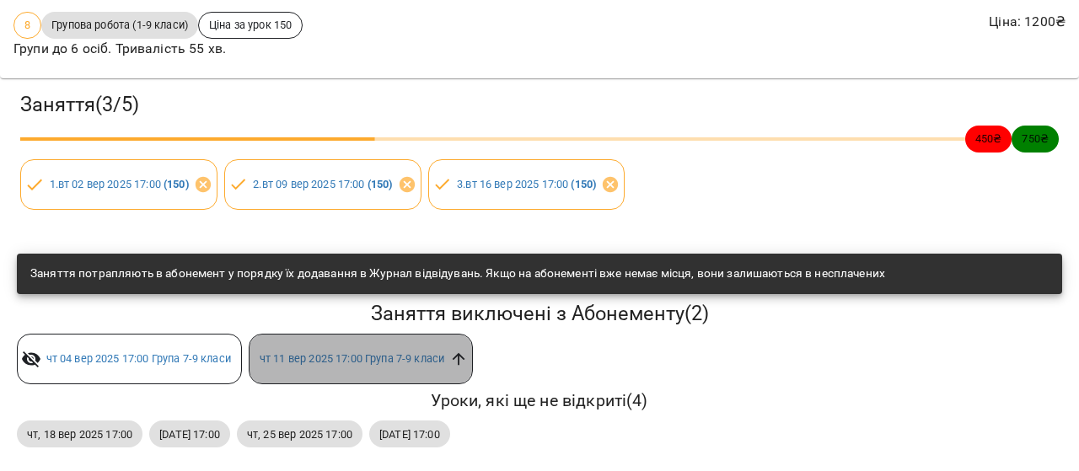
click at [462, 353] on icon at bounding box center [459, 359] width 13 height 13
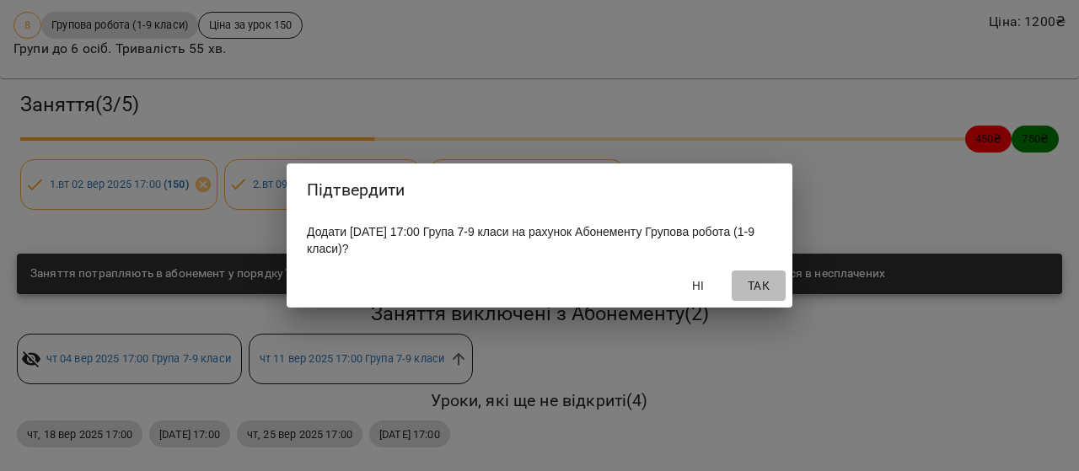
click at [755, 278] on span "Так" at bounding box center [758, 286] width 40 height 20
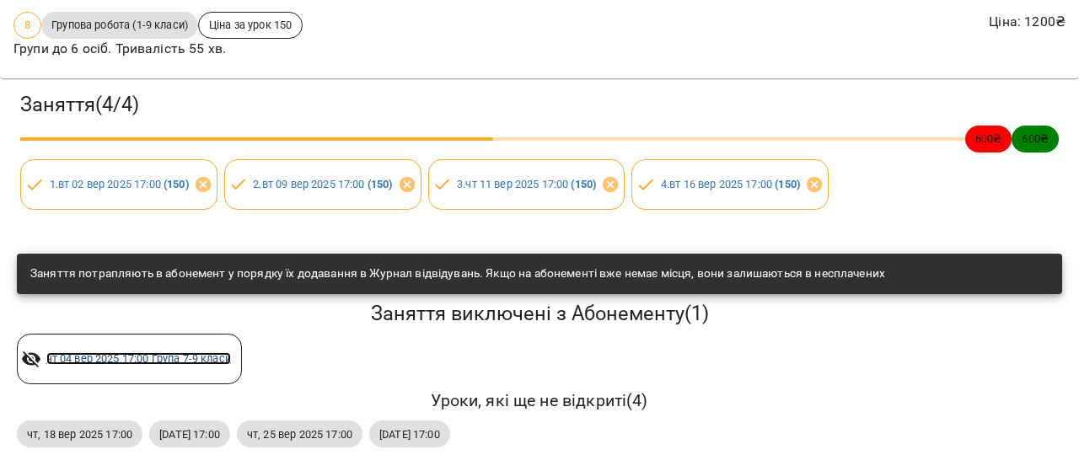
click at [181, 352] on link "[DATE] 17:00 Група 7-9 класи" at bounding box center [138, 358] width 185 height 13
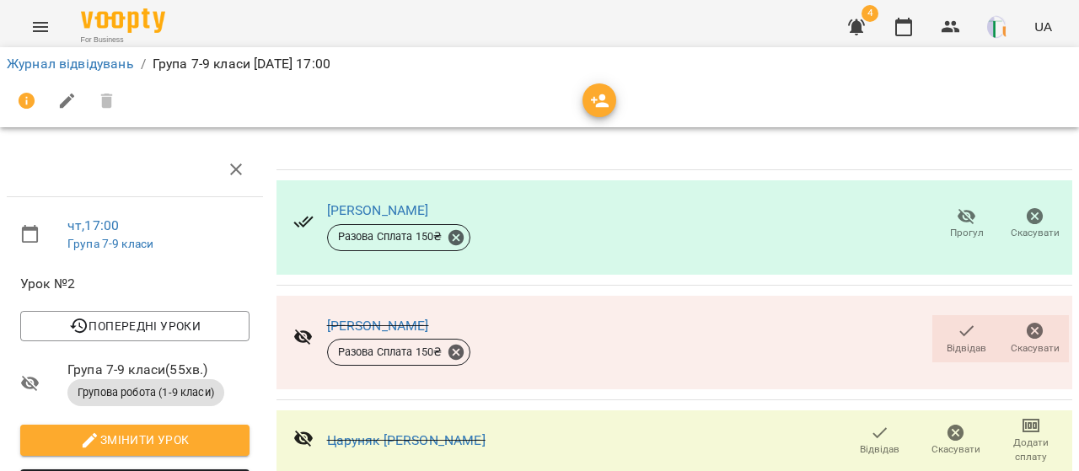
scroll to position [138, 0]
click at [449, 345] on icon at bounding box center [455, 352] width 15 height 15
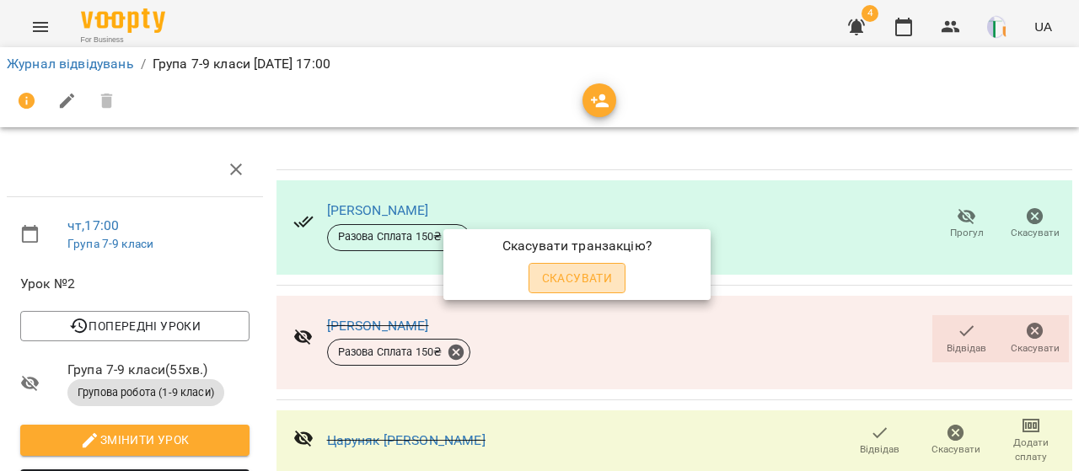
click at [587, 276] on span "Скасувати" at bounding box center [577, 278] width 71 height 20
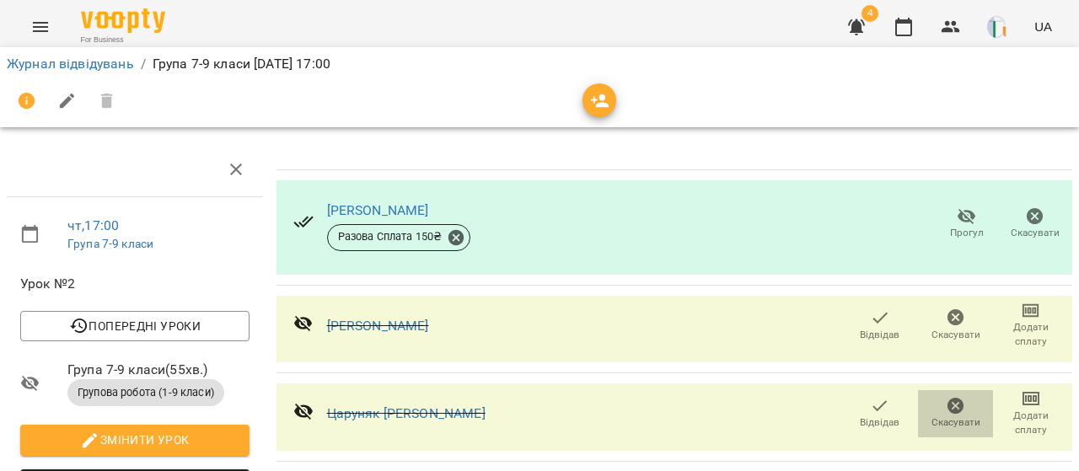
click at [947, 398] on icon "button" at bounding box center [955, 406] width 17 height 17
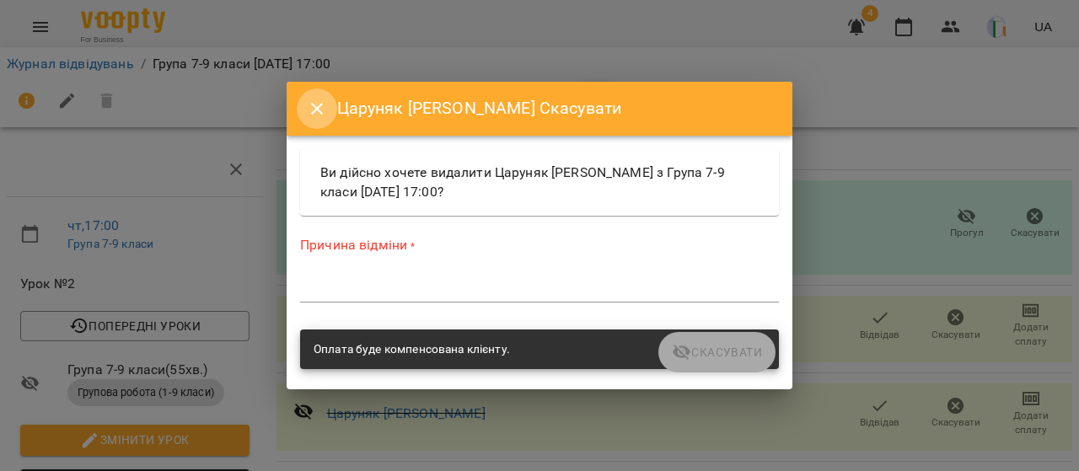
click at [308, 102] on icon "Close" at bounding box center [317, 109] width 20 height 20
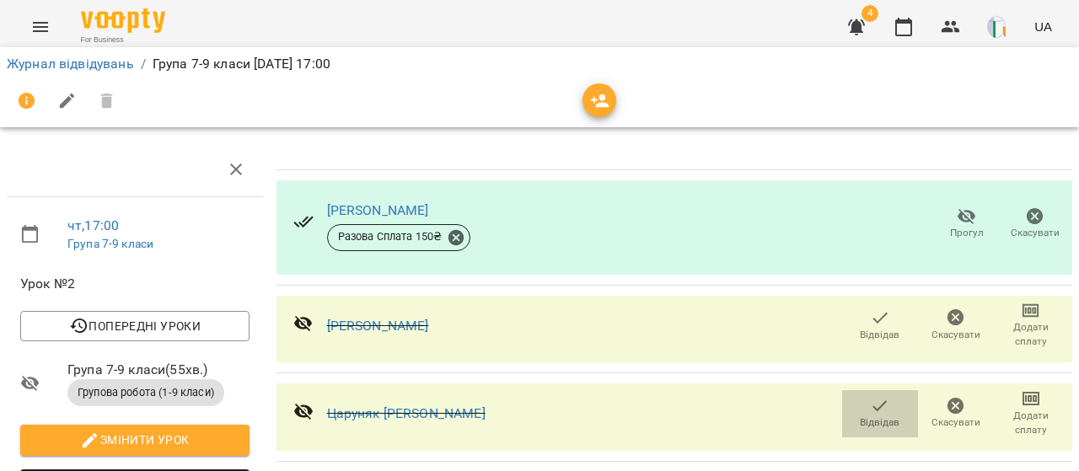
click at [868, 415] on span "Відвідав" at bounding box center [880, 422] width 40 height 14
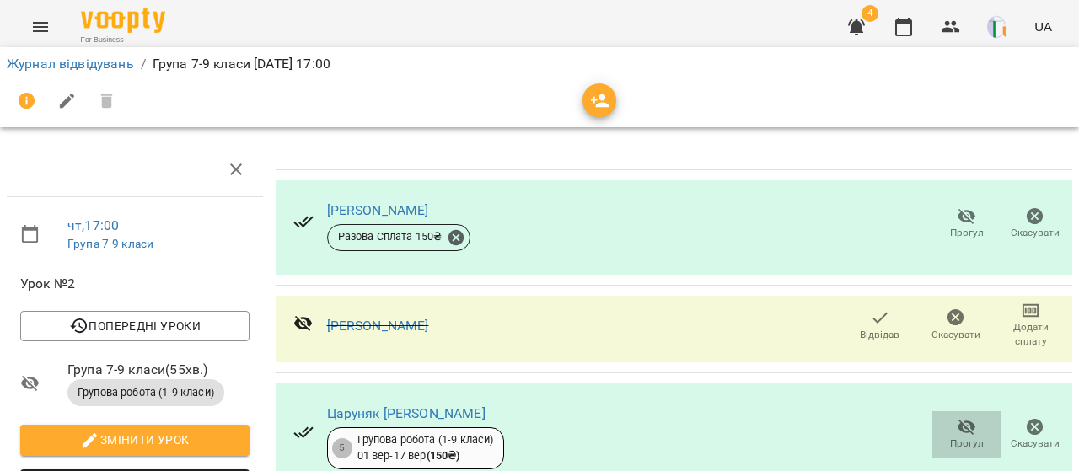
click at [942, 417] on span "Прогул" at bounding box center [966, 434] width 48 height 34
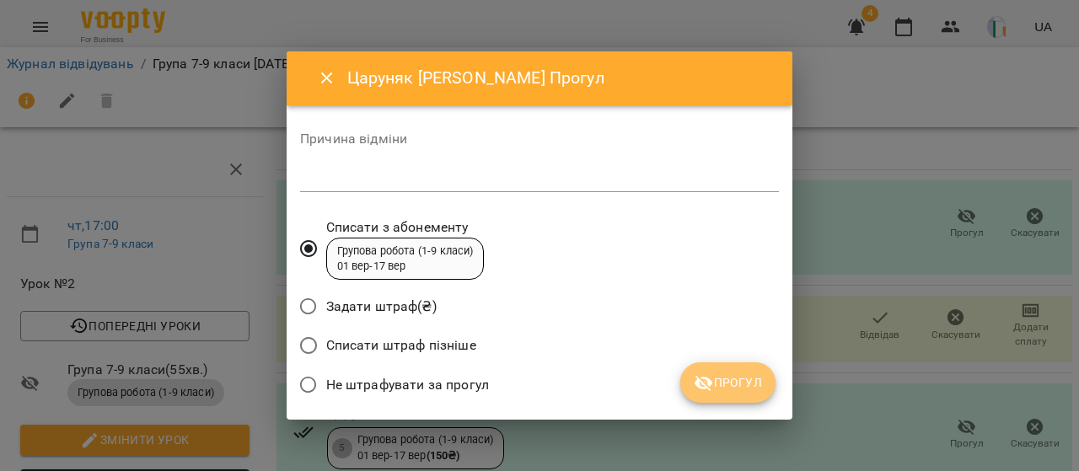
click at [745, 378] on span "Прогул" at bounding box center [728, 382] width 68 height 20
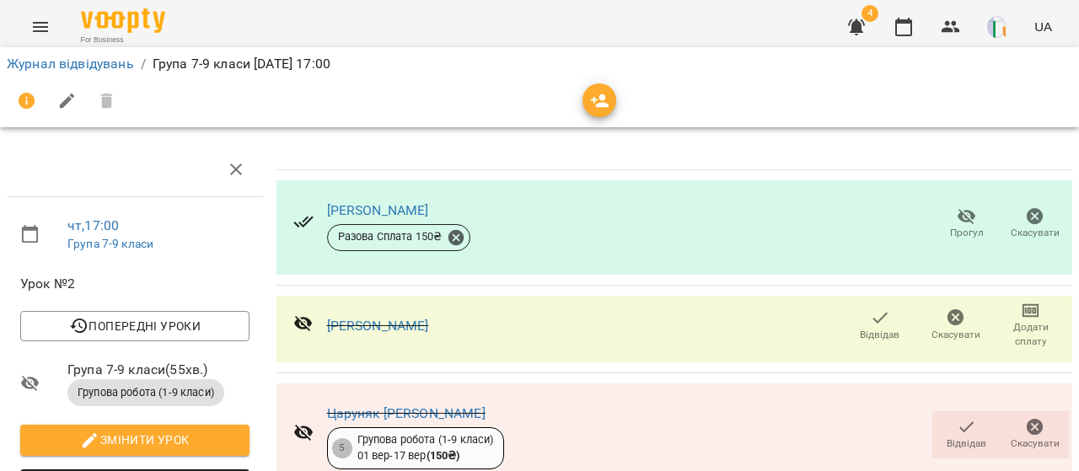
scroll to position [0, 0]
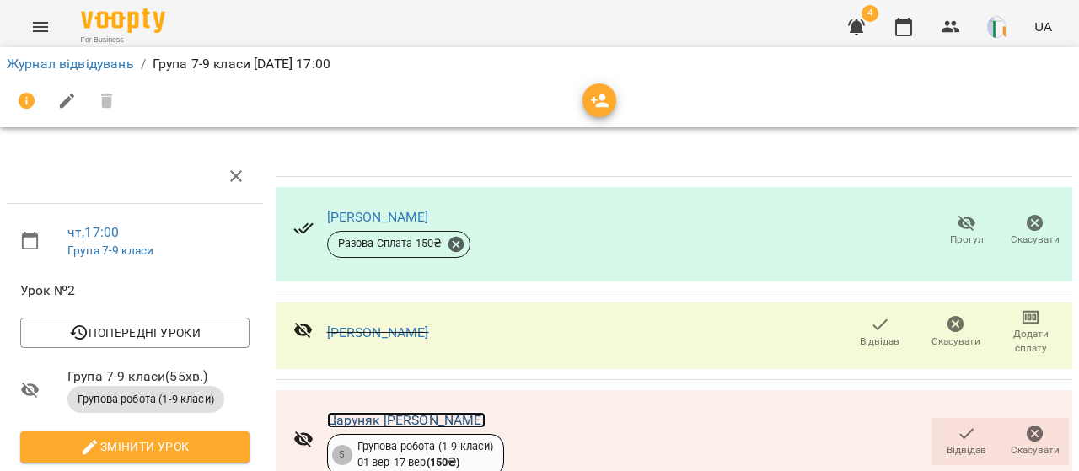
click at [413, 419] on link "Царуняк [PERSON_NAME]" at bounding box center [406, 420] width 158 height 16
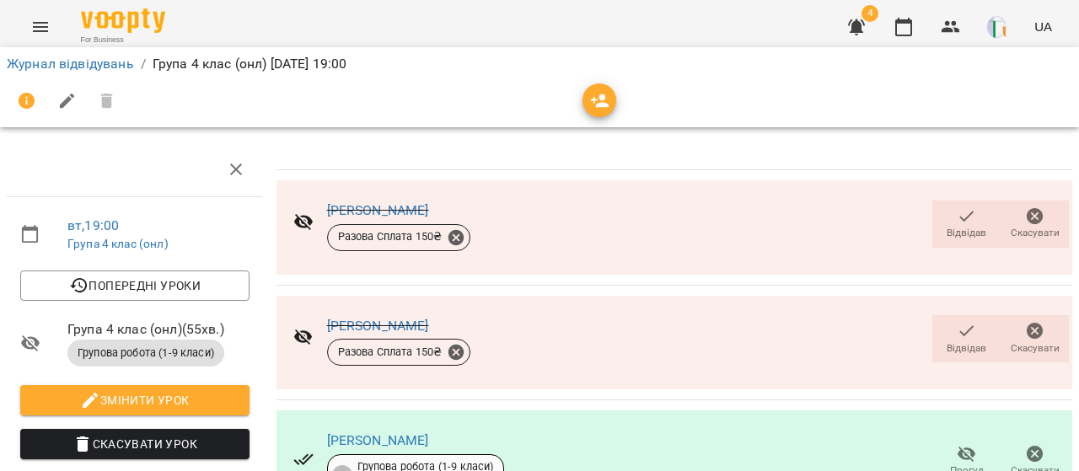
scroll to position [4, 0]
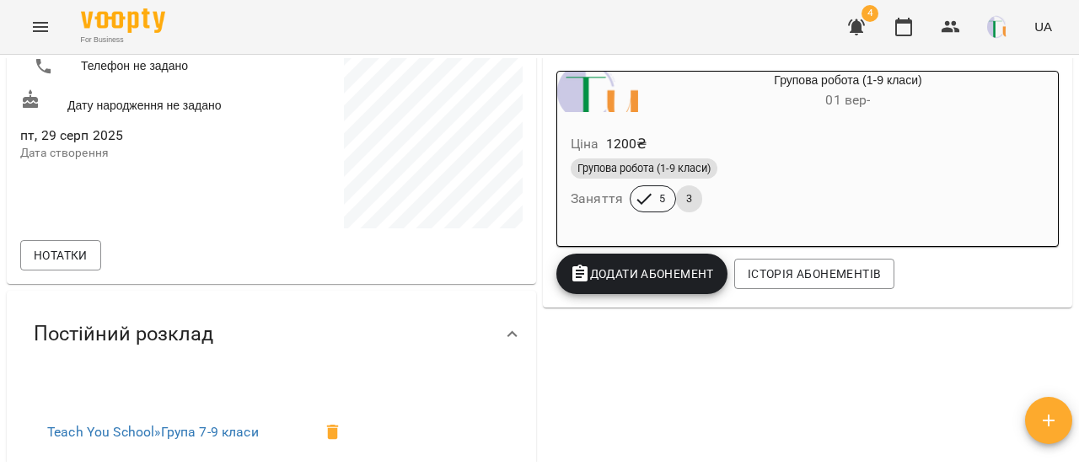
scroll to position [287, 0]
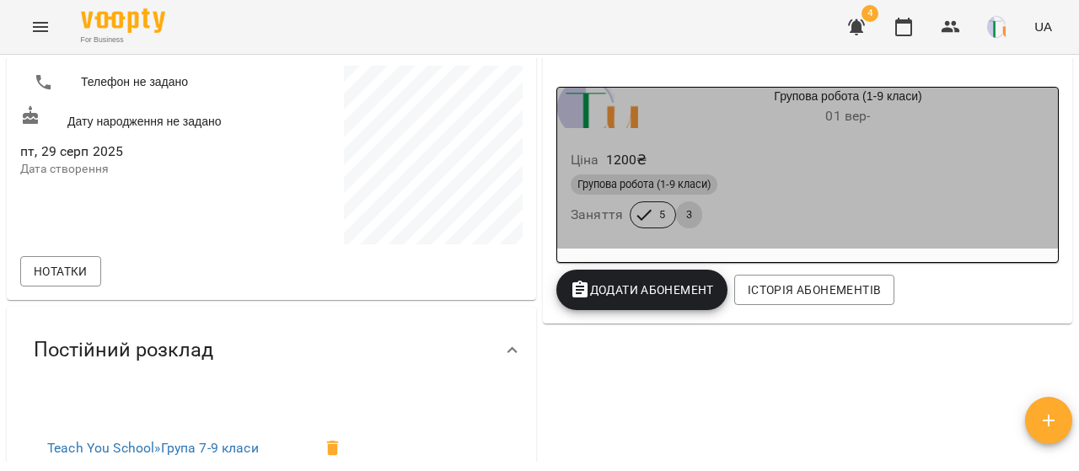
click at [833, 193] on div "Групова робота (1-9 класи)" at bounding box center [808, 184] width 474 height 20
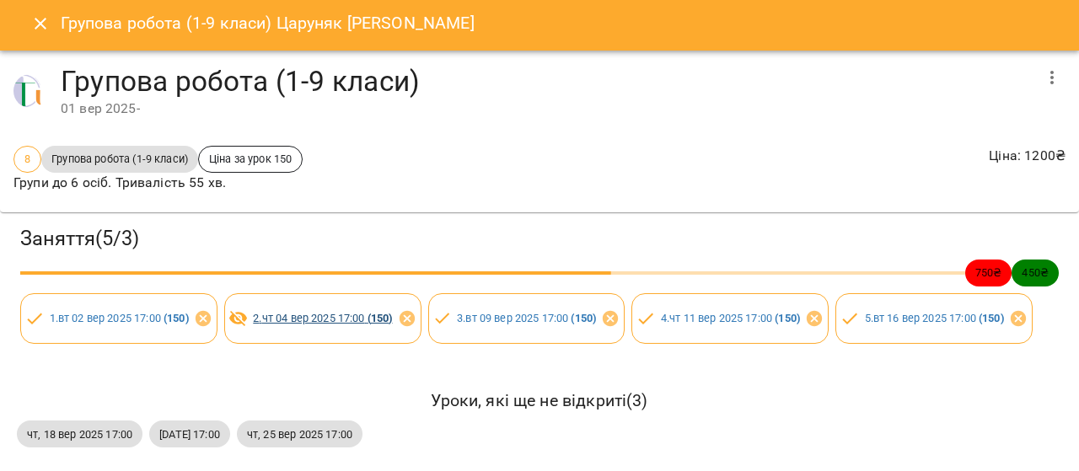
scroll to position [73, 0]
click at [306, 312] on link "2 . чт 04 вер 2025 17:00 ( 150 )" at bounding box center [322, 318] width 139 height 13
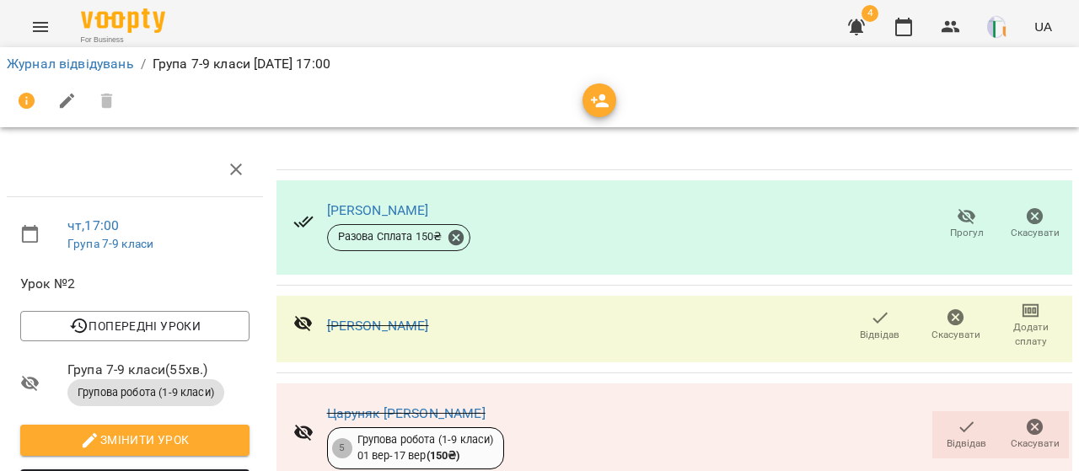
scroll to position [233, 0]
click at [359, 405] on link "Царуняк [PERSON_NAME]" at bounding box center [406, 413] width 158 height 16
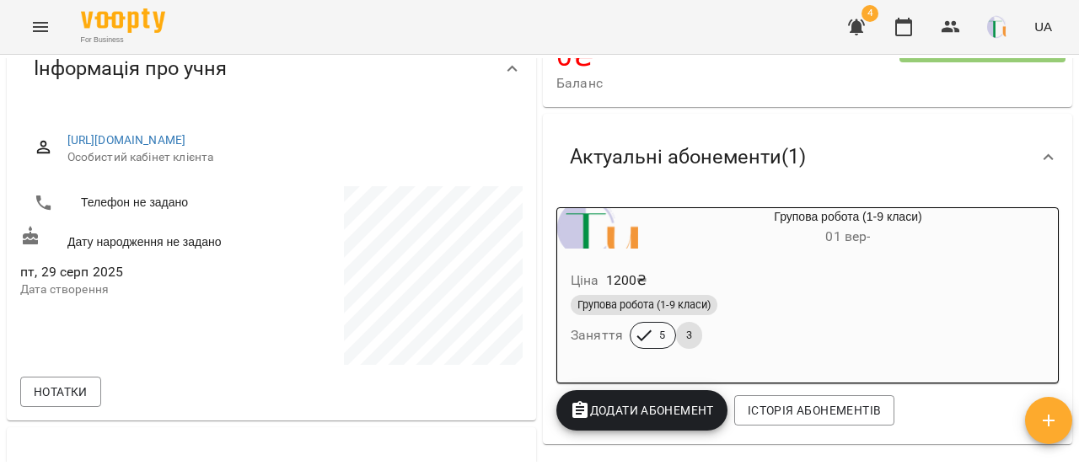
scroll to position [167, 0]
click at [849, 294] on div "Групова робота (1-9 класи)" at bounding box center [807, 305] width 480 height 27
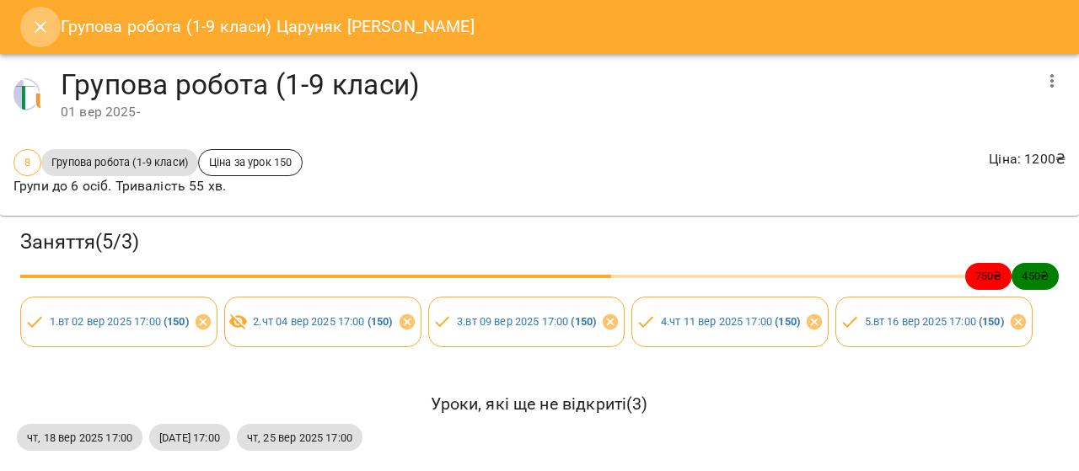
click at [40, 29] on icon "Close" at bounding box center [40, 27] width 20 height 20
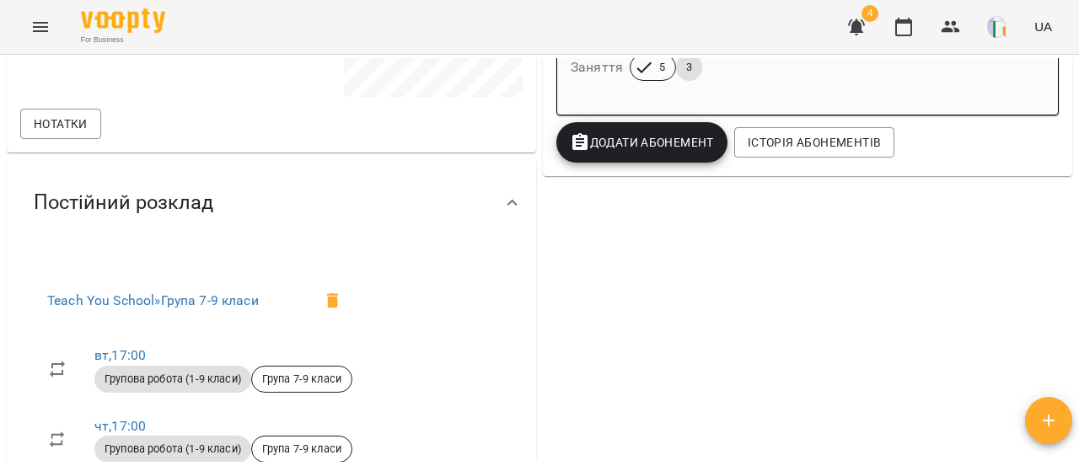
scroll to position [0, 0]
